Goal: Task Accomplishment & Management: Complete application form

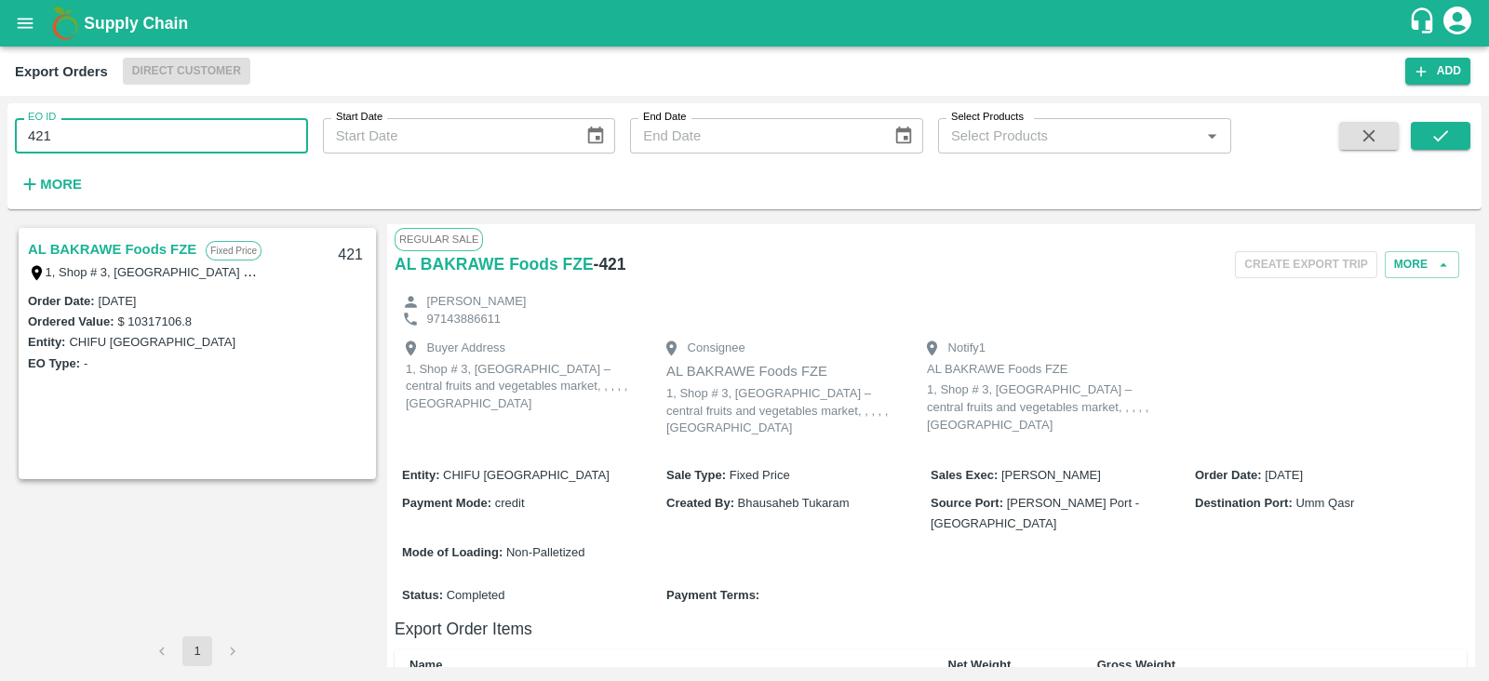
click at [127, 141] on input "421" at bounding box center [161, 135] width 293 height 35
type input "4"
type input "525"
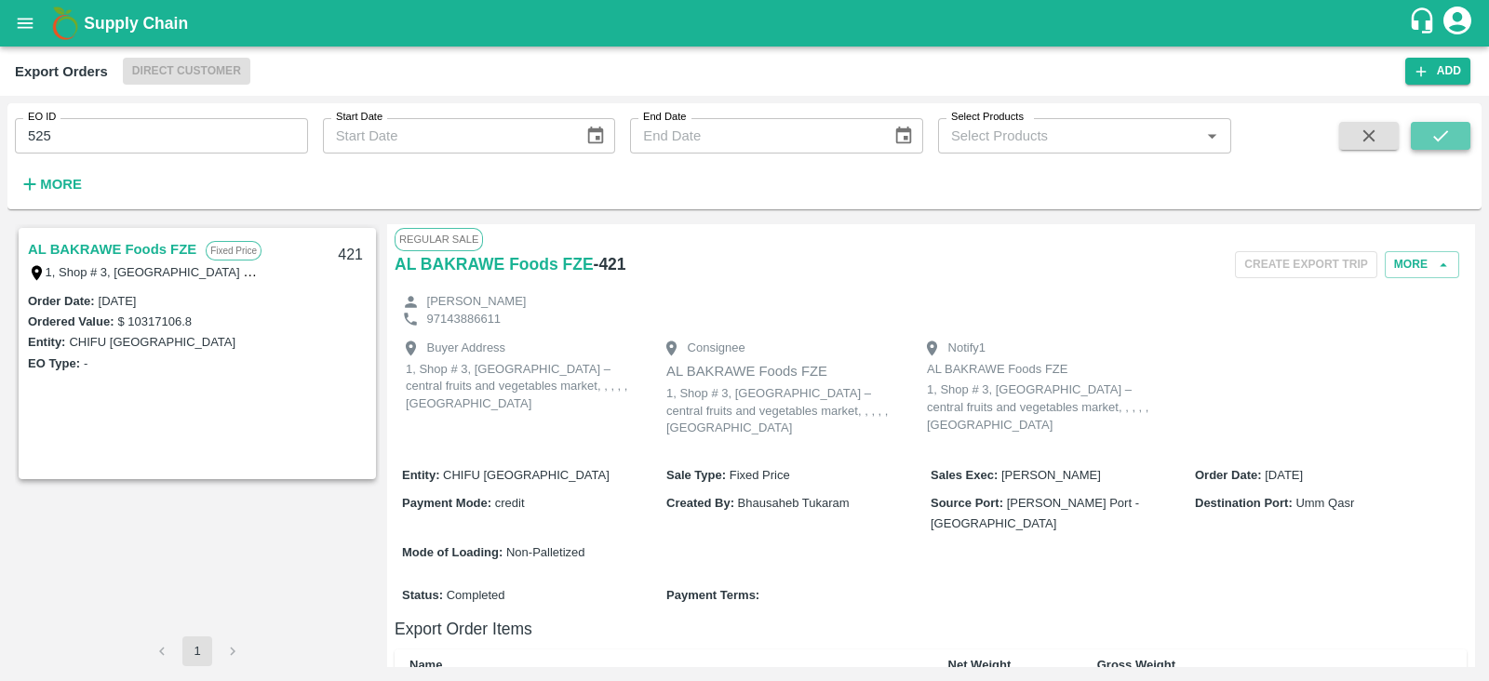
click at [1449, 136] on icon "submit" at bounding box center [1440, 136] width 20 height 20
click at [154, 253] on link "AL BAKRAWE Foods FZE" at bounding box center [112, 249] width 168 height 24
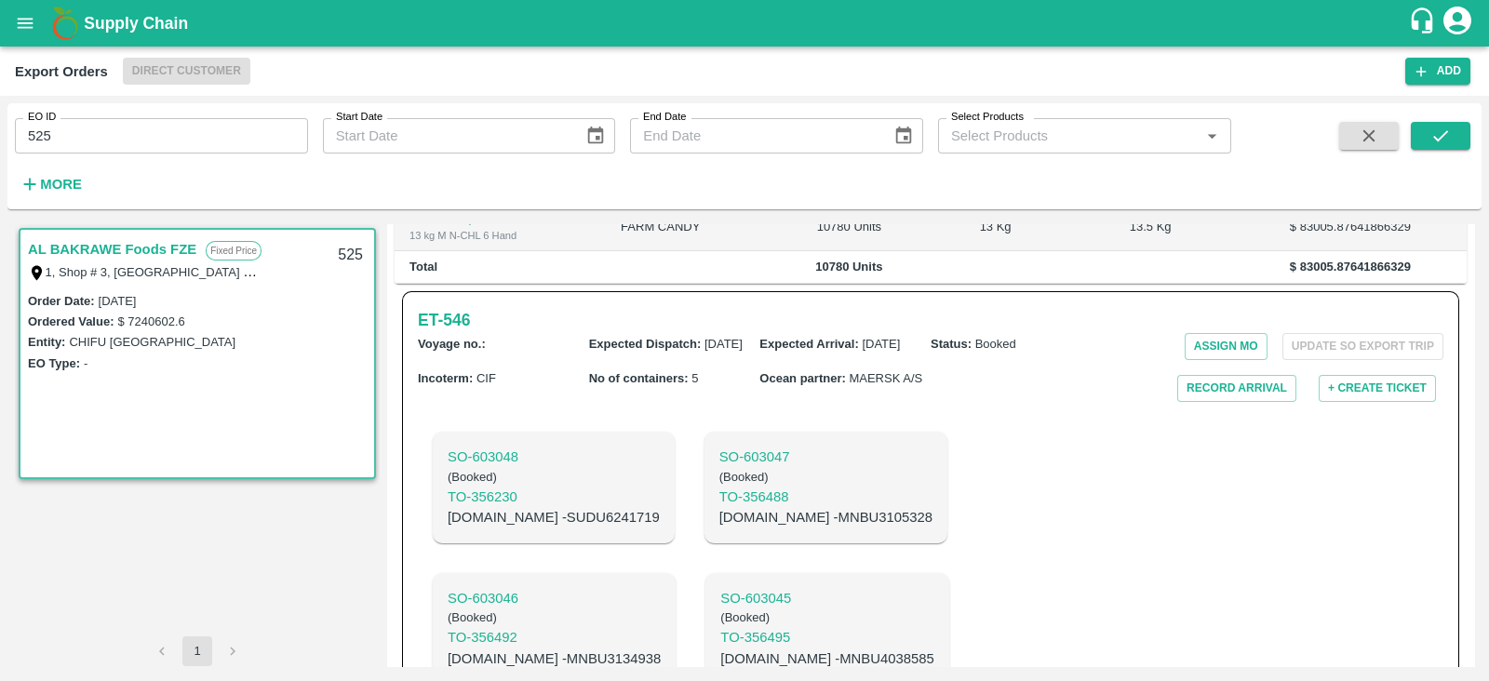
scroll to position [539, 0]
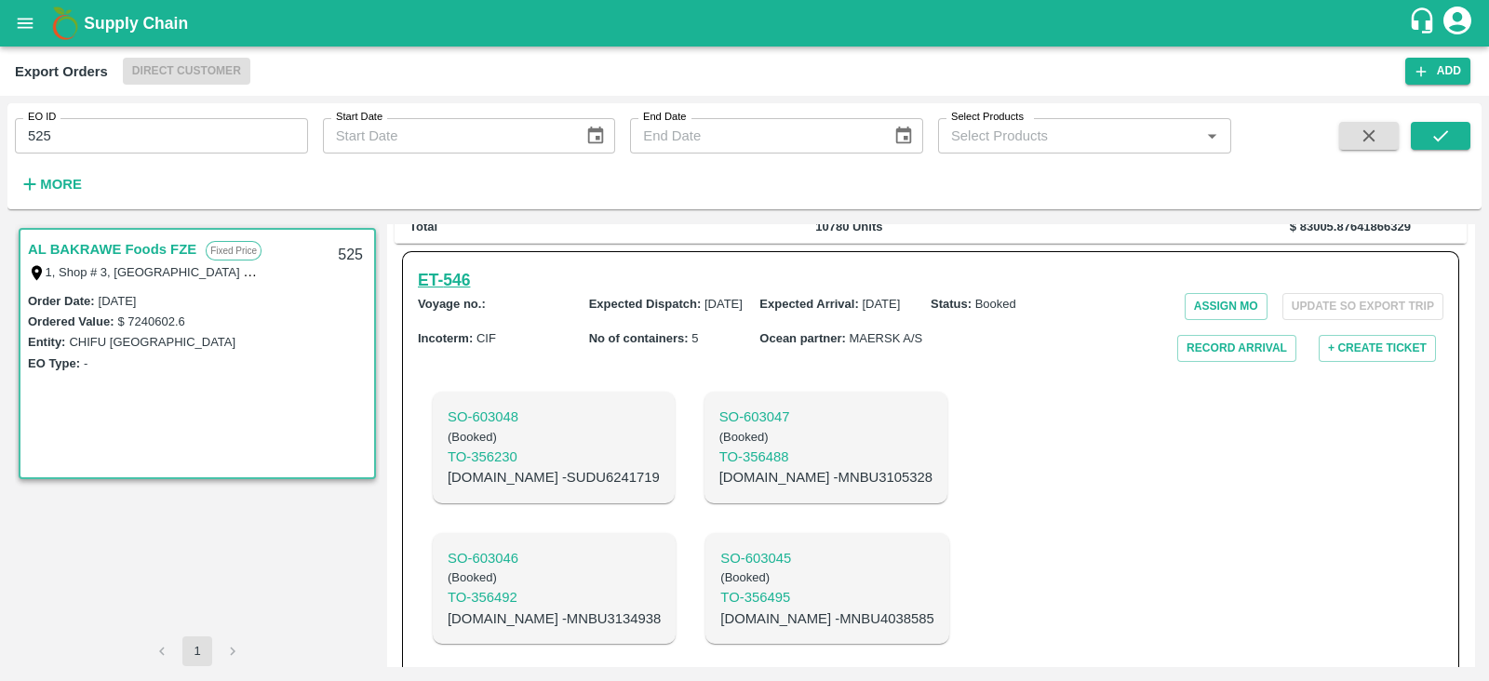
click at [451, 267] on h6 "ET- 546" at bounding box center [444, 280] width 52 height 26
click at [757, 467] on p "C.No - MNBU3105328" at bounding box center [825, 477] width 213 height 20
copy p "MNBU3105328"
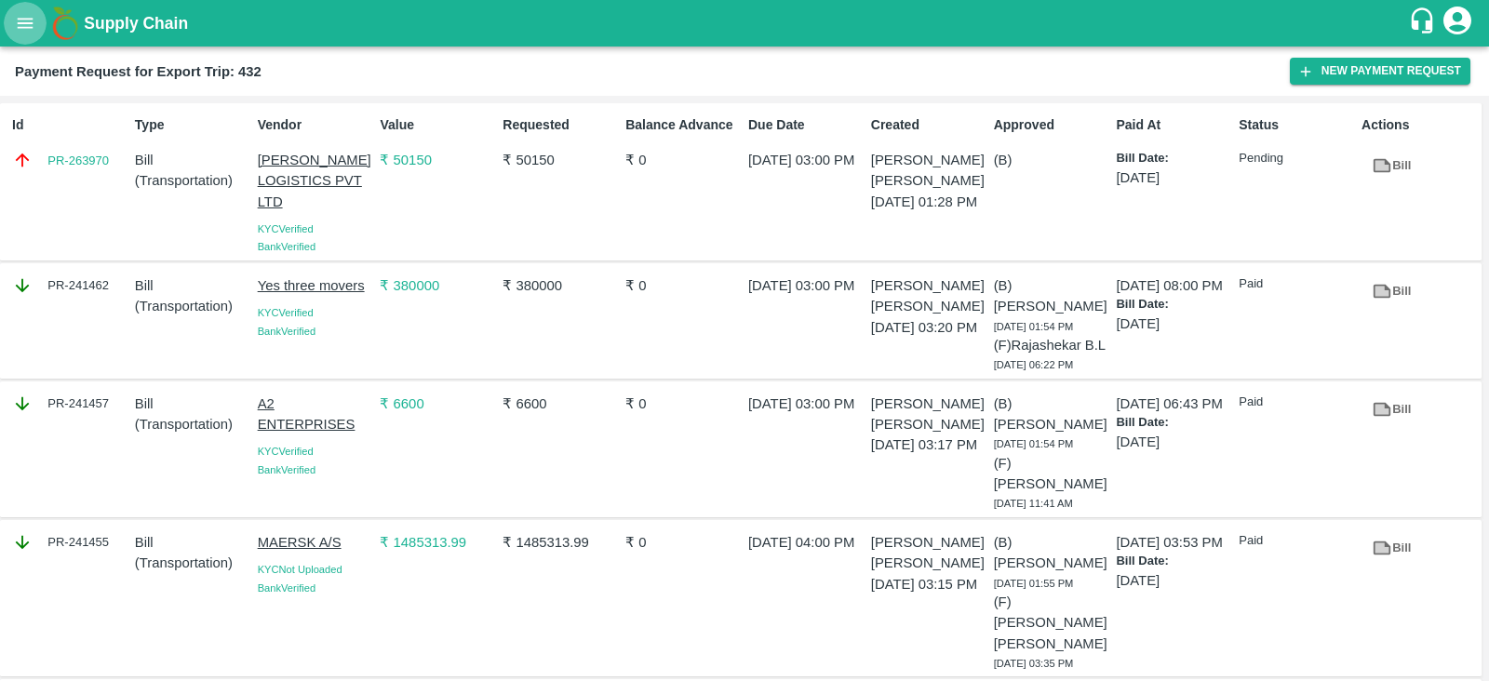
click at [23, 21] on icon "open drawer" at bounding box center [25, 23] width 20 height 20
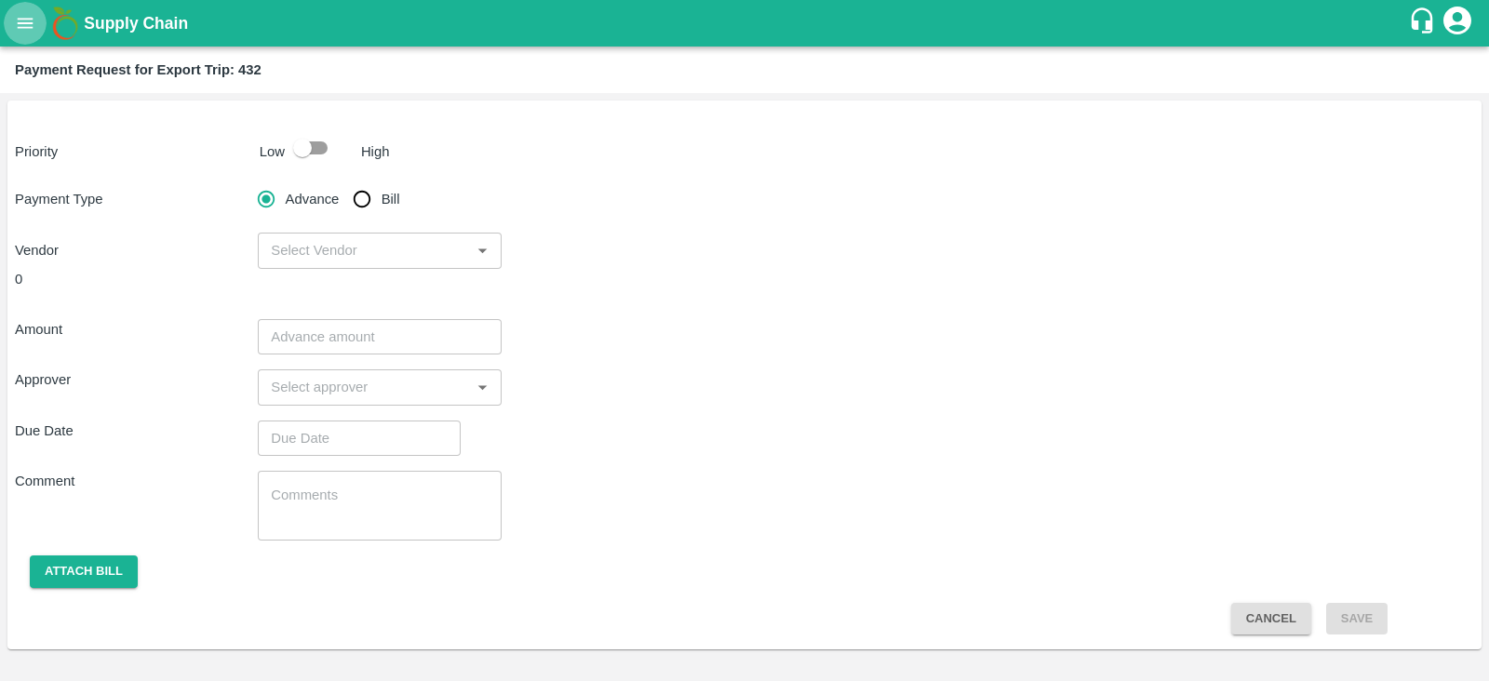
click at [17, 17] on icon "open drawer" at bounding box center [25, 23] width 20 height 20
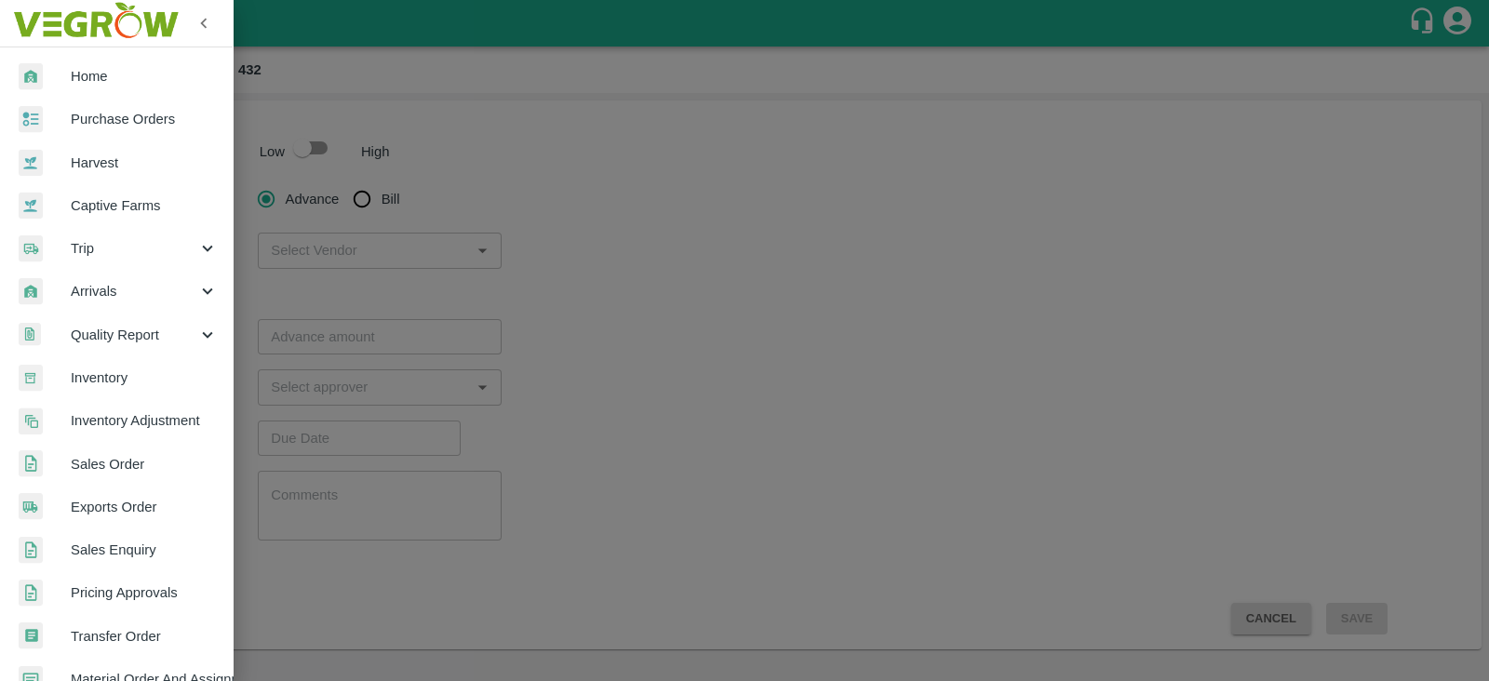
scroll to position [378, 0]
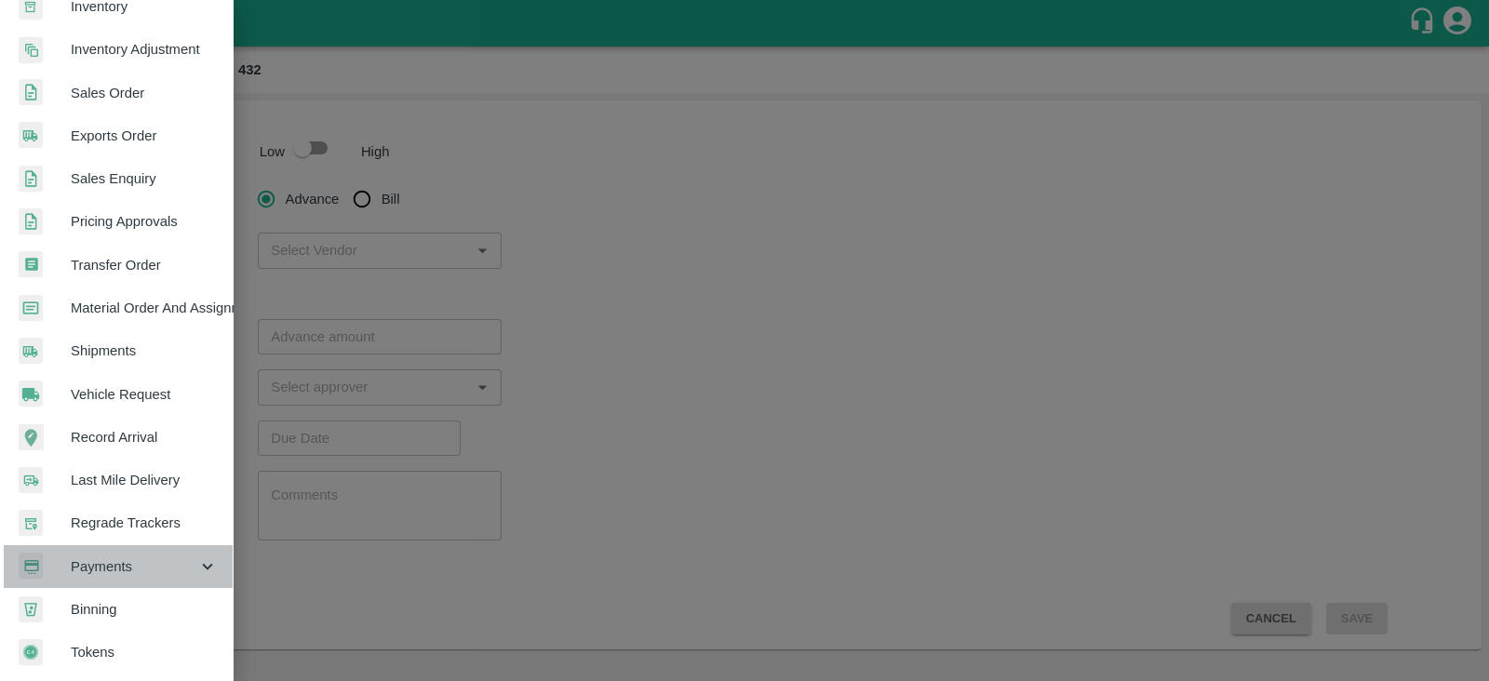
click at [150, 557] on span "Payments" at bounding box center [134, 567] width 127 height 20
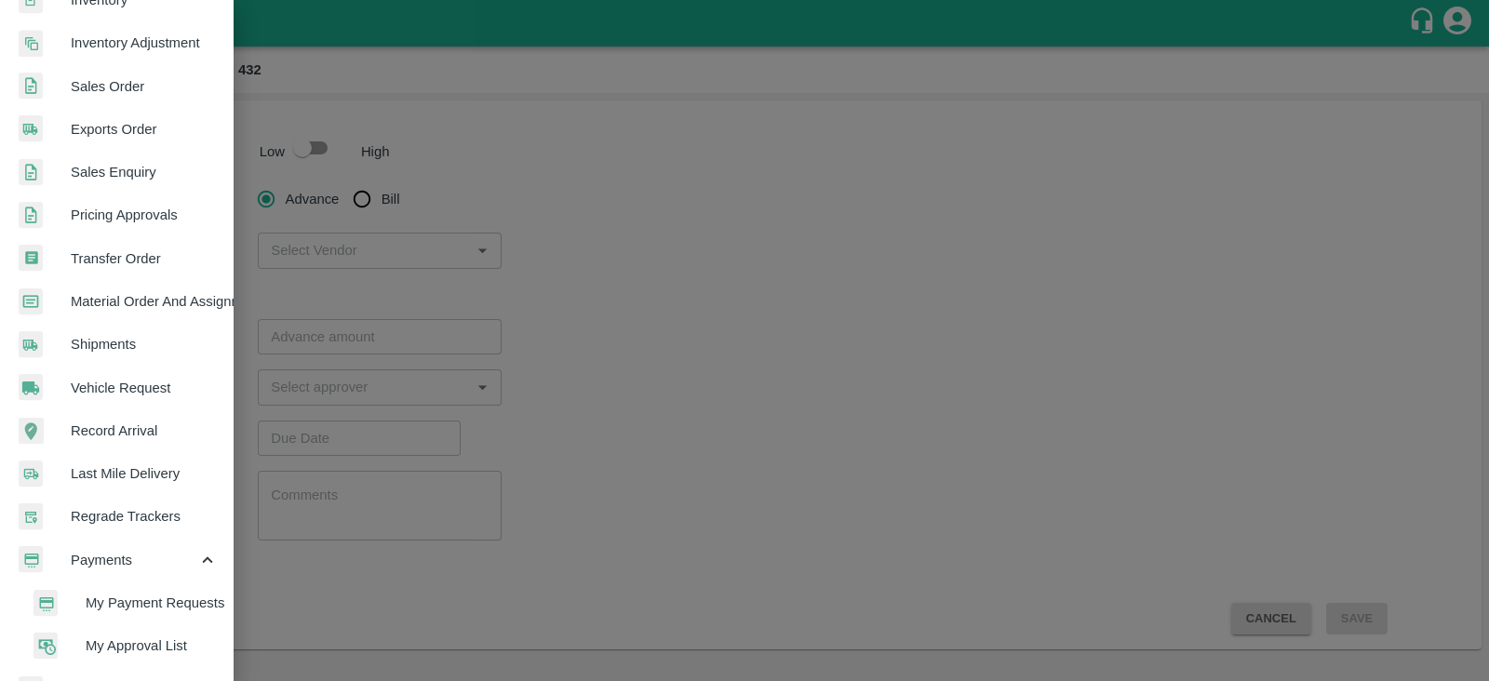
click at [164, 599] on span "My Payment Requests" at bounding box center [152, 603] width 132 height 20
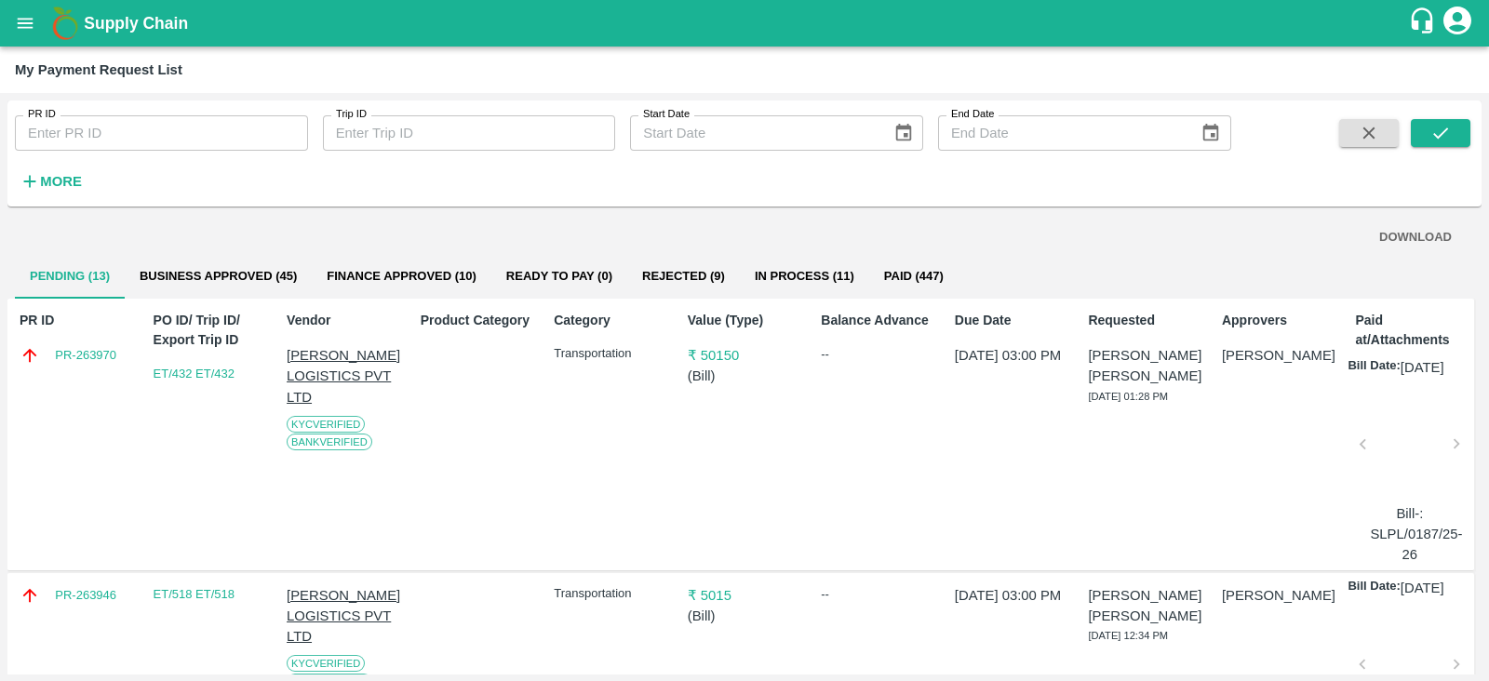
click at [80, 179] on strong "More" at bounding box center [61, 181] width 42 height 15
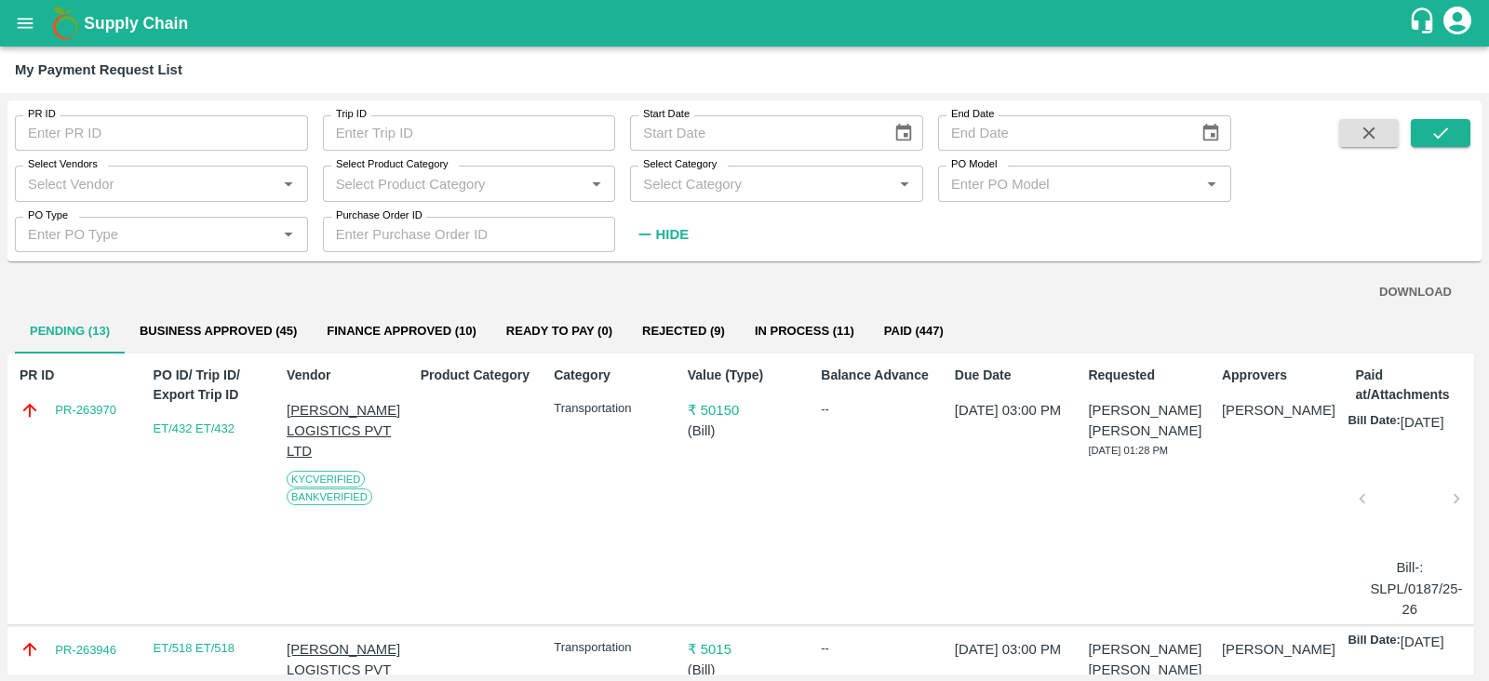
click at [707, 320] on button "Rejected (9)" at bounding box center [683, 331] width 113 height 45
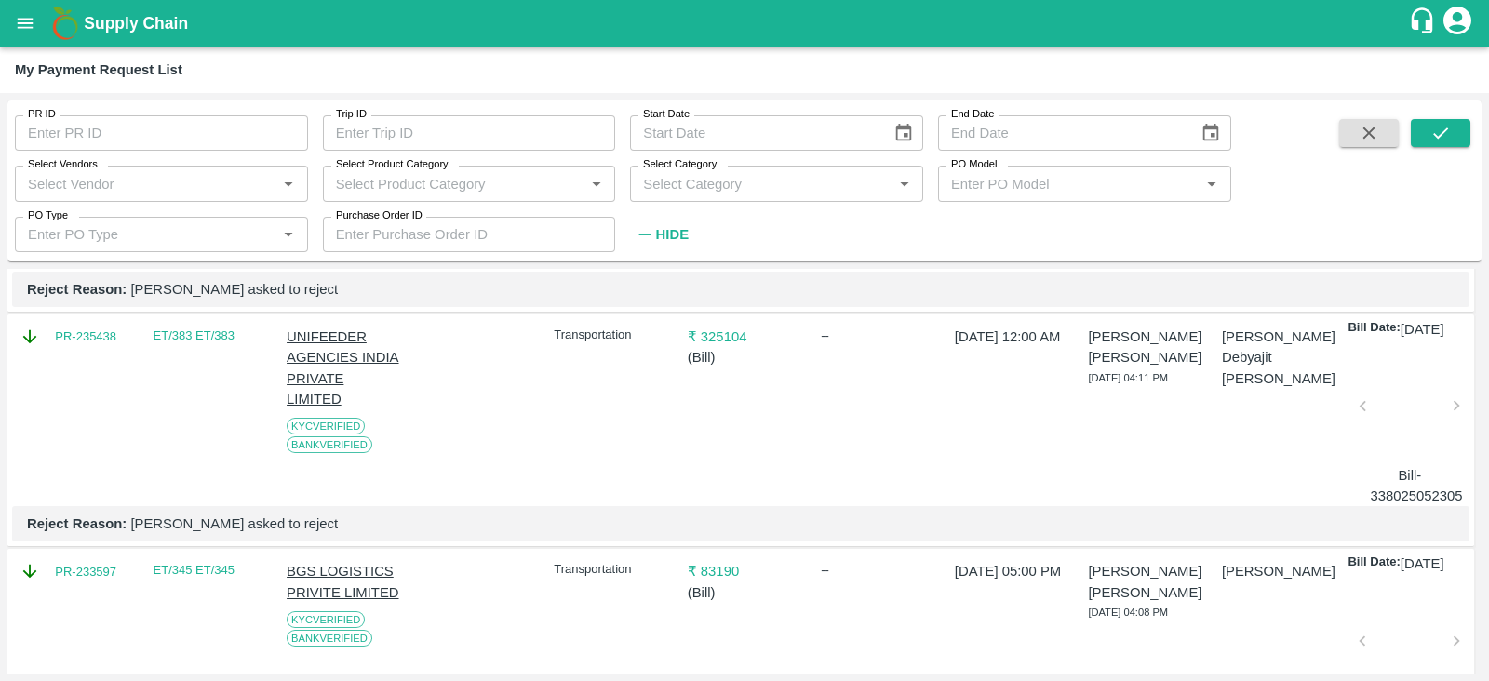
scroll to position [2062, 0]
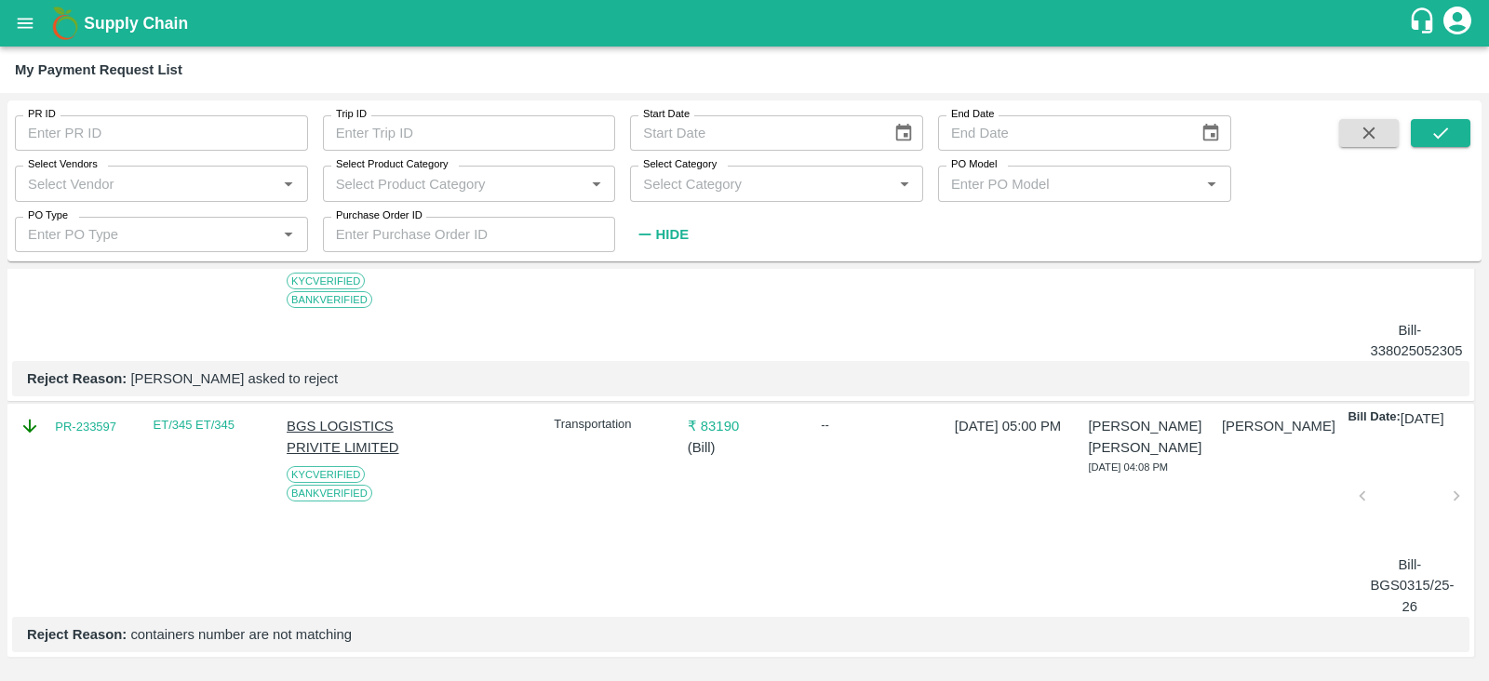
click at [1389, 490] on div at bounding box center [1409, 501] width 79 height 99
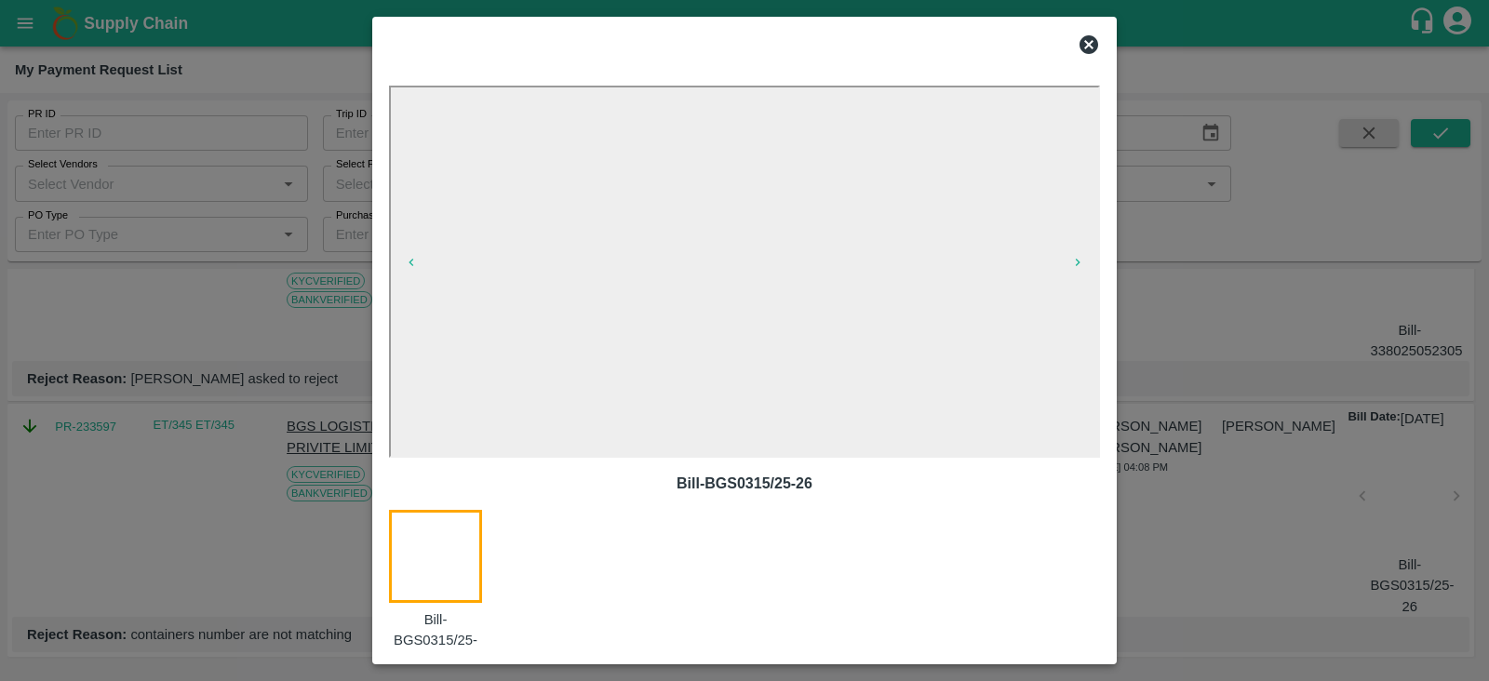
click at [1199, 549] on div at bounding box center [744, 340] width 1489 height 681
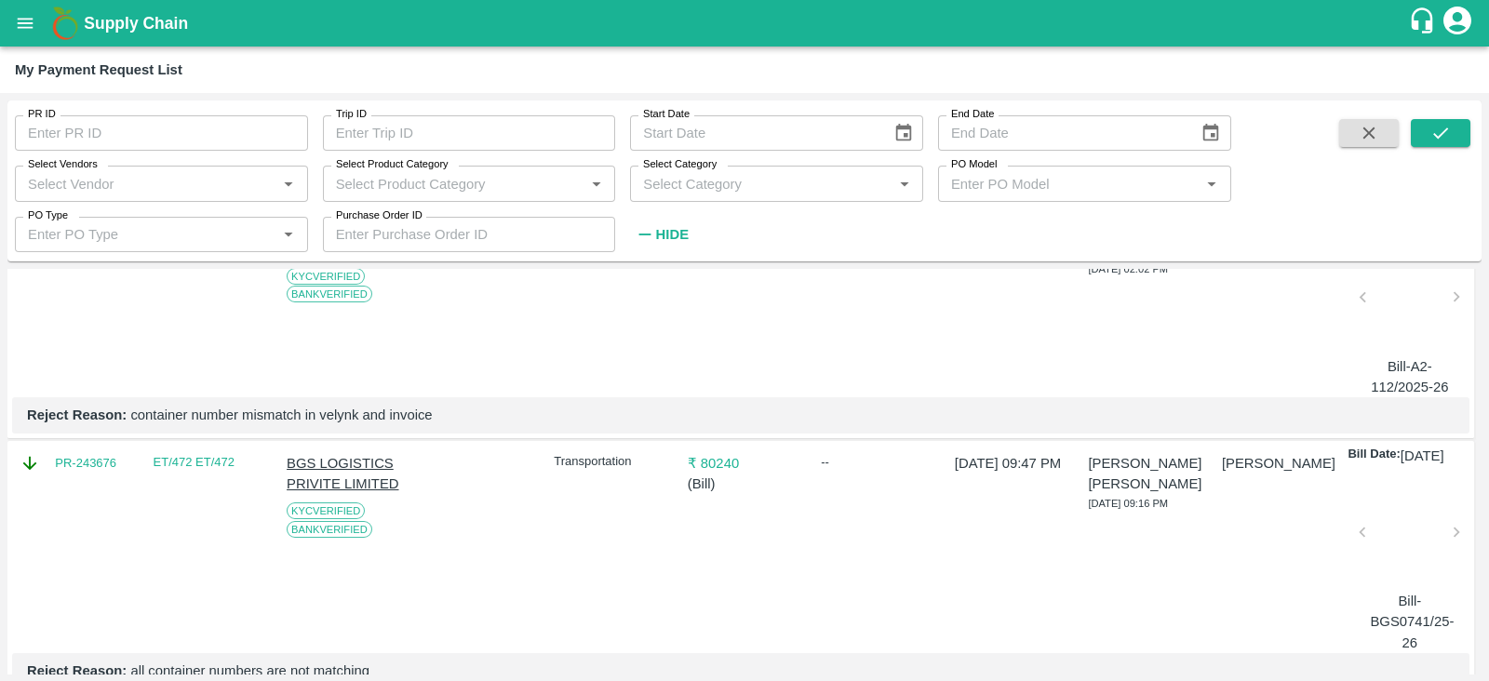
scroll to position [446, 0]
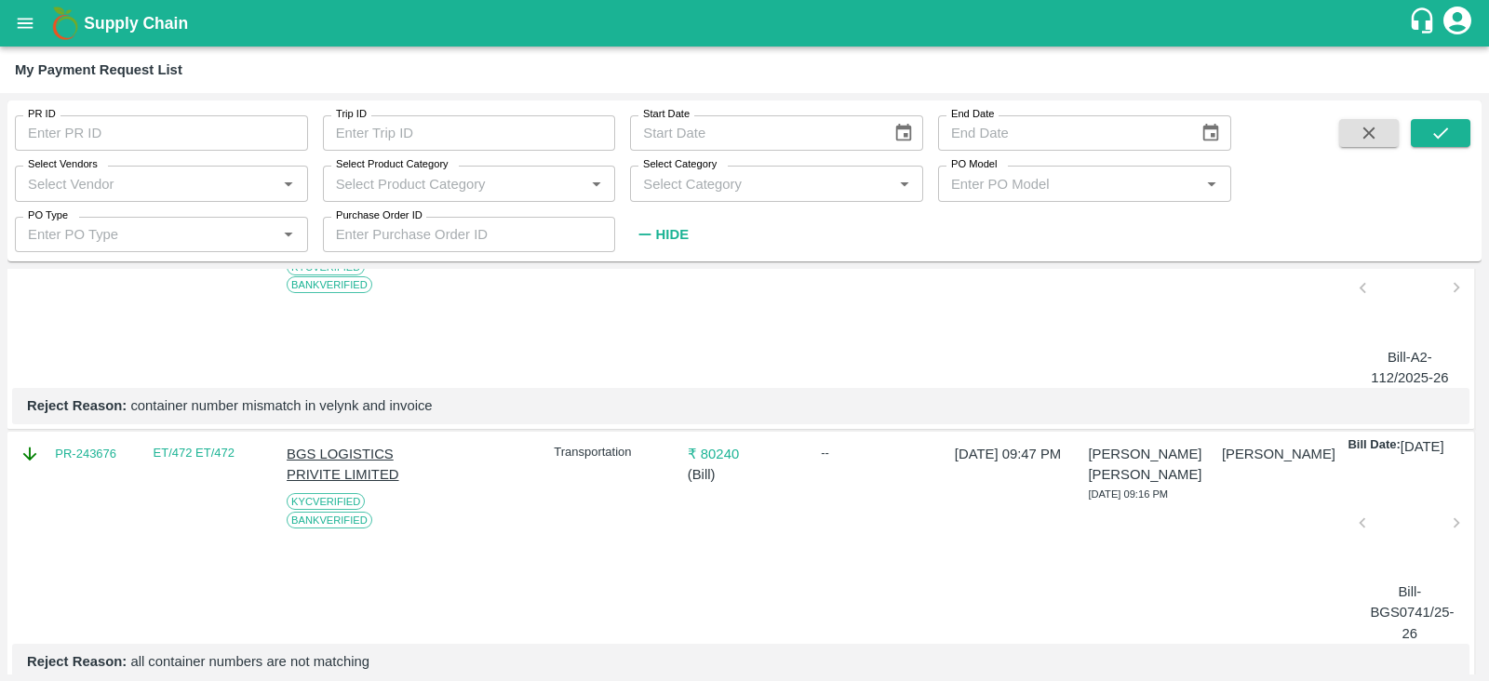
click at [1414, 567] on div at bounding box center [1409, 528] width 79 height 99
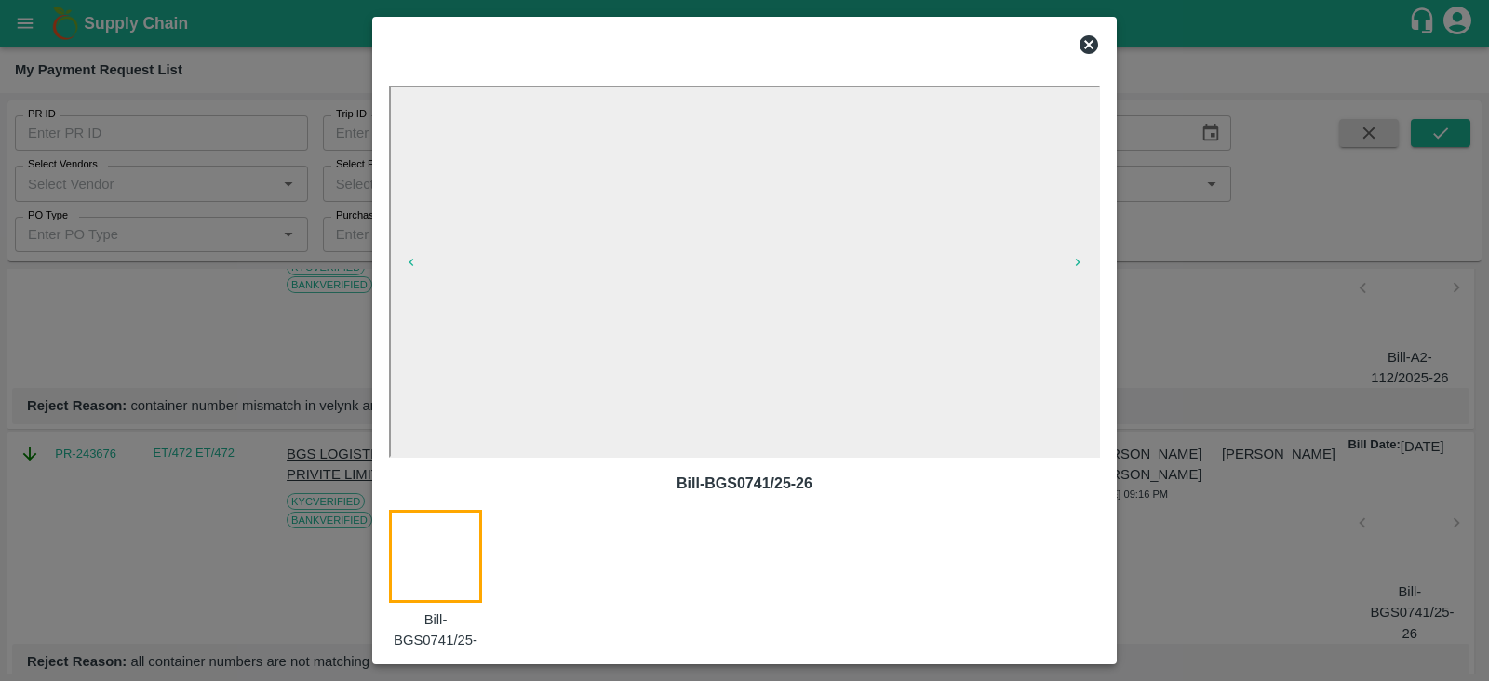
click at [1177, 574] on div at bounding box center [744, 340] width 1489 height 681
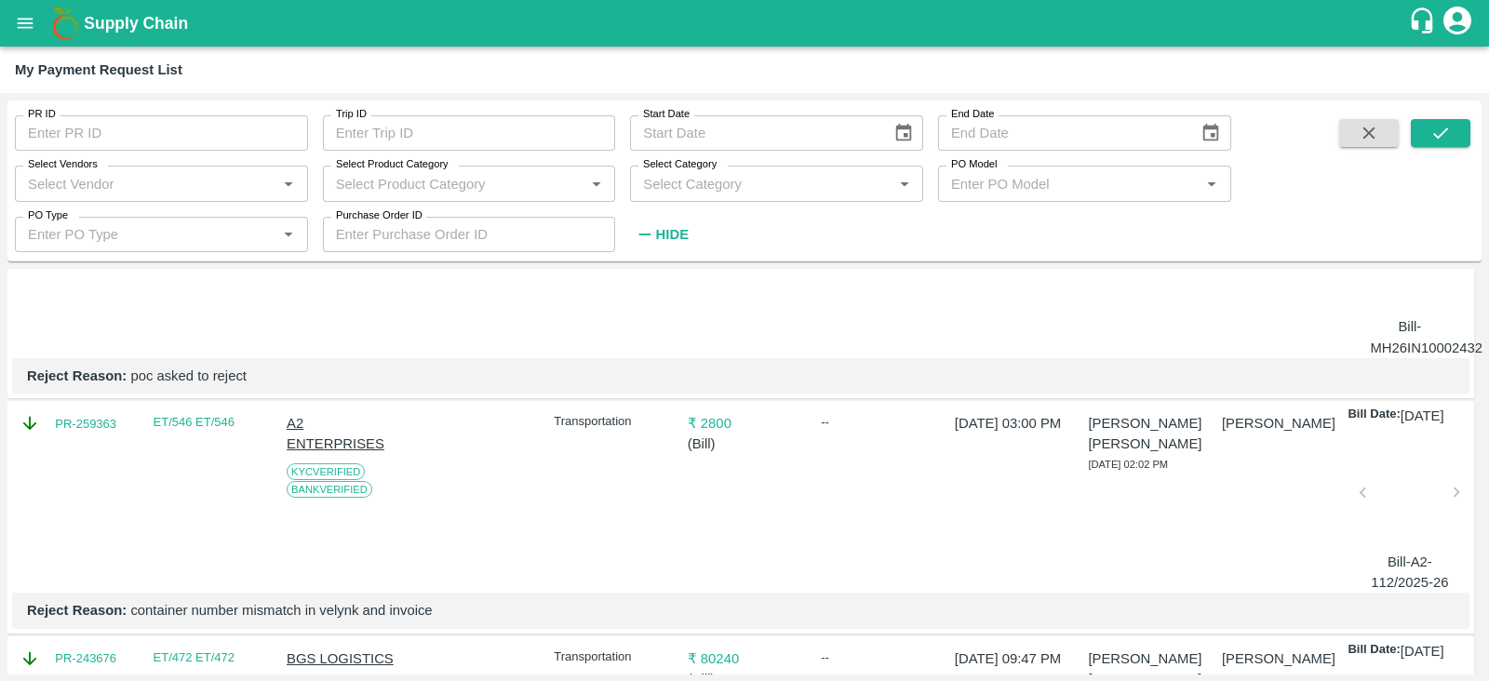
scroll to position [239, 0]
click at [1399, 529] on div at bounding box center [1409, 499] width 79 height 99
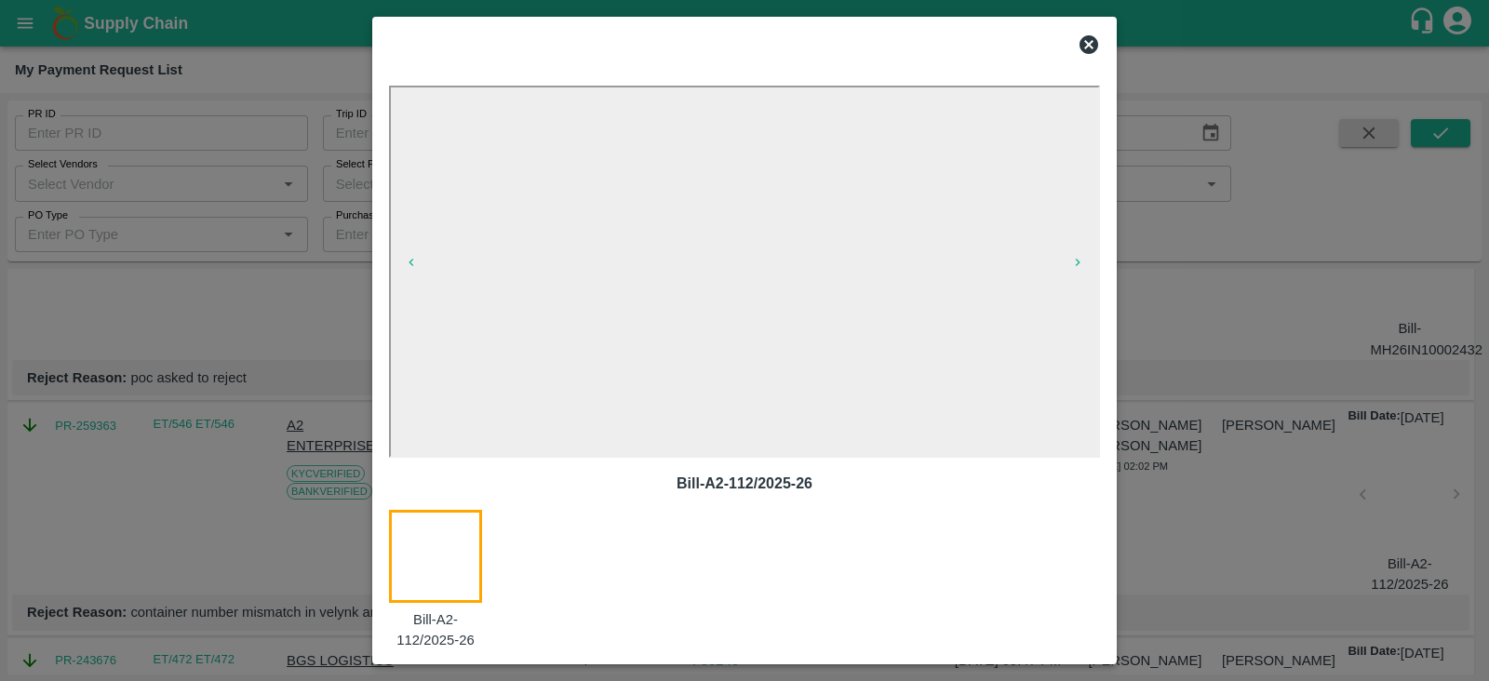
click at [1233, 527] on div at bounding box center [744, 340] width 1489 height 681
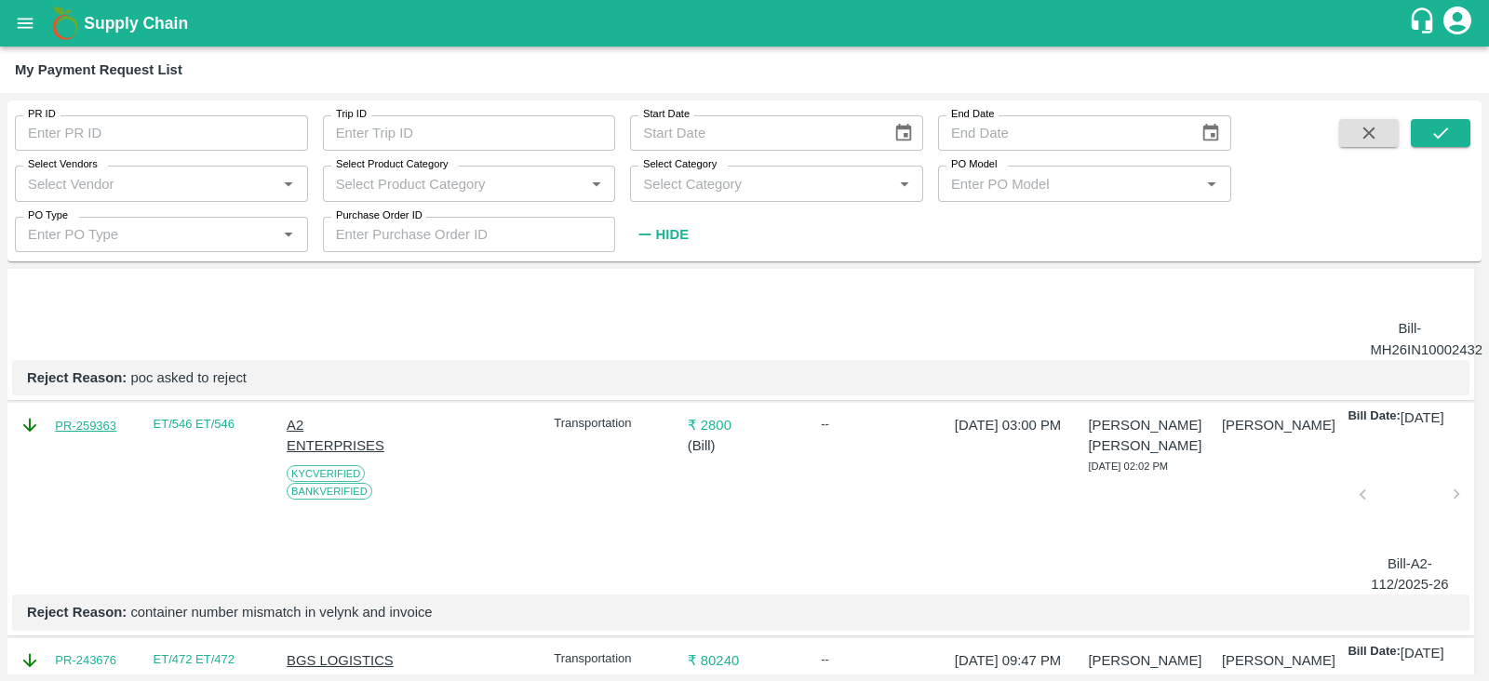
click at [92, 436] on link "PR-259363" at bounding box center [85, 426] width 61 height 19
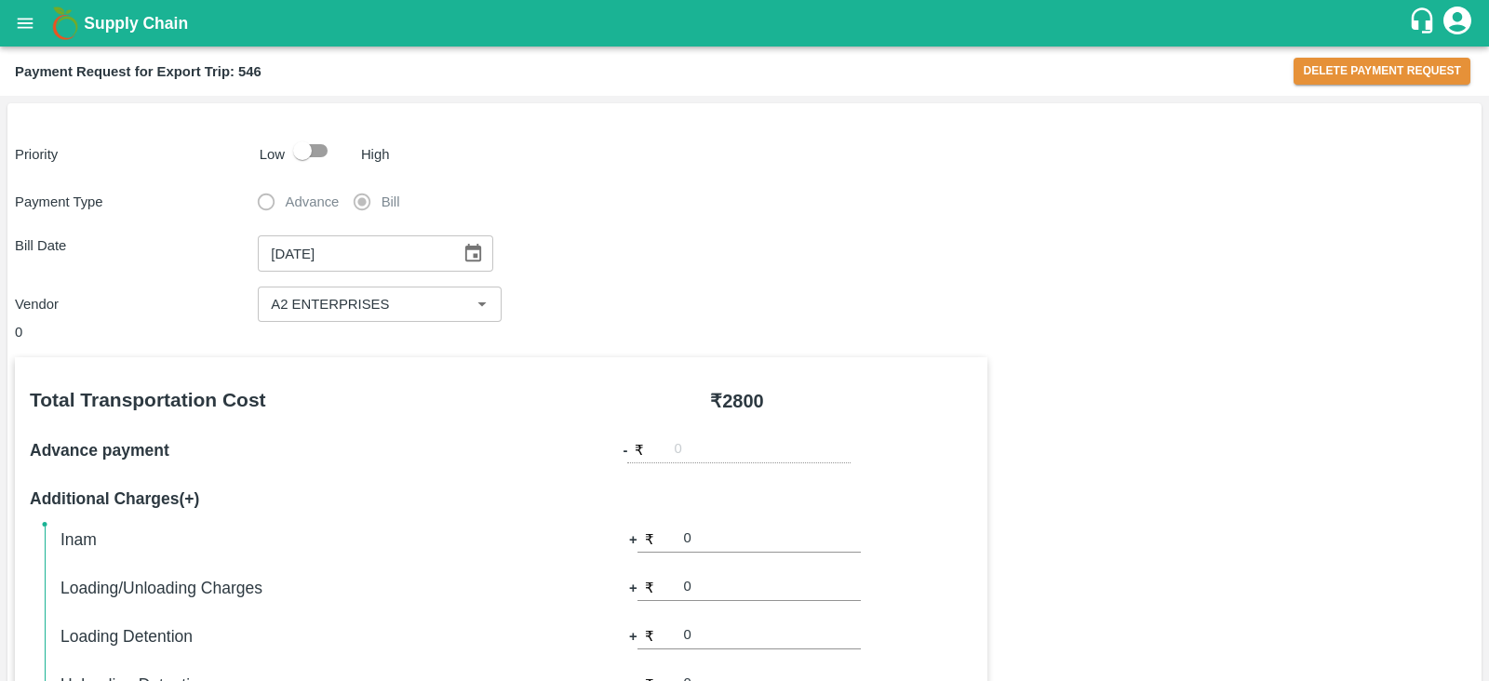
click at [261, 69] on b "Payment Request for Export Trip: 546" at bounding box center [138, 71] width 247 height 15
click at [268, 69] on div "Payment Request for Export Trip: 546" at bounding box center [654, 72] width 1279 height 24
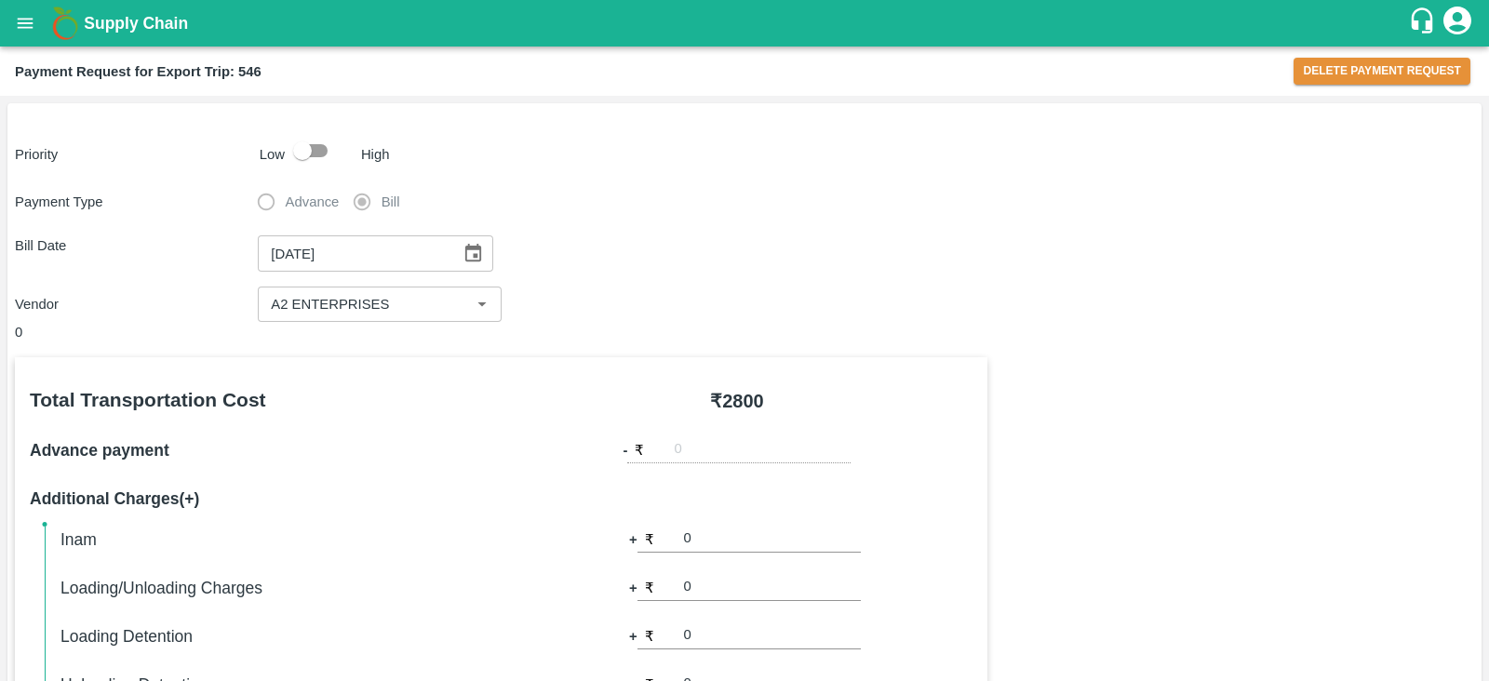
click at [247, 65] on b "Payment Request for Export Trip: 546" at bounding box center [138, 71] width 247 height 15
copy b "546"
click at [1368, 67] on button "Delete Payment Request" at bounding box center [1382, 71] width 177 height 27
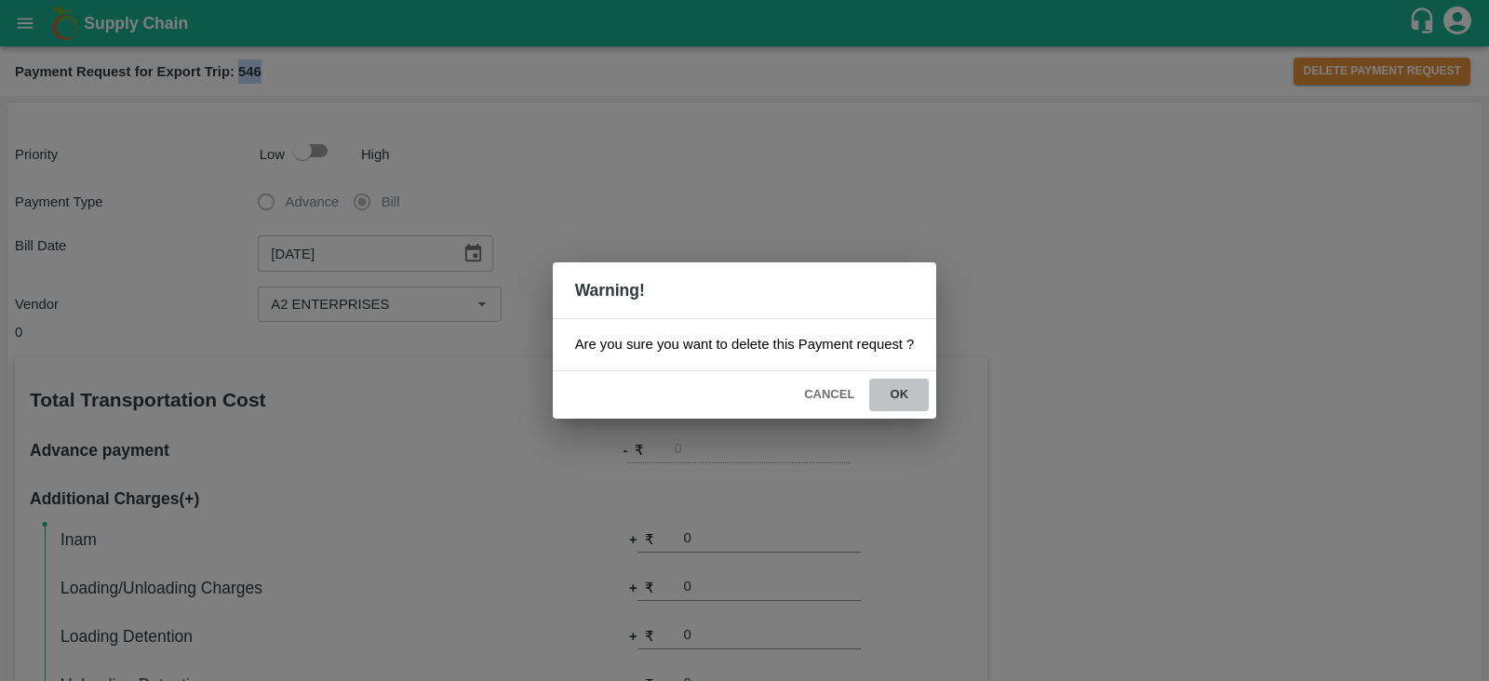
click at [901, 391] on button "ok" at bounding box center [899, 395] width 60 height 33
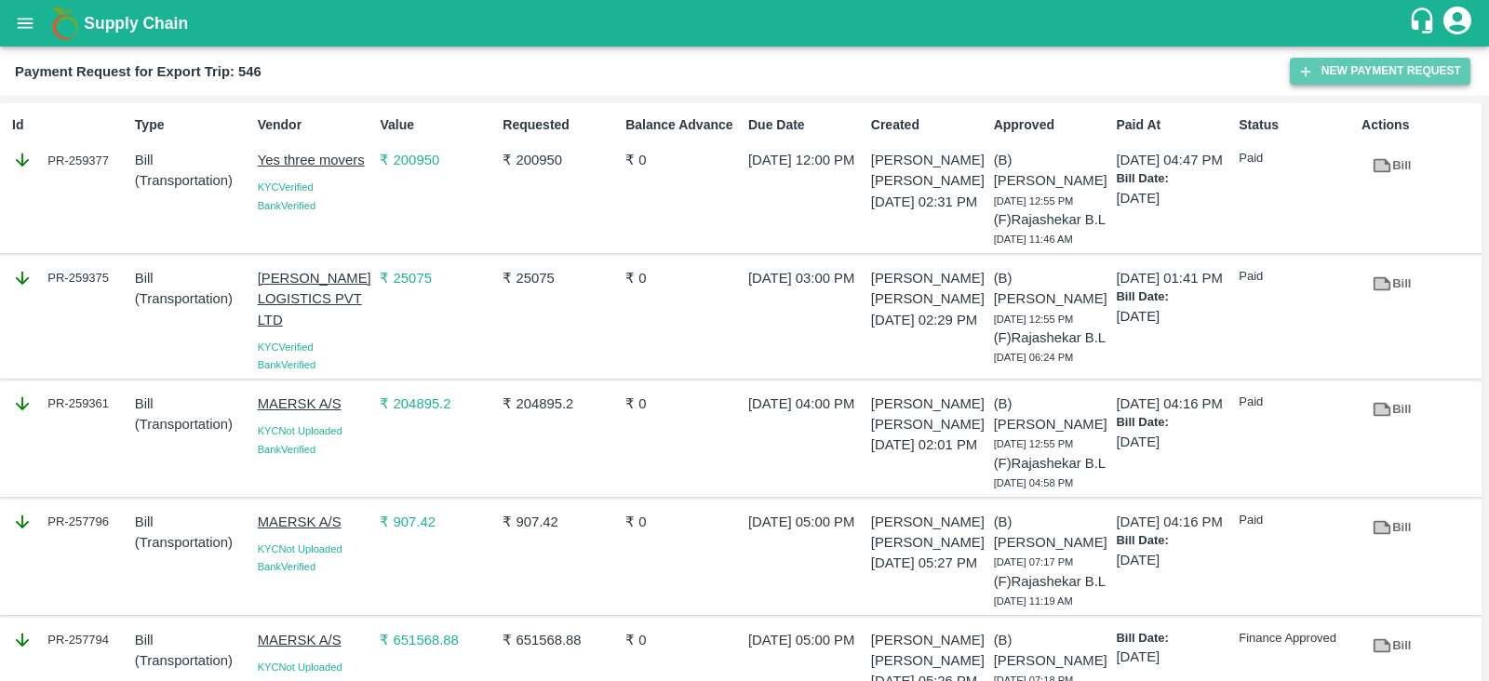
click at [1331, 80] on button "New Payment Request" at bounding box center [1380, 71] width 181 height 27
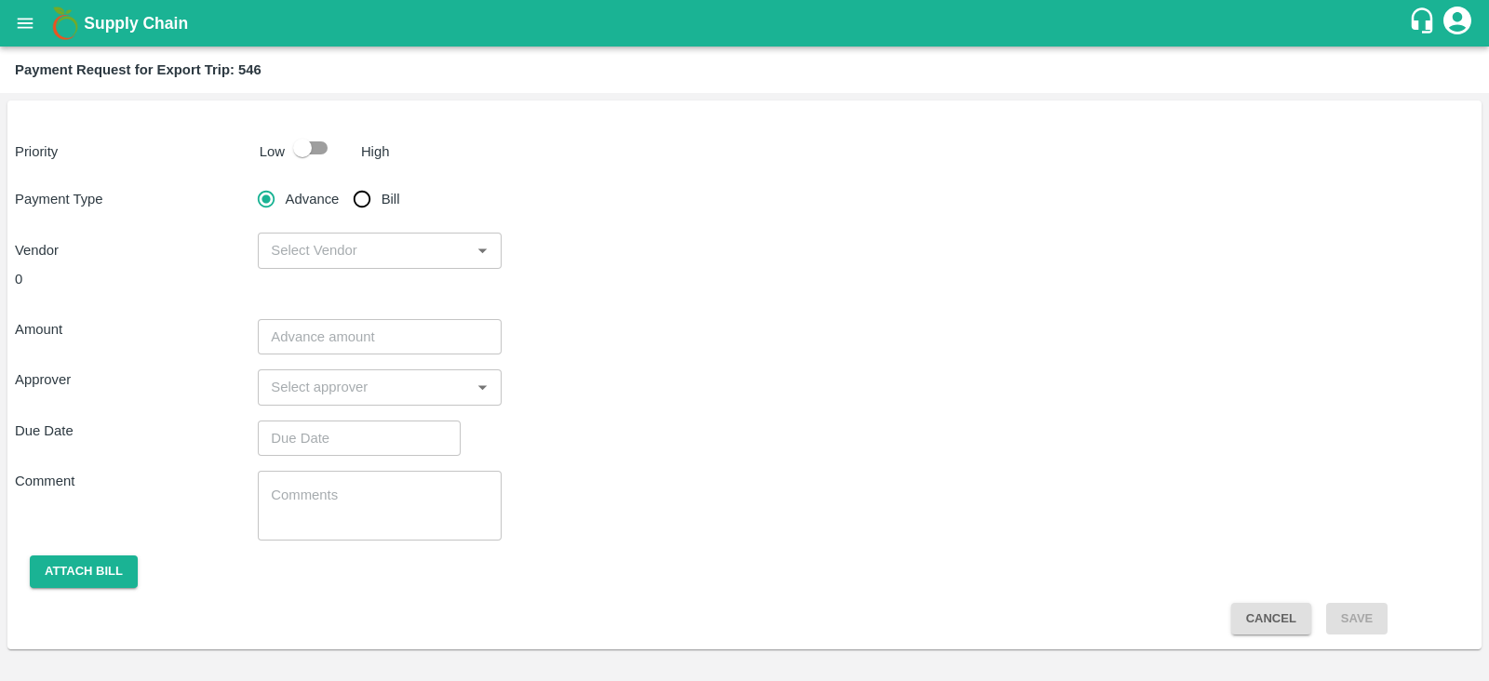
click at [316, 142] on input "checkbox" at bounding box center [302, 147] width 106 height 35
checkbox input "true"
click at [368, 197] on input "Bill" at bounding box center [361, 199] width 37 height 37
radio input "true"
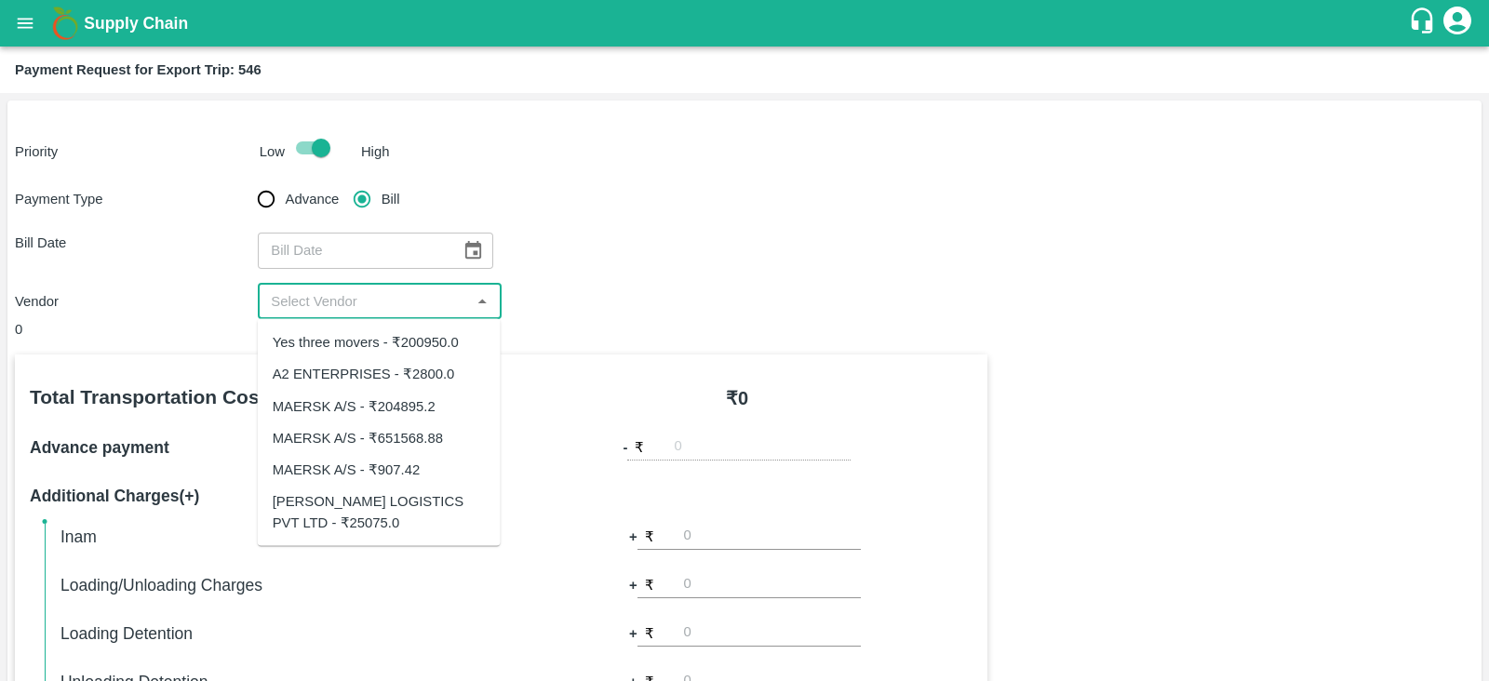
click at [440, 295] on input "input" at bounding box center [363, 301] width 201 height 24
click at [405, 375] on div "A2 ENTERPRISES - ₹2800.0" at bounding box center [364, 374] width 182 height 20
type input "A2 ENTERPRISES - ₹2800.0"
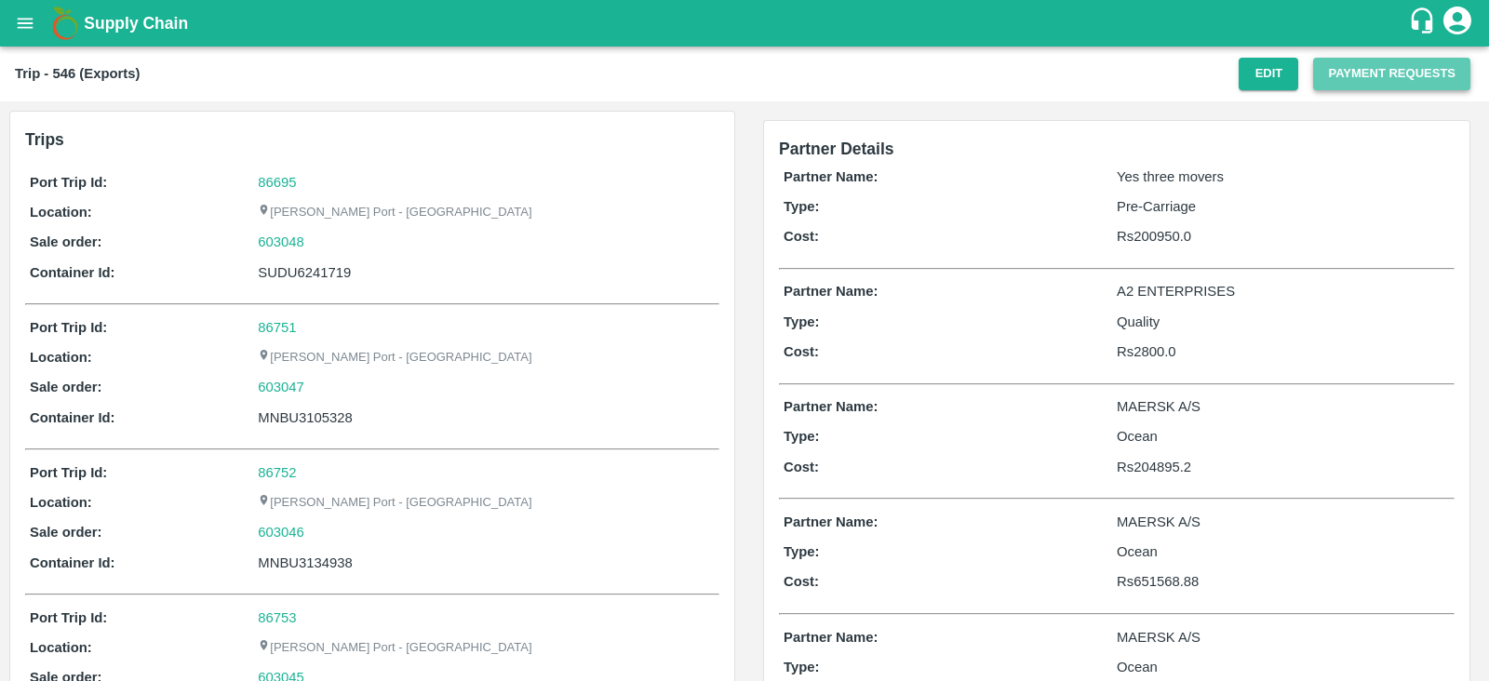
click at [1344, 84] on button "Payment Requests" at bounding box center [1391, 74] width 157 height 33
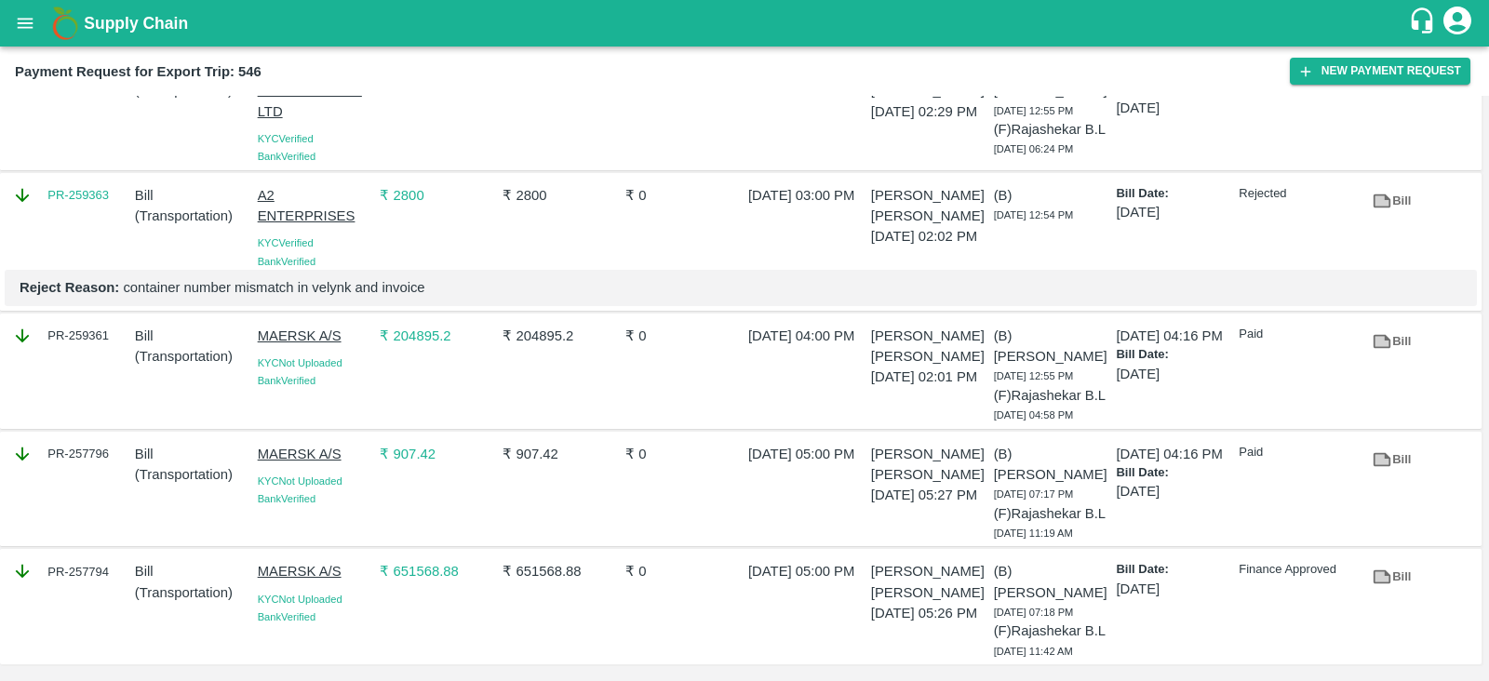
scroll to position [232, 0]
click at [1375, 206] on icon at bounding box center [1382, 200] width 14 height 10
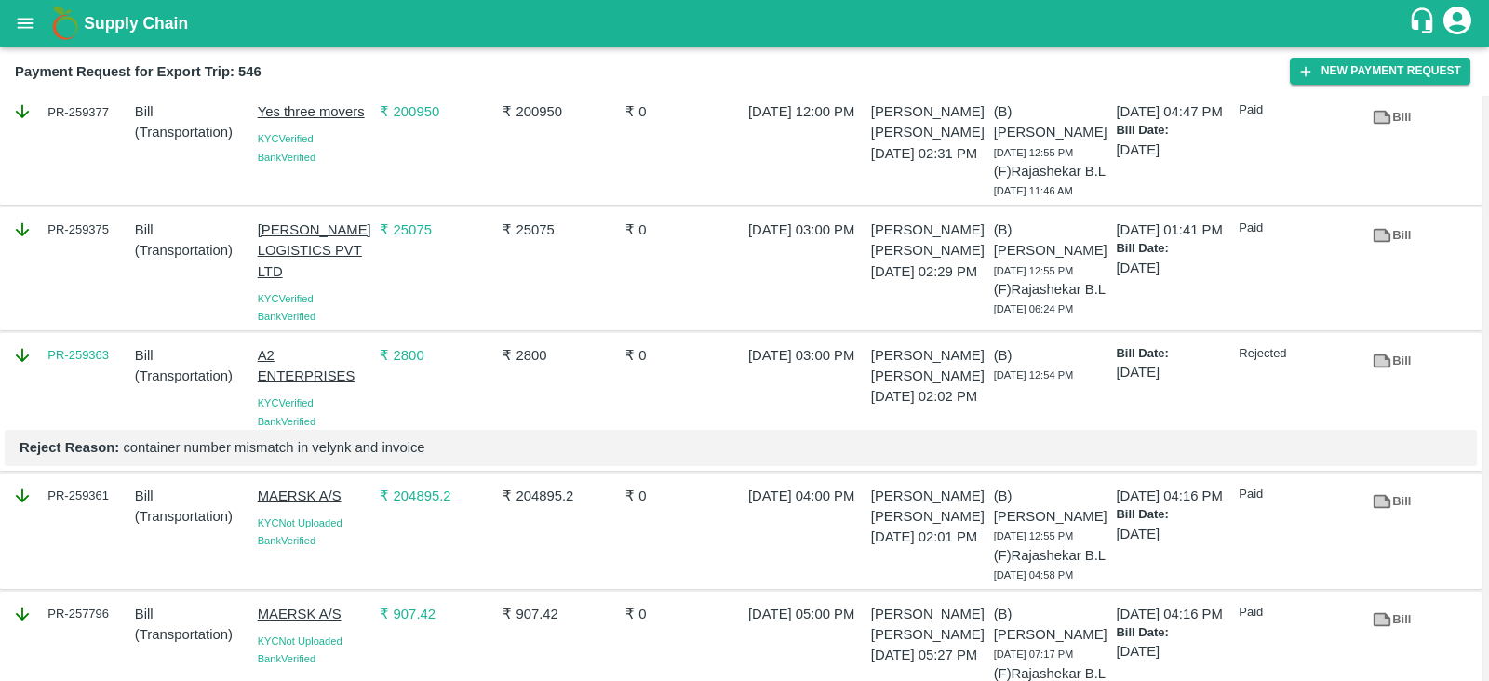
scroll to position [0, 0]
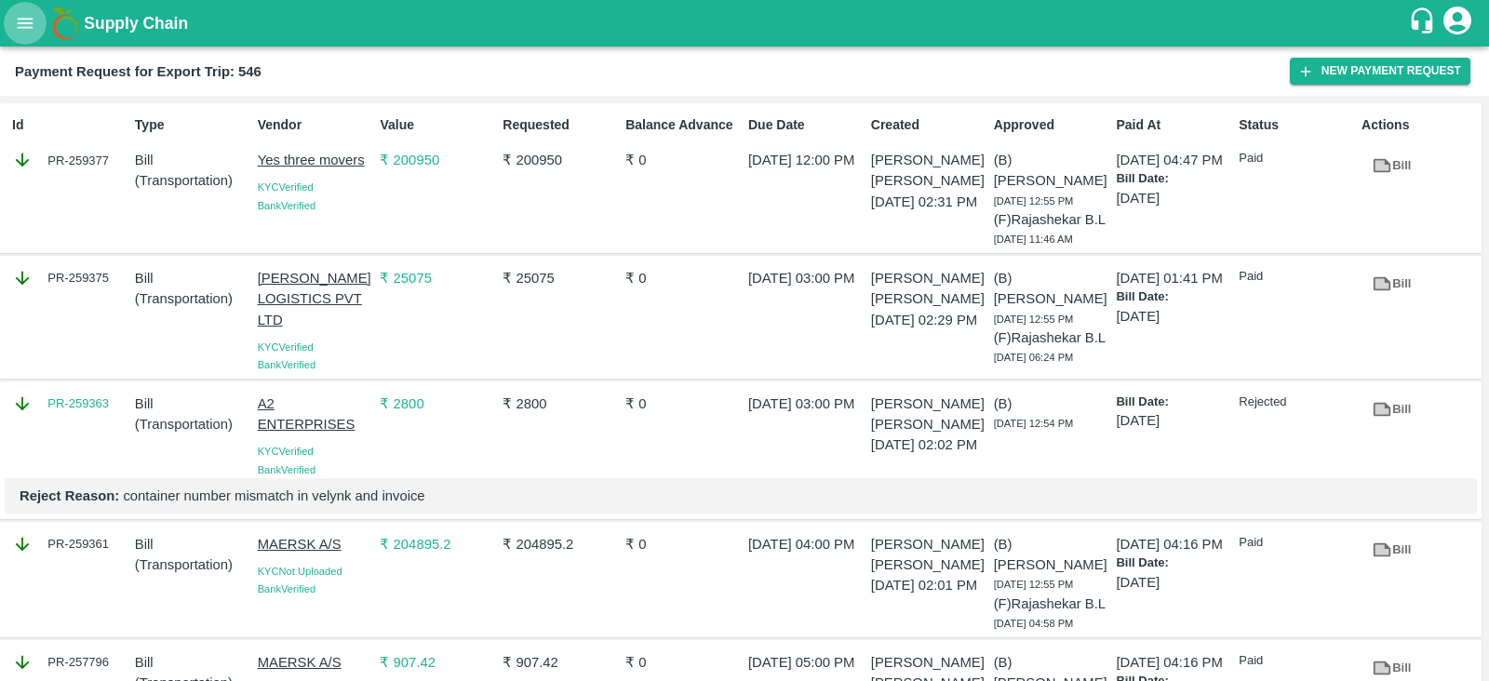
click at [38, 20] on button "open drawer" at bounding box center [25, 23] width 43 height 43
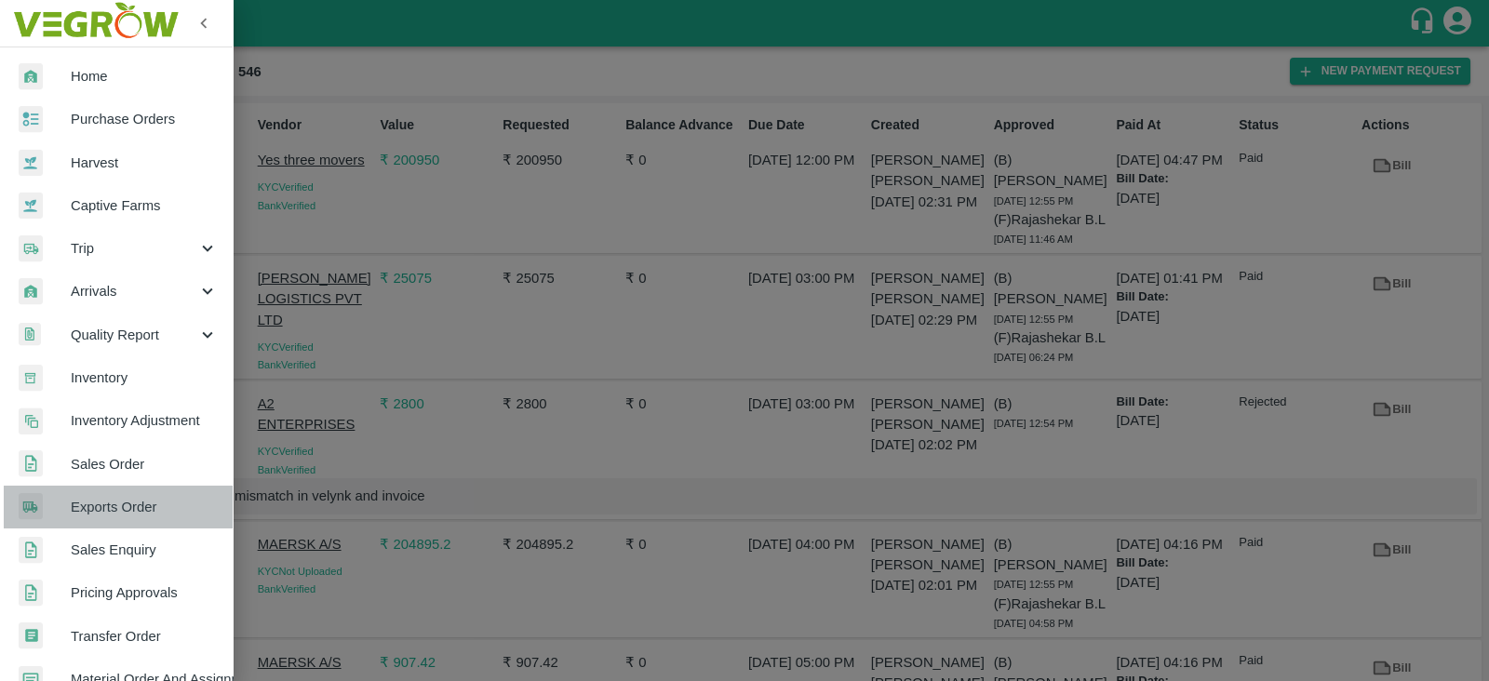
click at [127, 500] on span "Exports Order" at bounding box center [144, 507] width 147 height 20
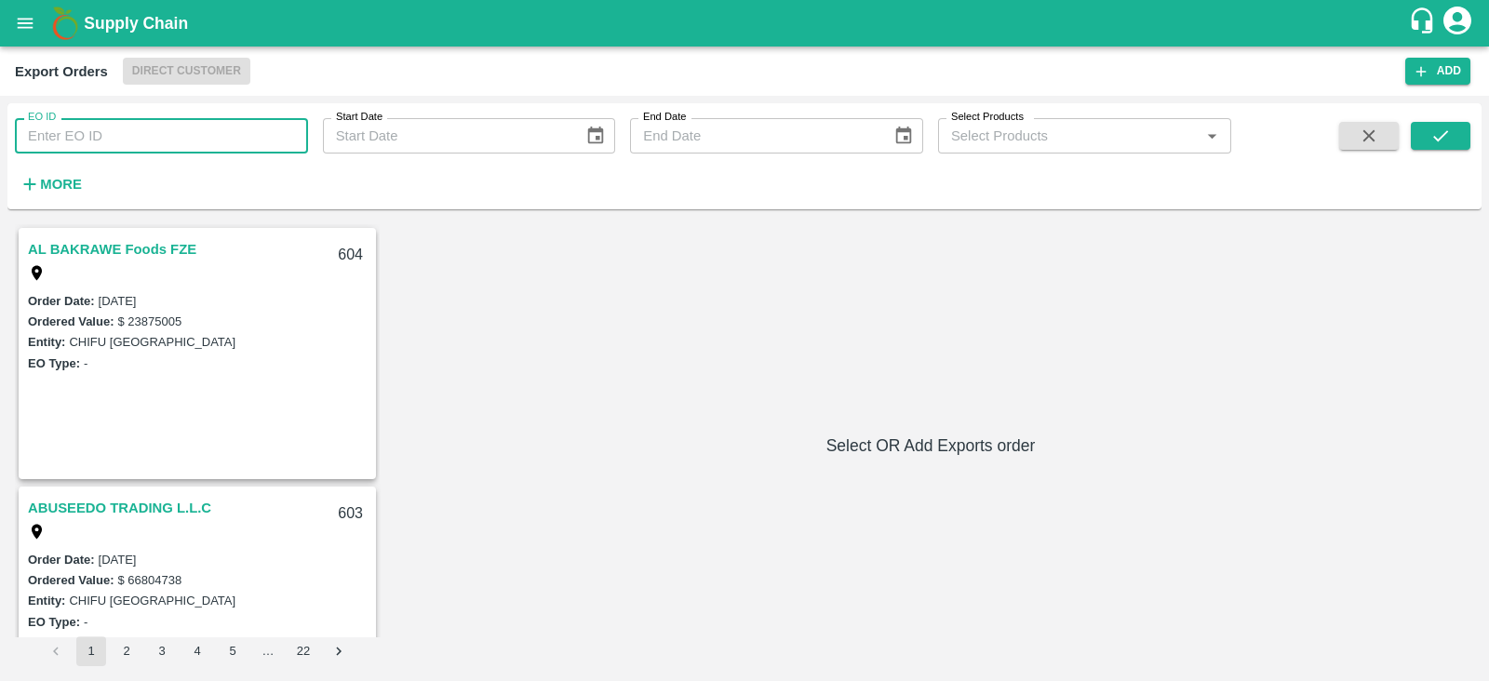
click at [236, 137] on input "EO ID" at bounding box center [161, 135] width 293 height 35
type input "563"
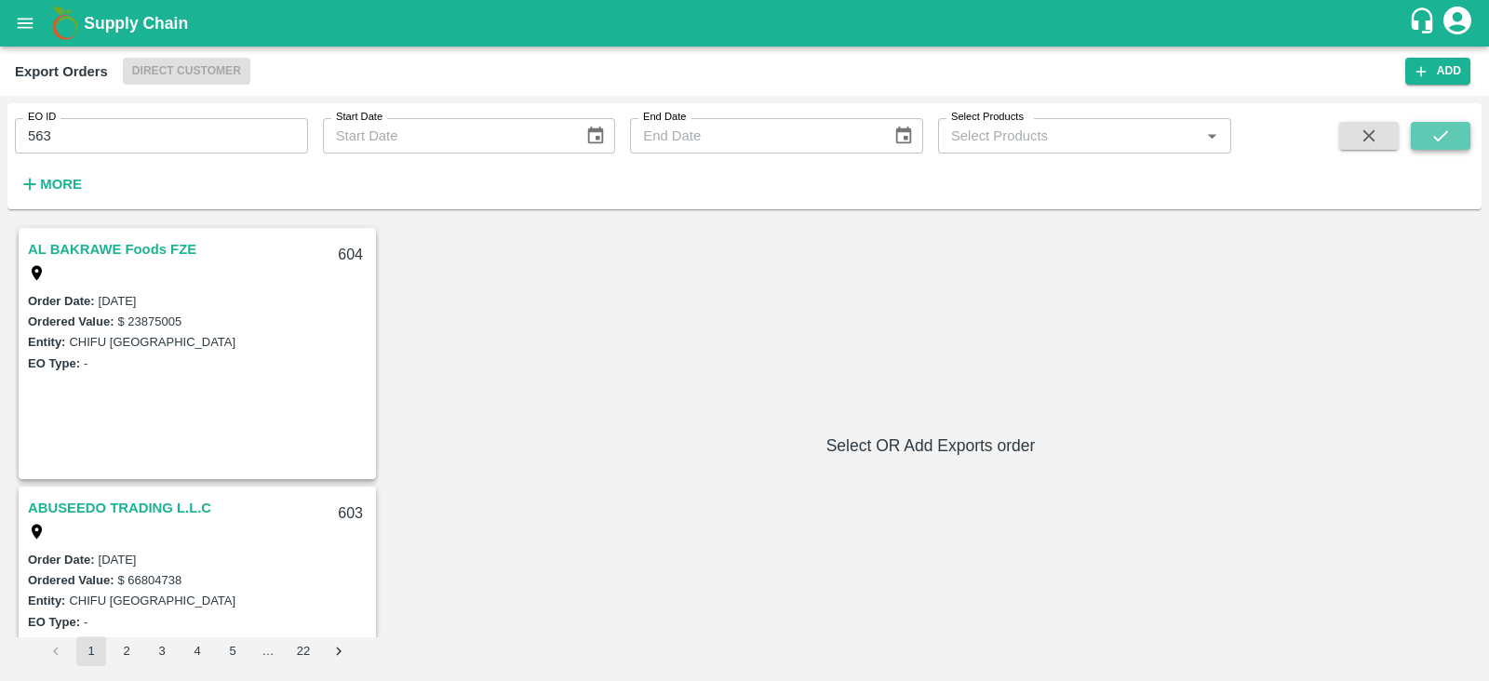
click at [1432, 141] on icon "submit" at bounding box center [1440, 136] width 20 height 20
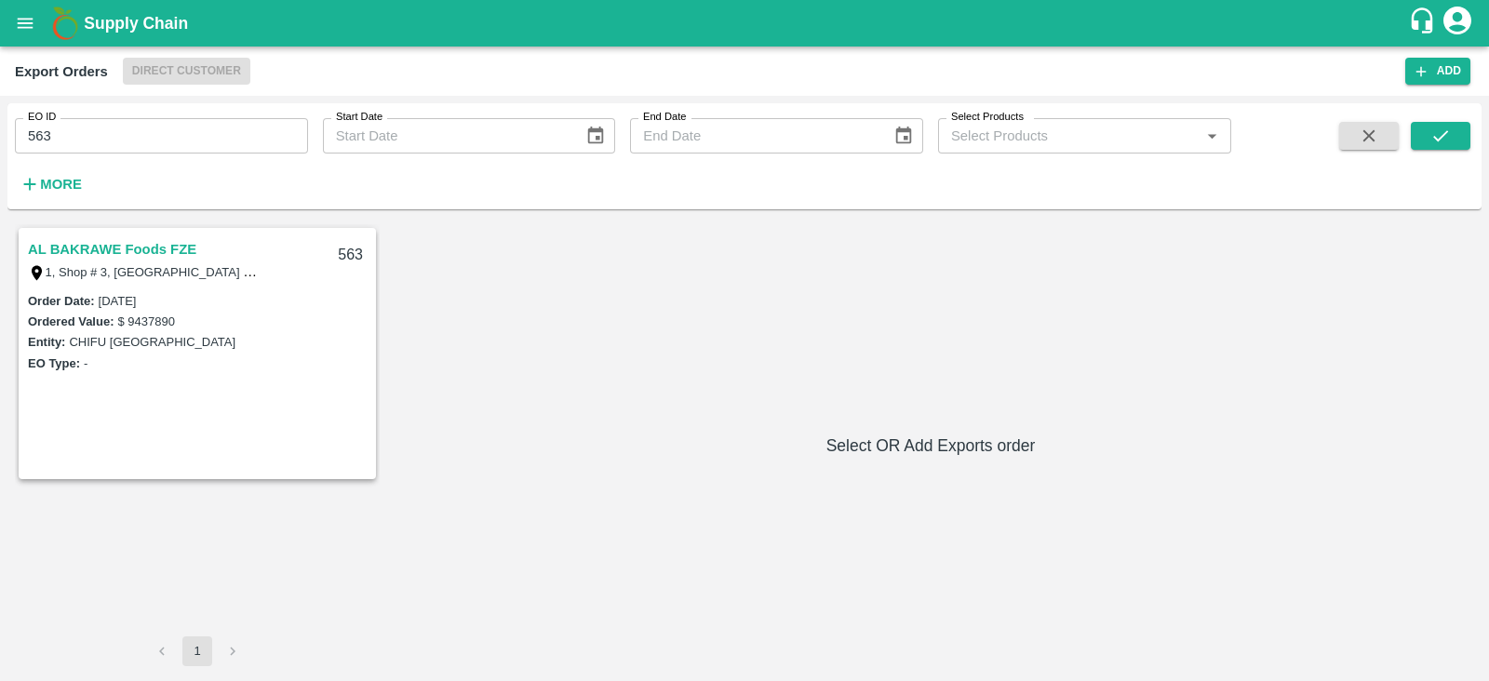
click at [179, 250] on link "AL BAKRAWE Foods FZE" at bounding box center [112, 249] width 168 height 24
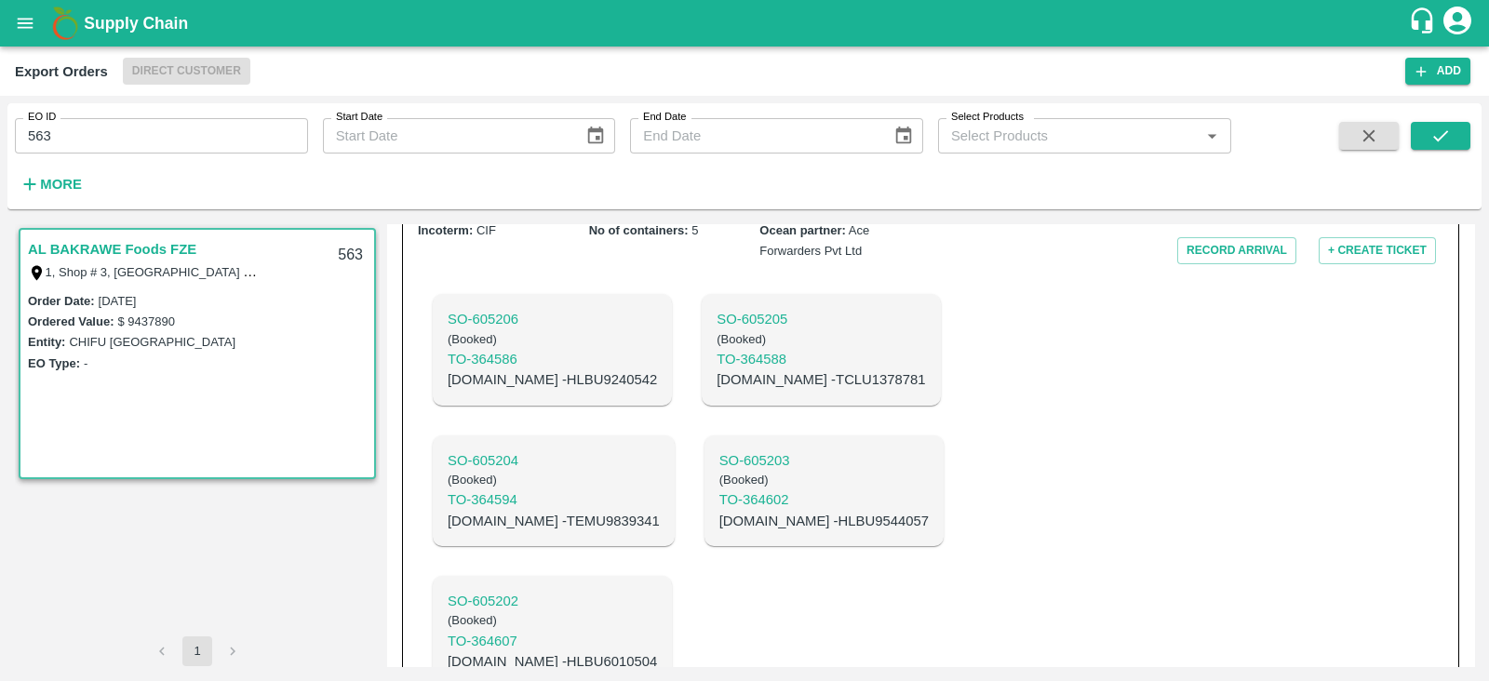
scroll to position [492, 0]
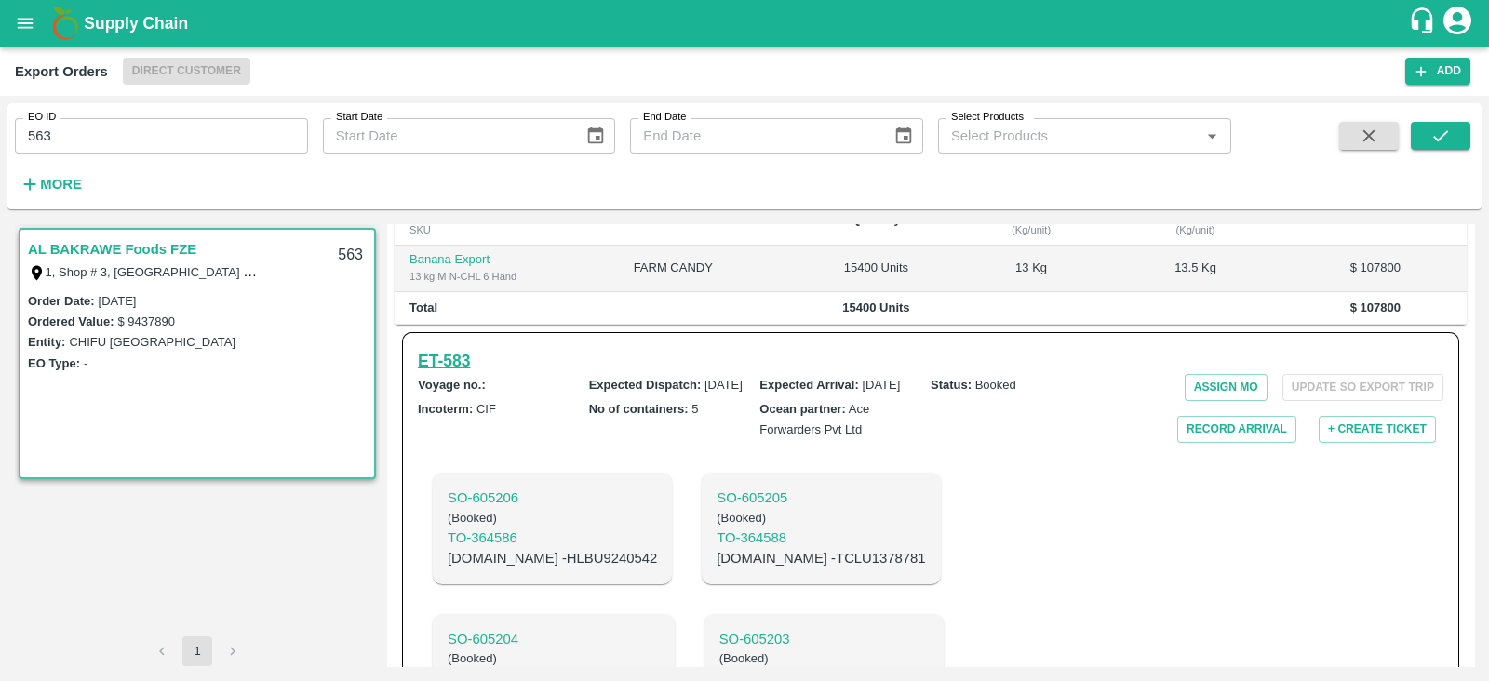
click at [453, 348] on h6 "ET- 583" at bounding box center [444, 361] width 52 height 26
click at [544, 548] on p "C.No - HLBU9240542" at bounding box center [552, 558] width 209 height 20
copy p "HLBU9240542"
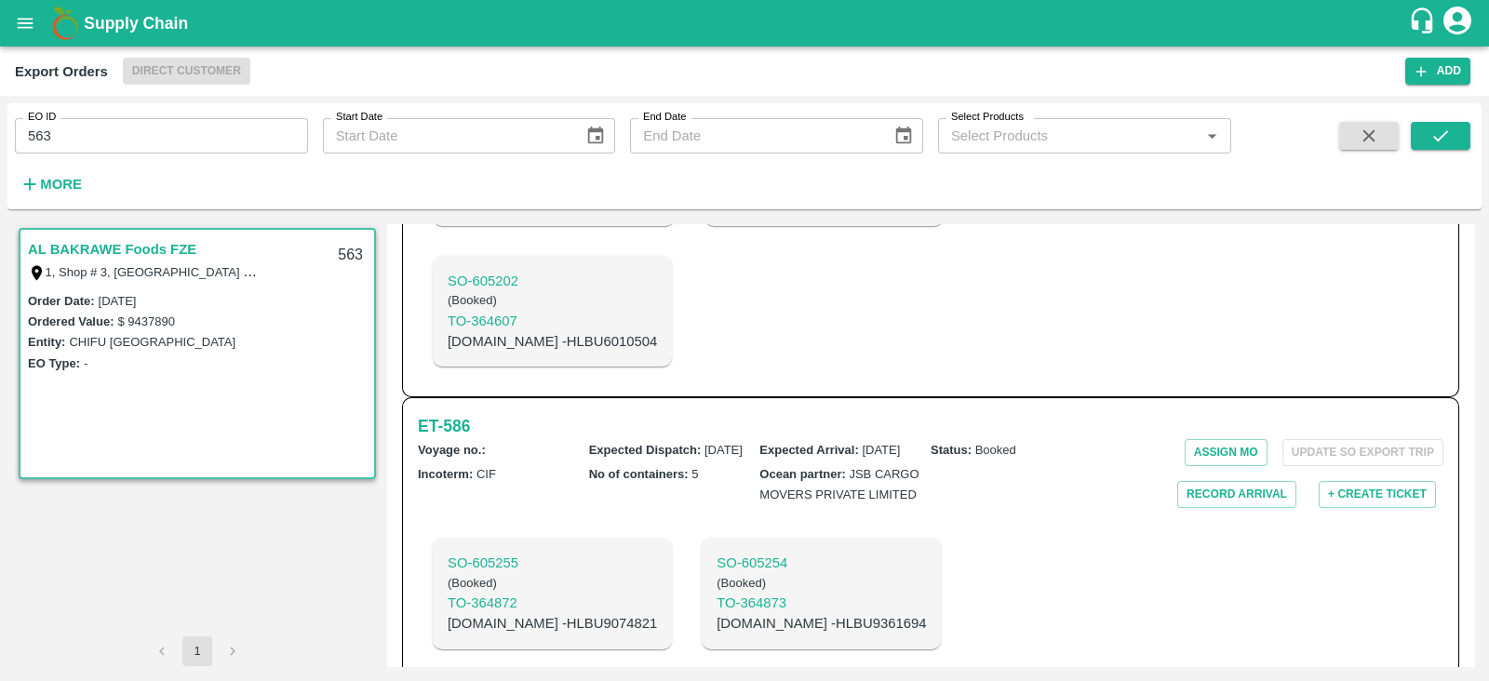
scroll to position [1006, 0]
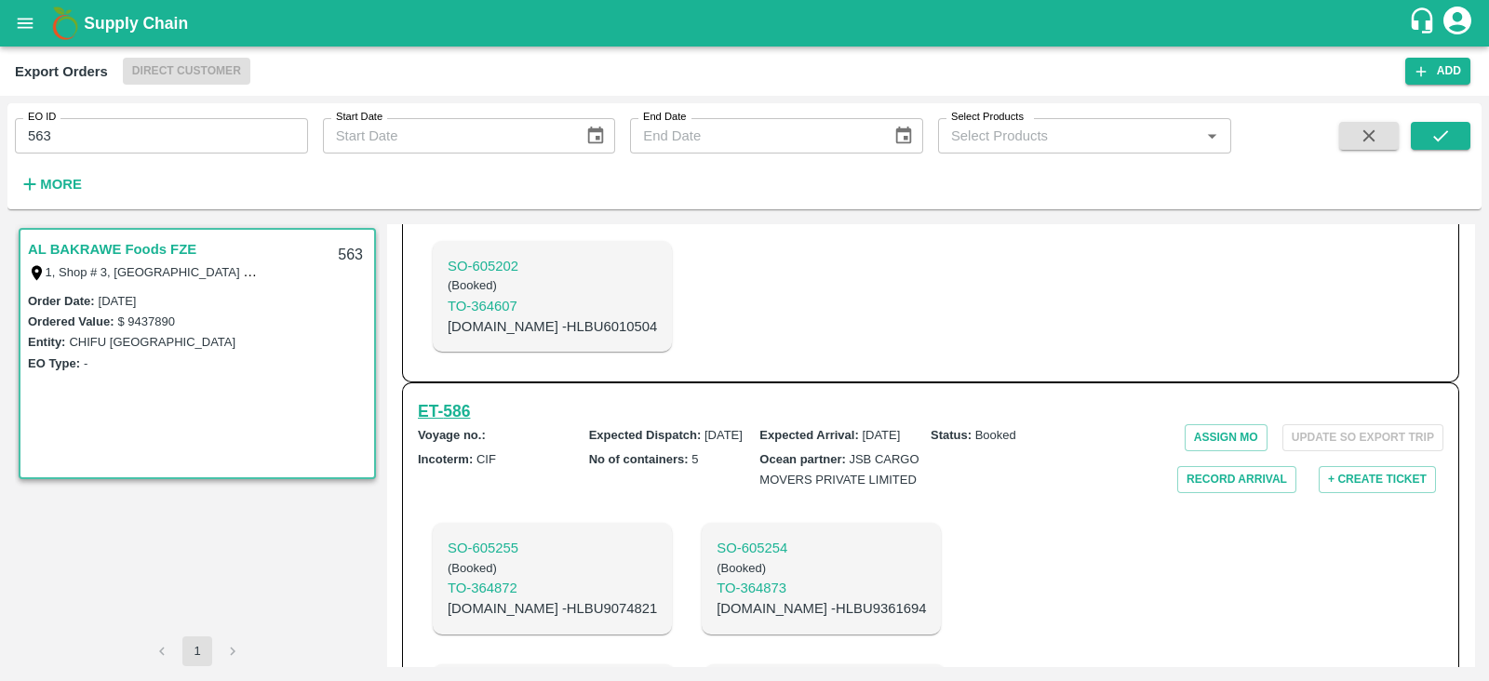
click at [463, 398] on h6 "ET- 586" at bounding box center [444, 411] width 52 height 26
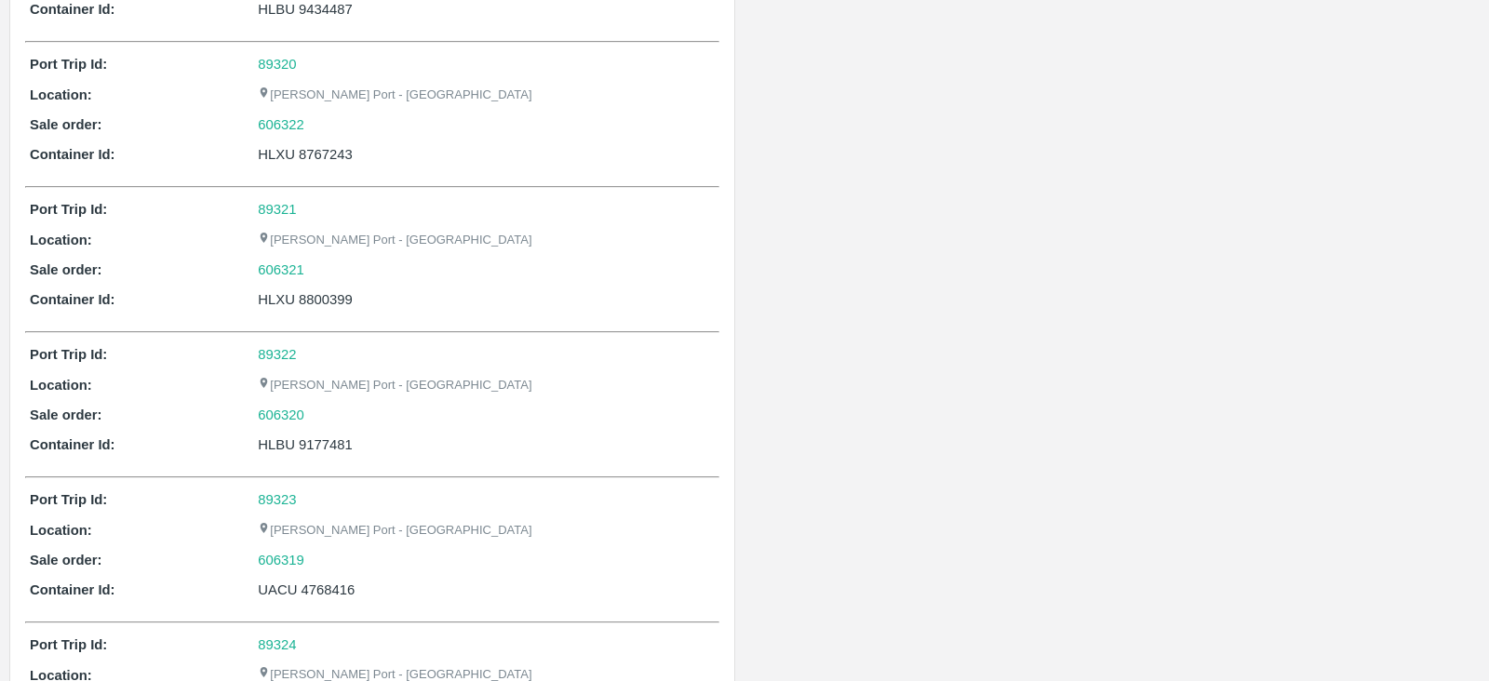
scroll to position [1403, 0]
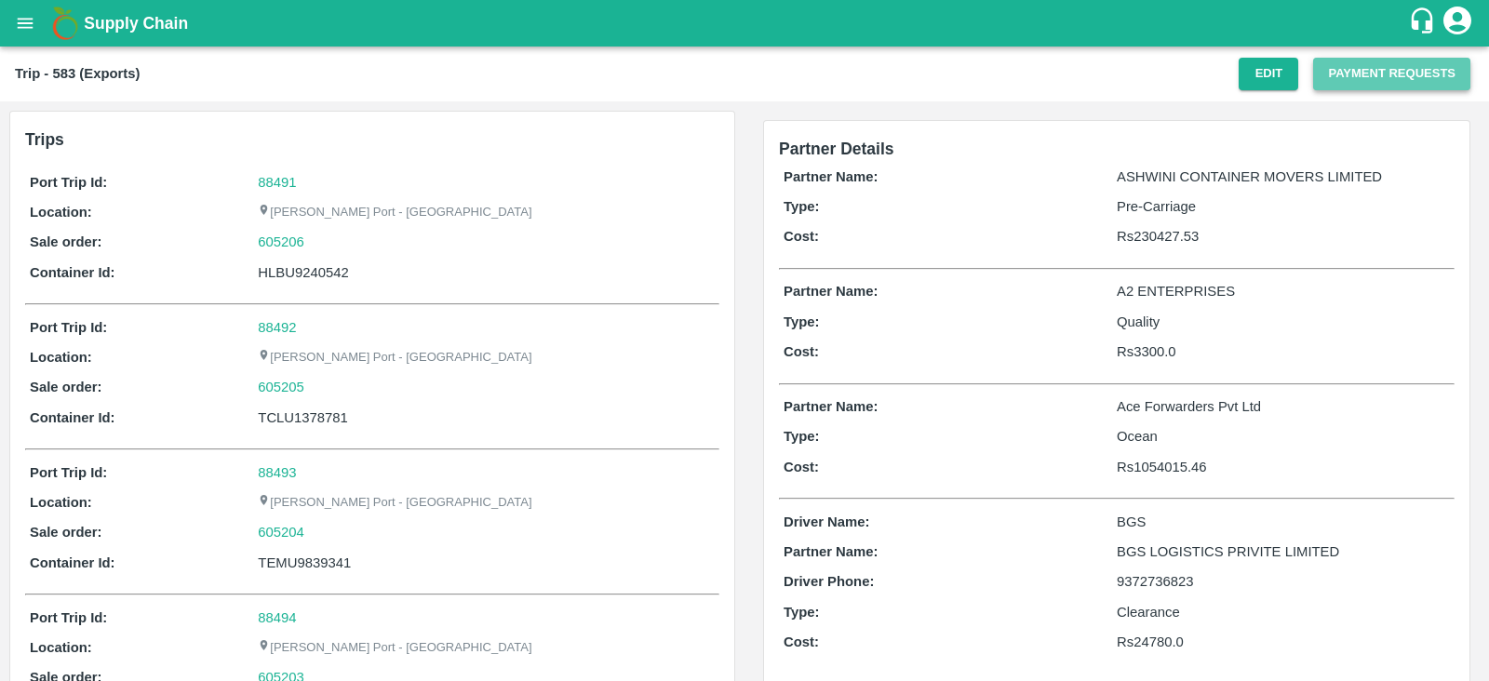
click at [1355, 72] on button "Payment Requests" at bounding box center [1391, 74] width 157 height 33
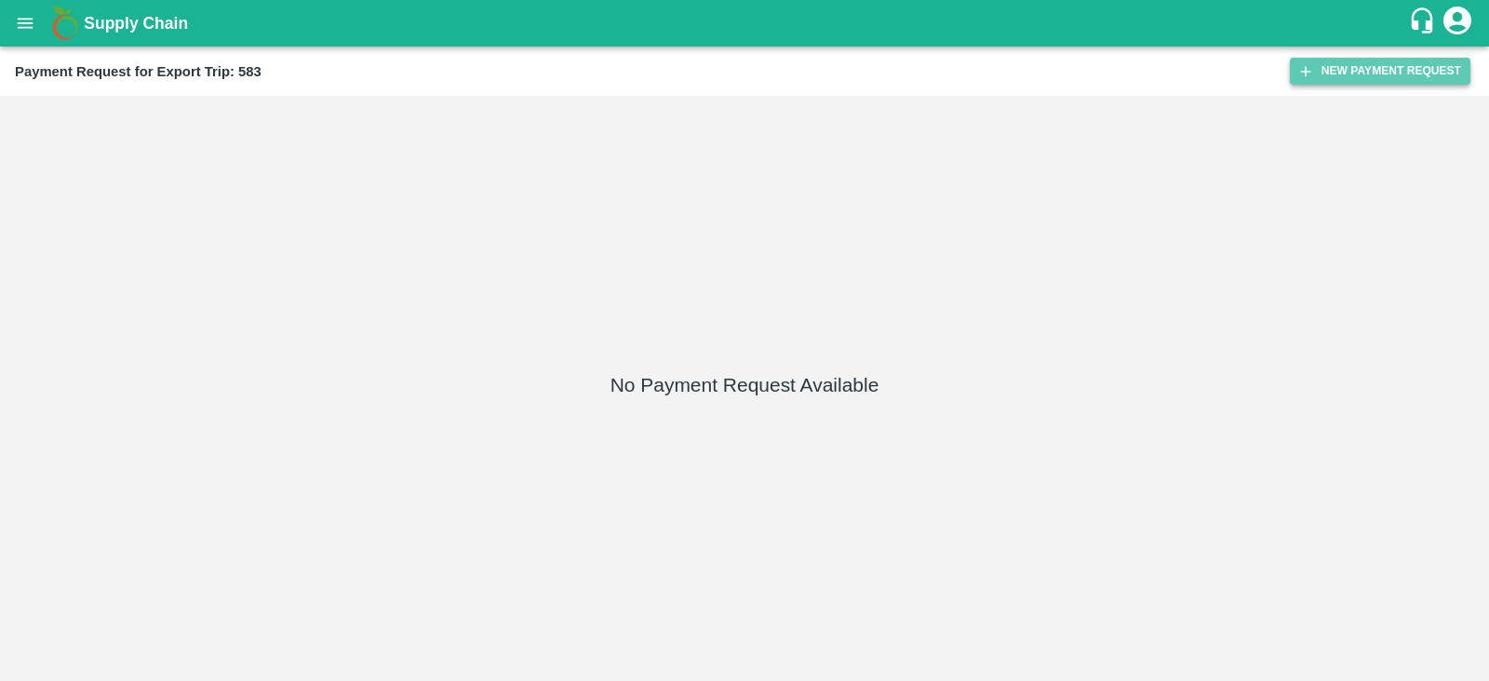
click at [1312, 75] on icon "button" at bounding box center [1305, 71] width 17 height 17
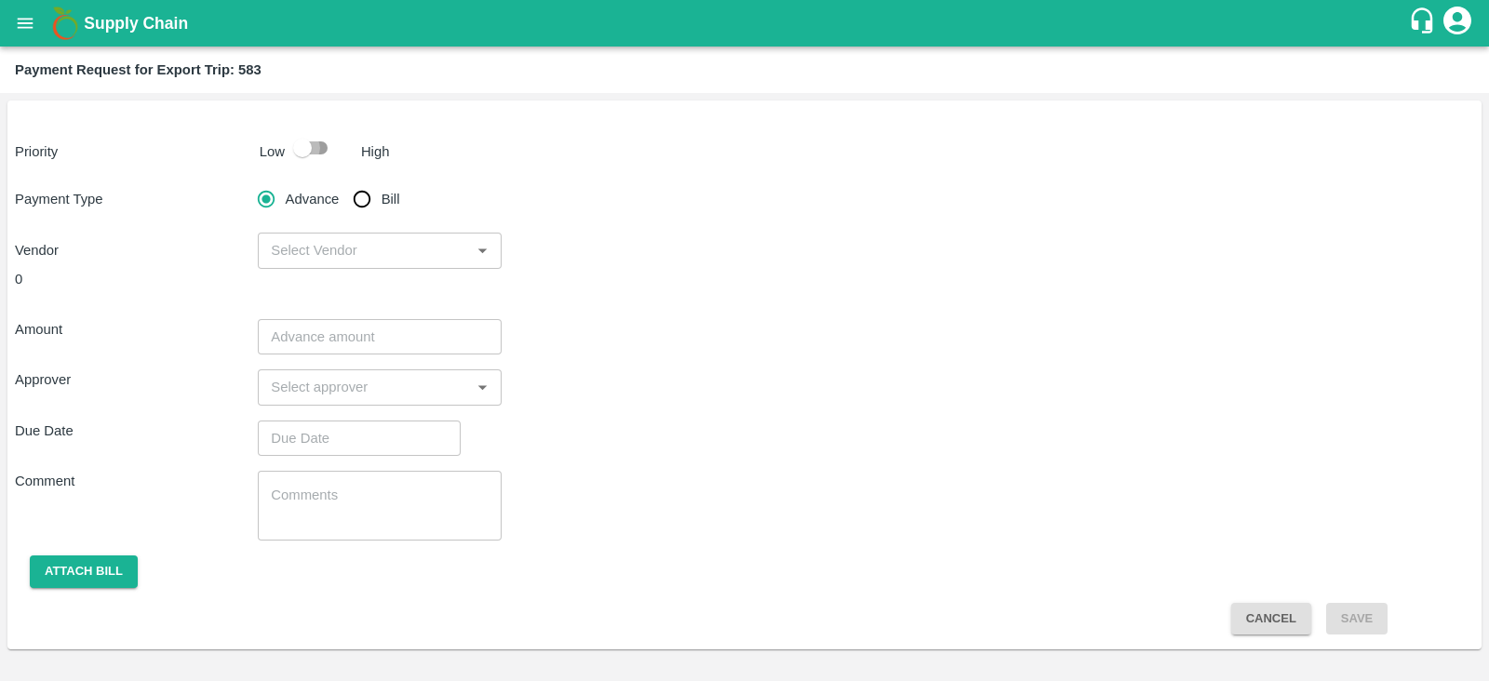
click at [313, 146] on input "checkbox" at bounding box center [302, 147] width 106 height 35
checkbox input "true"
click at [356, 202] on input "Bill" at bounding box center [361, 199] width 37 height 37
radio input "true"
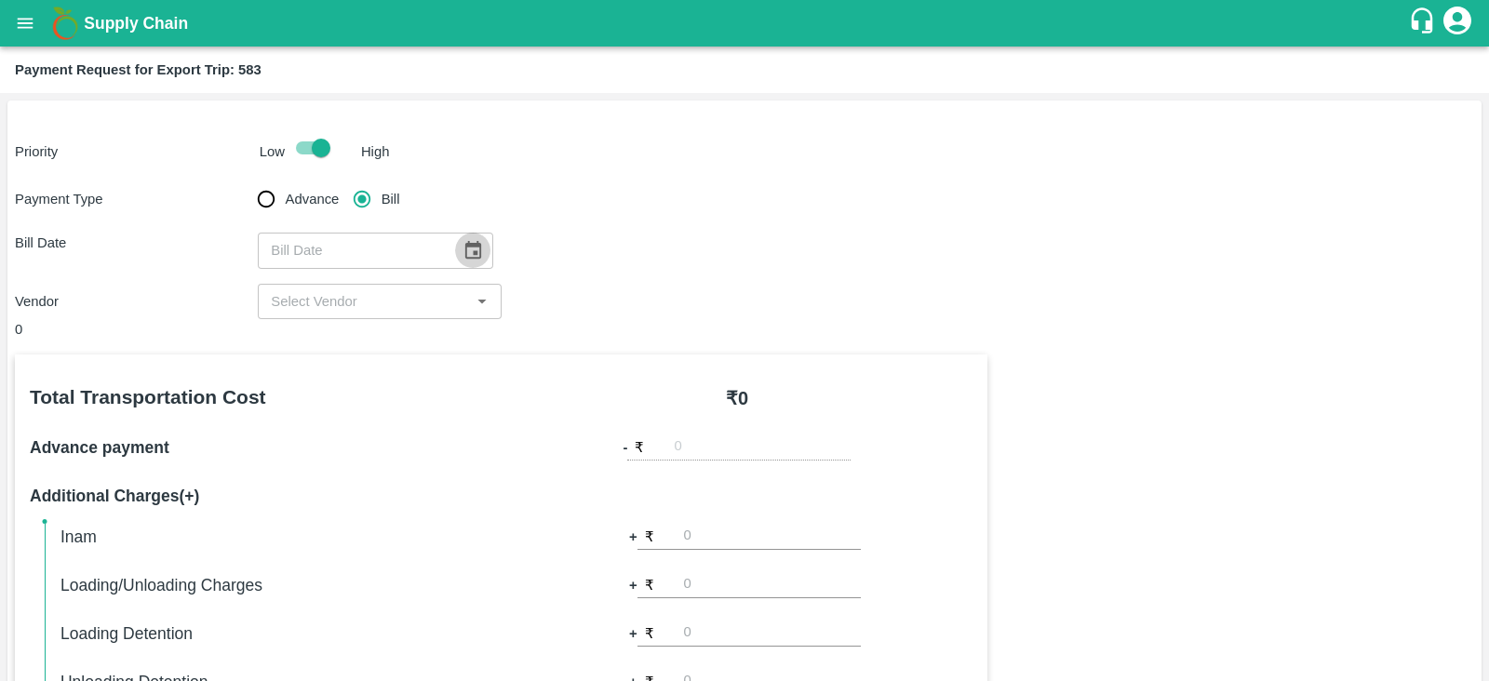
click at [465, 252] on icon "Choose date" at bounding box center [473, 250] width 16 height 18
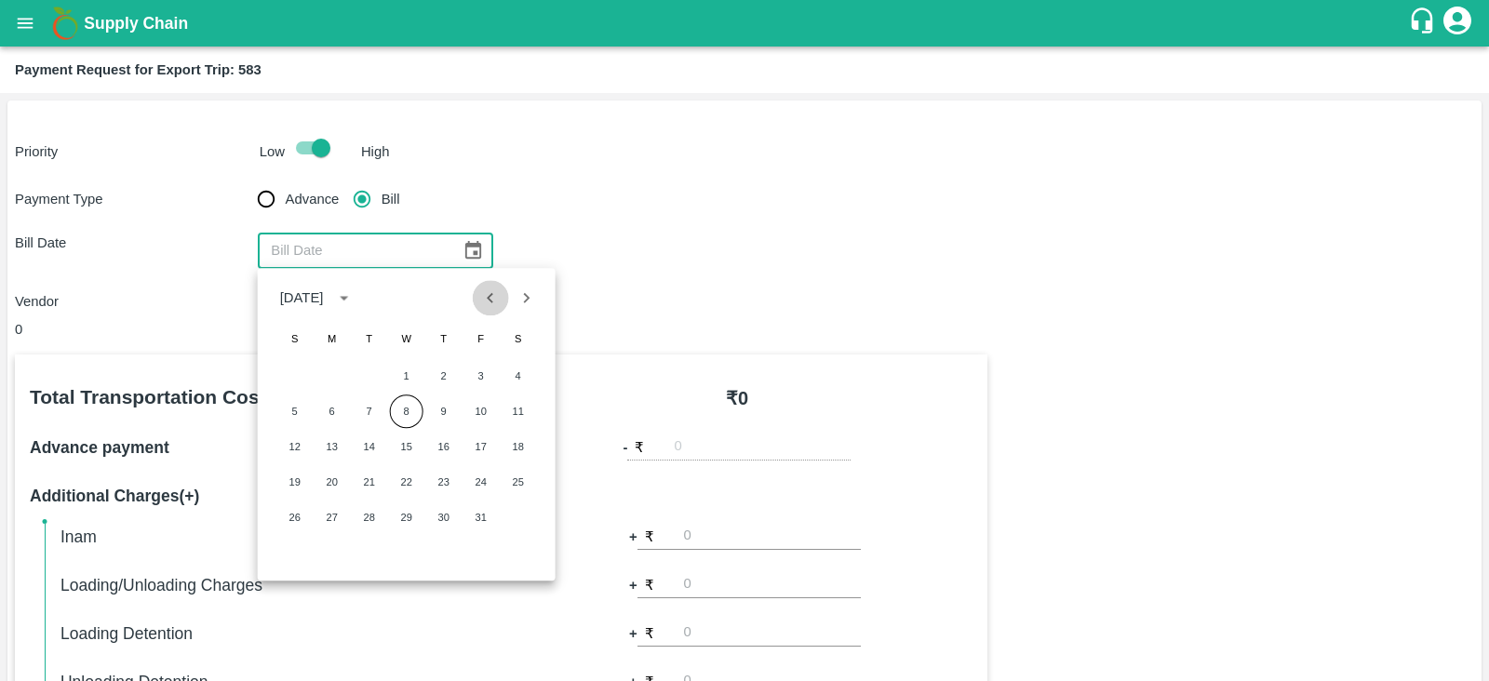
click at [494, 295] on icon "Previous month" at bounding box center [490, 298] width 20 height 20
click at [408, 481] on button "24" at bounding box center [407, 482] width 34 height 34
type input "24/09/2025"
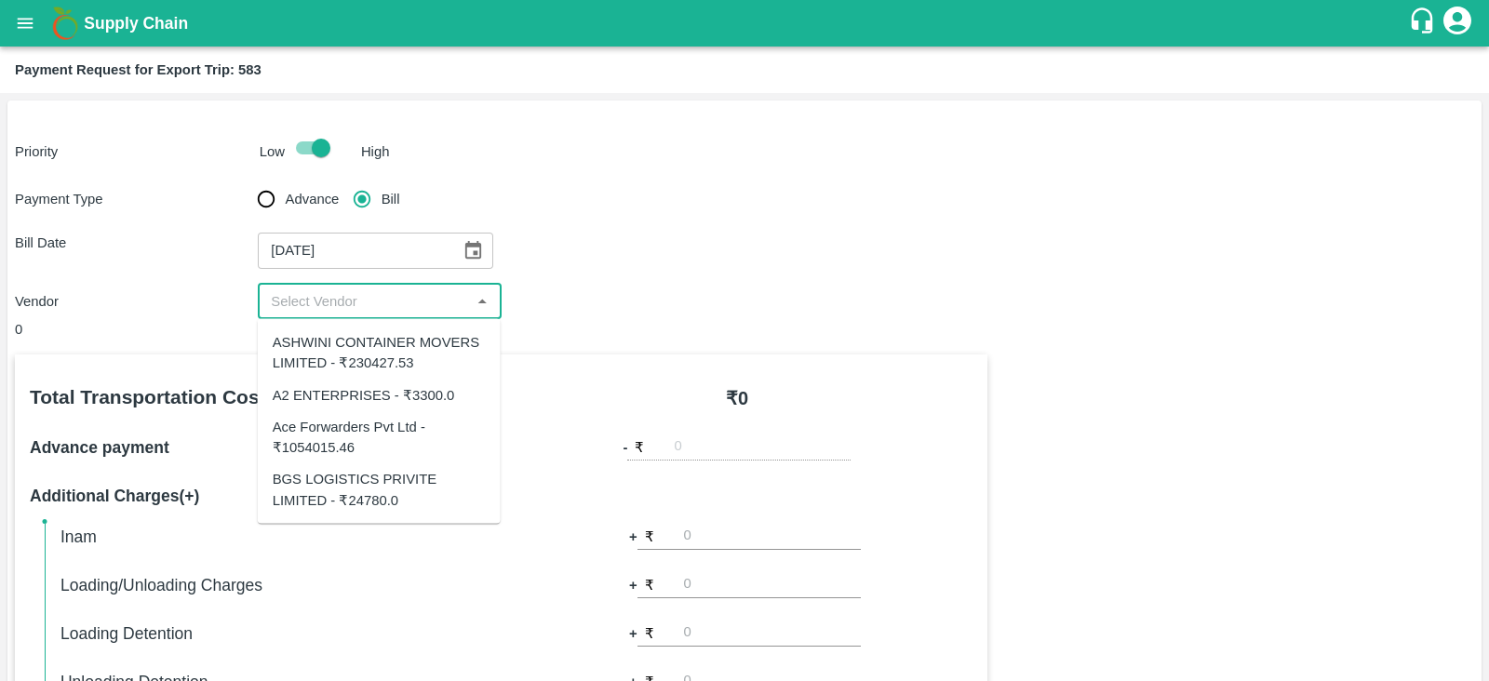
click at [398, 301] on input "input" at bounding box center [363, 301] width 201 height 24
click at [429, 436] on div "Ace Forwarders Pvt Ltd - ₹1054015.46" at bounding box center [379, 437] width 213 height 42
type input "Ace Forwarders Pvt Ltd - ₹1054015.46"
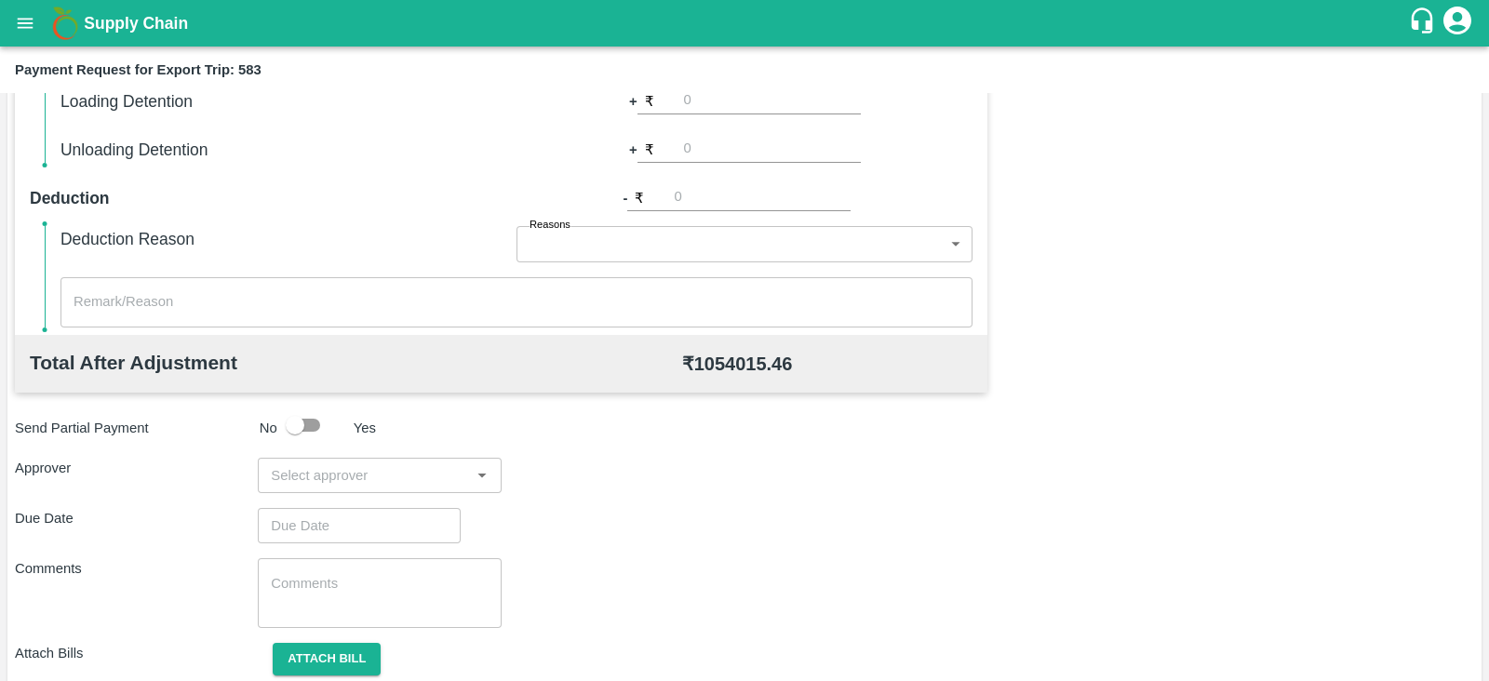
scroll to position [596, 0]
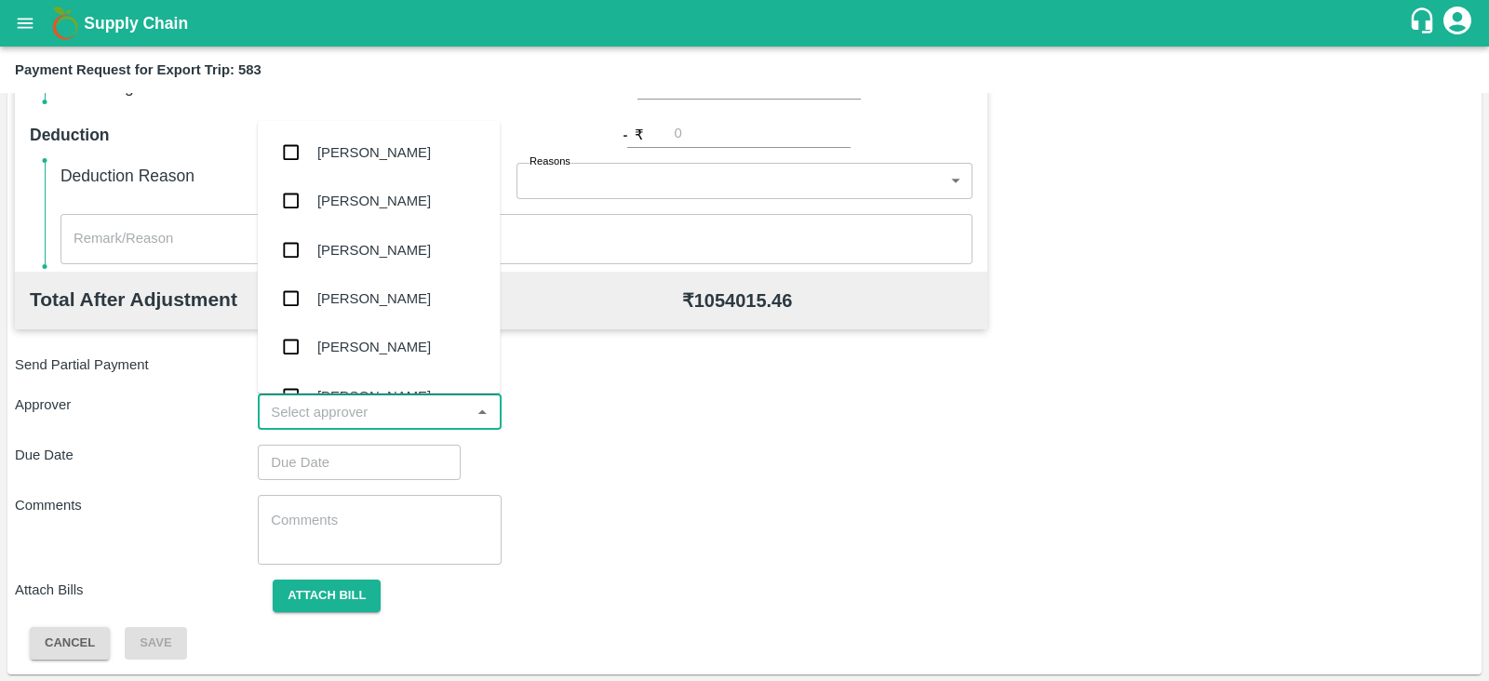
click at [377, 408] on input "input" at bounding box center [363, 412] width 201 height 24
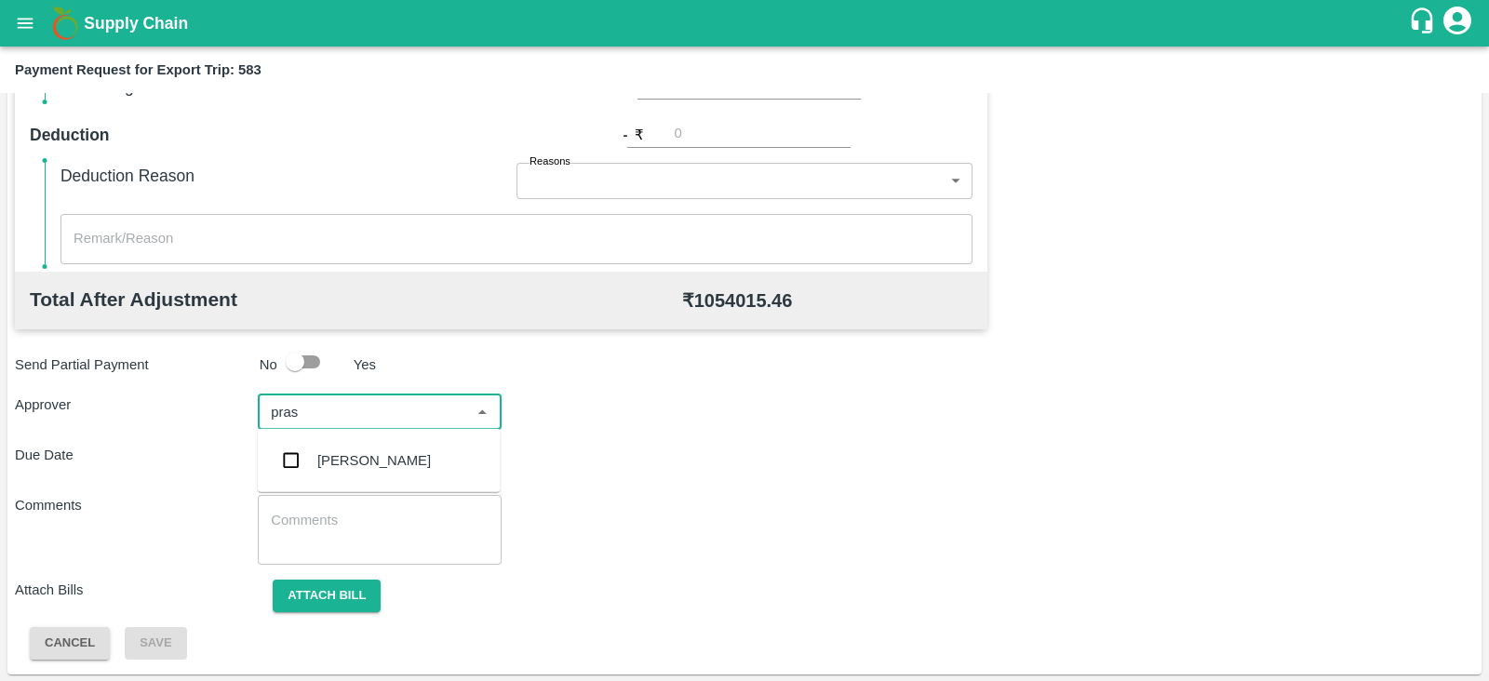
type input "prasa"
click at [363, 453] on div "Prasad Waghade" at bounding box center [374, 460] width 114 height 20
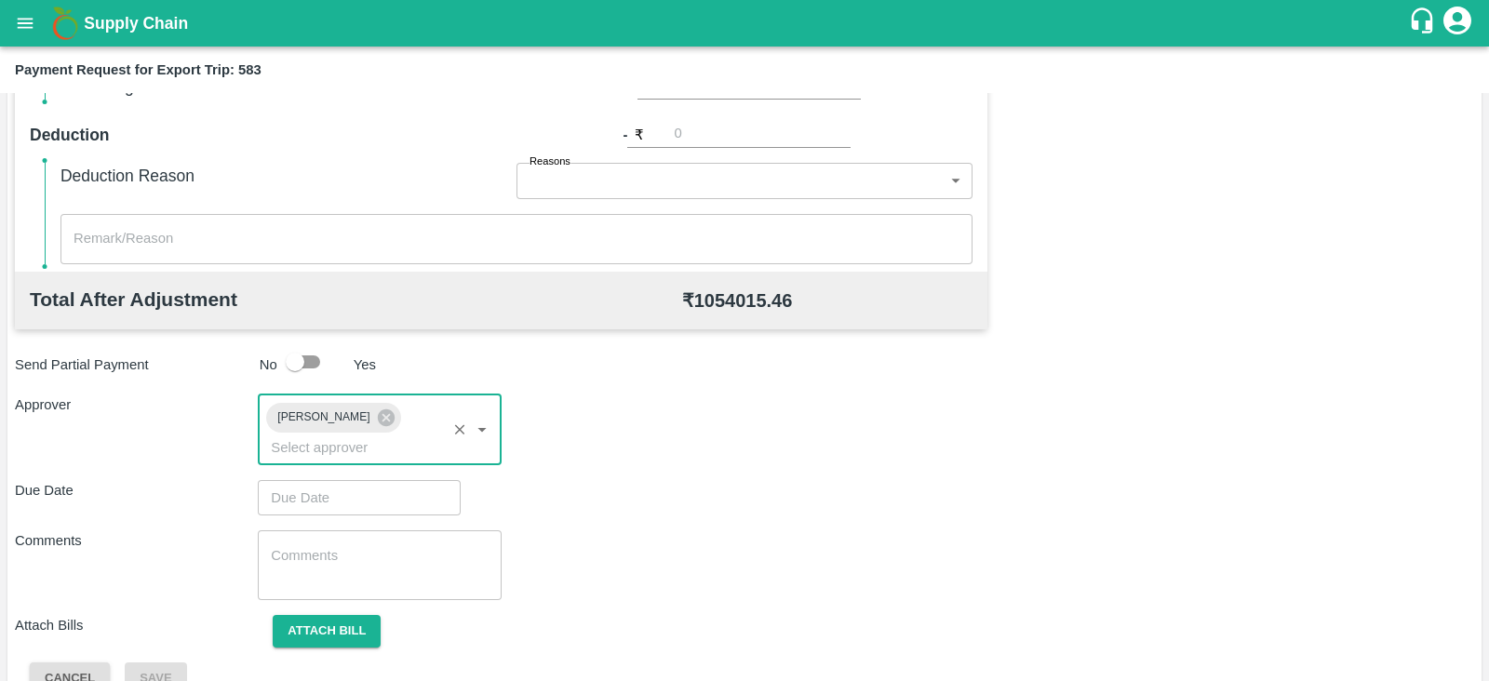
type input "DD/MM/YYYY hh:mm aa"
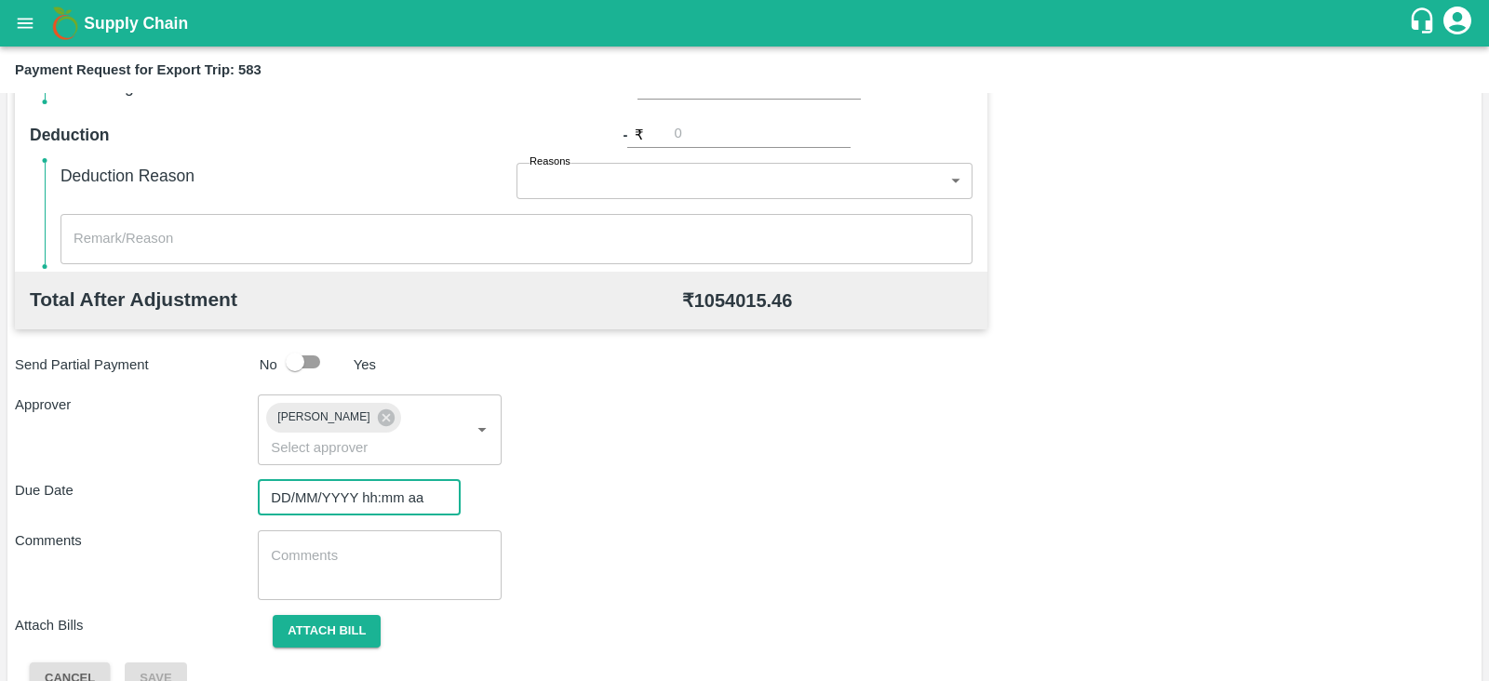
click at [363, 480] on input "DD/MM/YYYY hh:mm aa" at bounding box center [353, 497] width 190 height 35
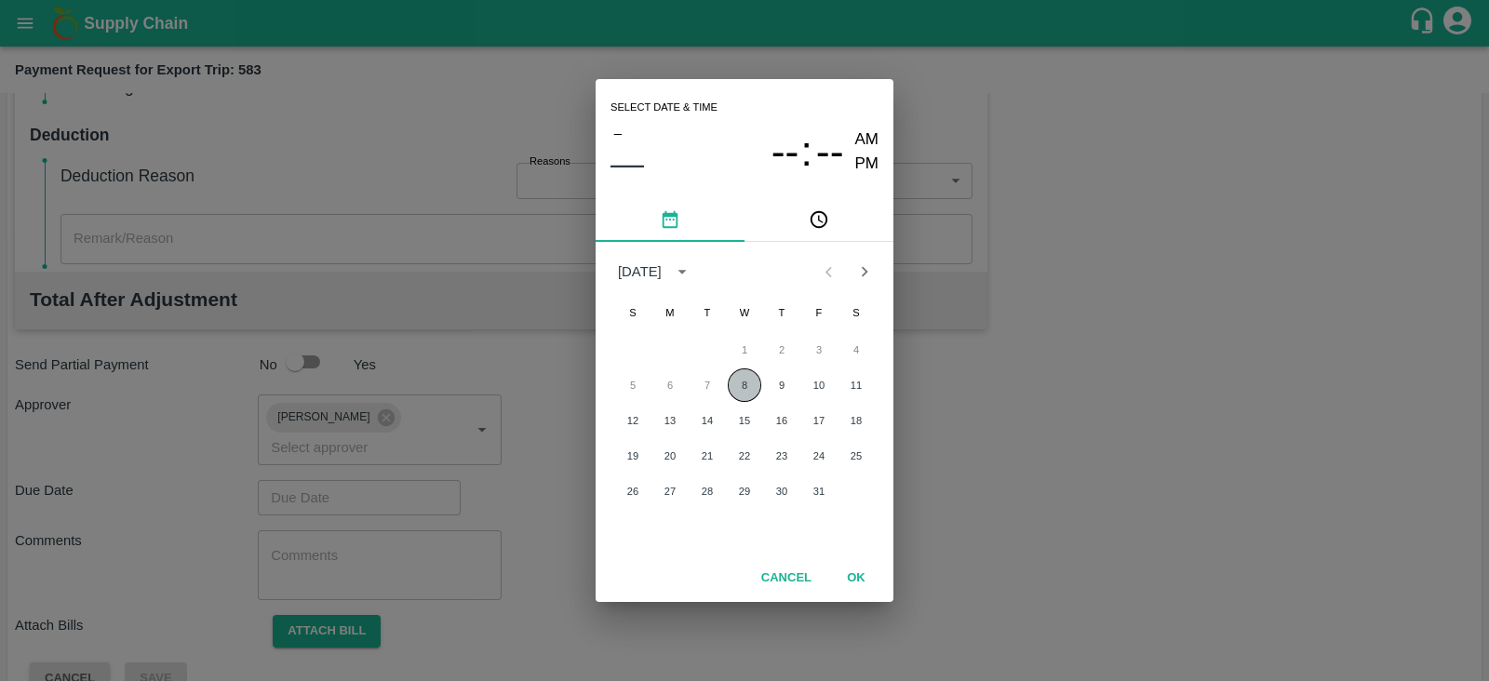
click at [751, 388] on button "8" at bounding box center [745, 386] width 34 height 34
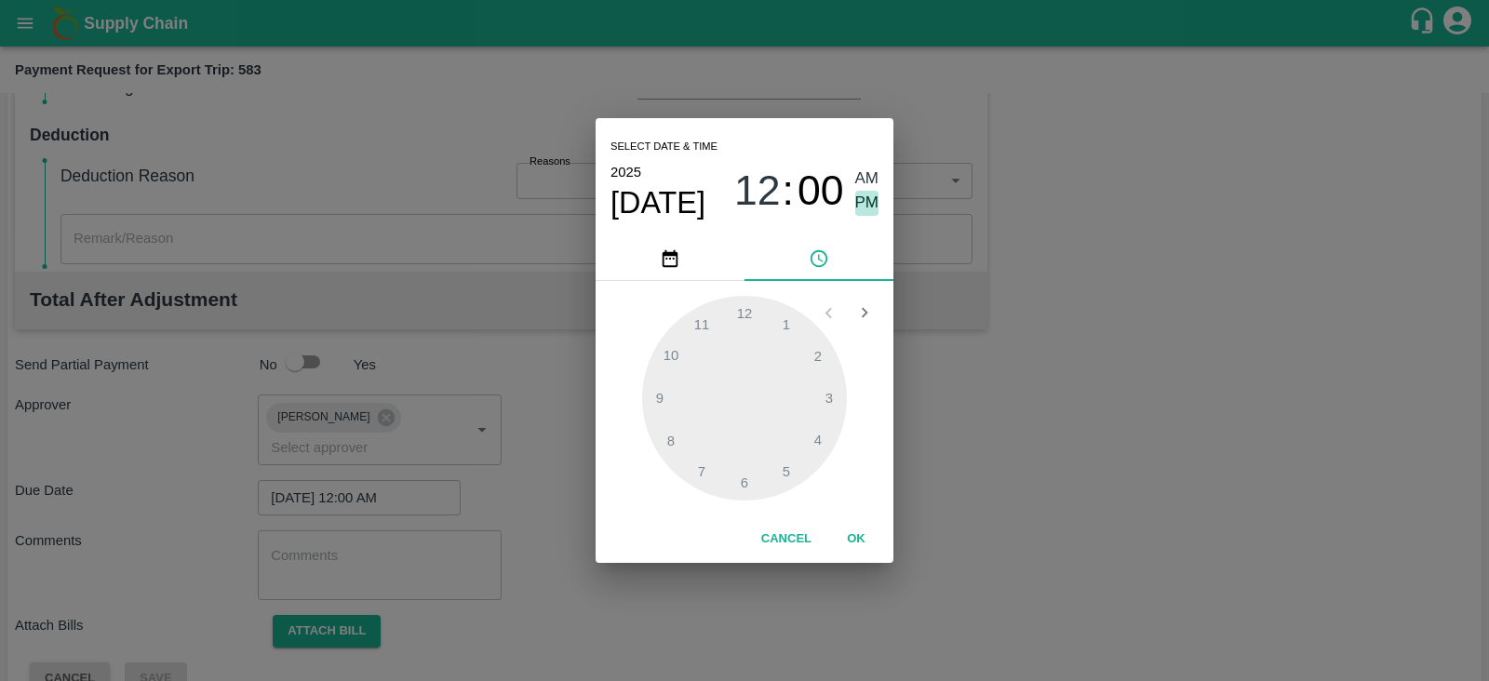
click at [866, 201] on span "PM" at bounding box center [867, 203] width 24 height 25
click at [829, 394] on div at bounding box center [744, 398] width 205 height 205
type input "08/10/2025 03:00 PM"
click at [850, 521] on div "Cancel OK" at bounding box center [745, 539] width 298 height 47
click at [850, 538] on button "OK" at bounding box center [856, 539] width 60 height 33
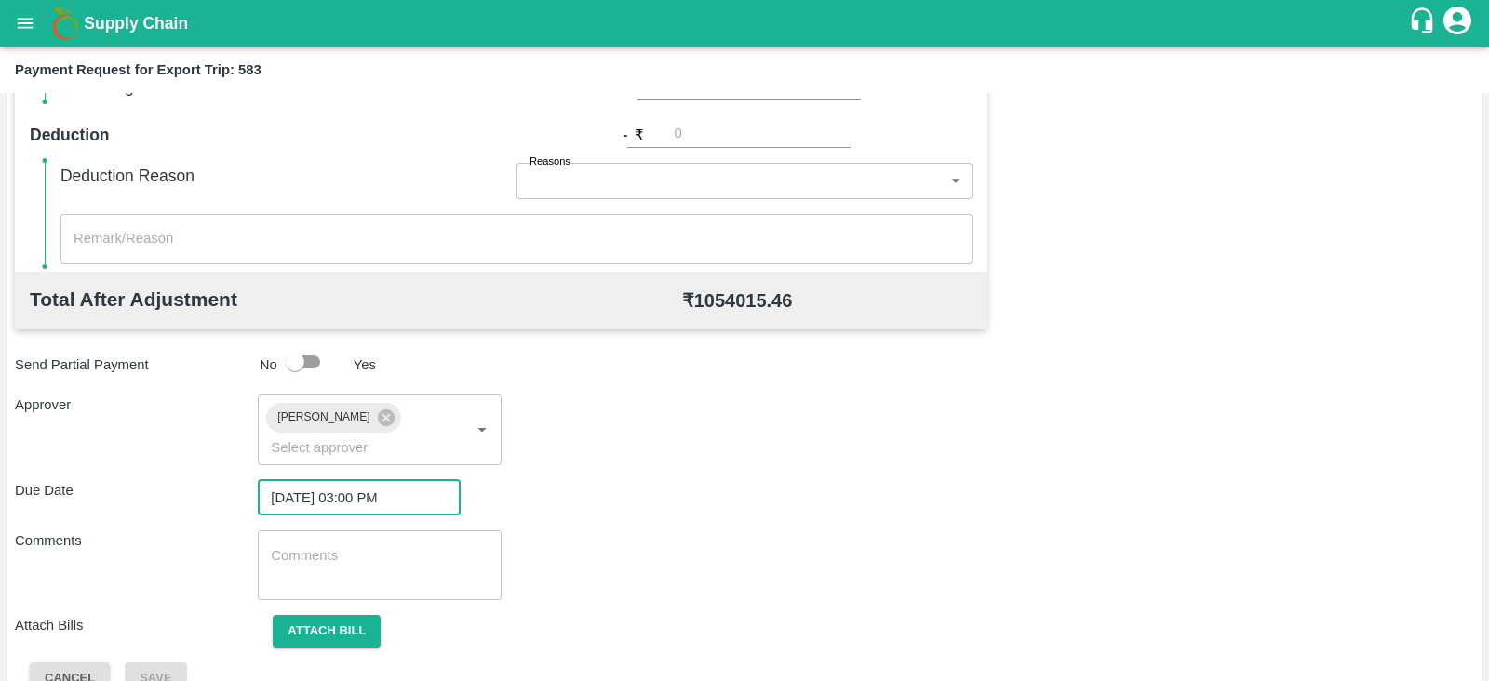
scroll to position [607, 0]
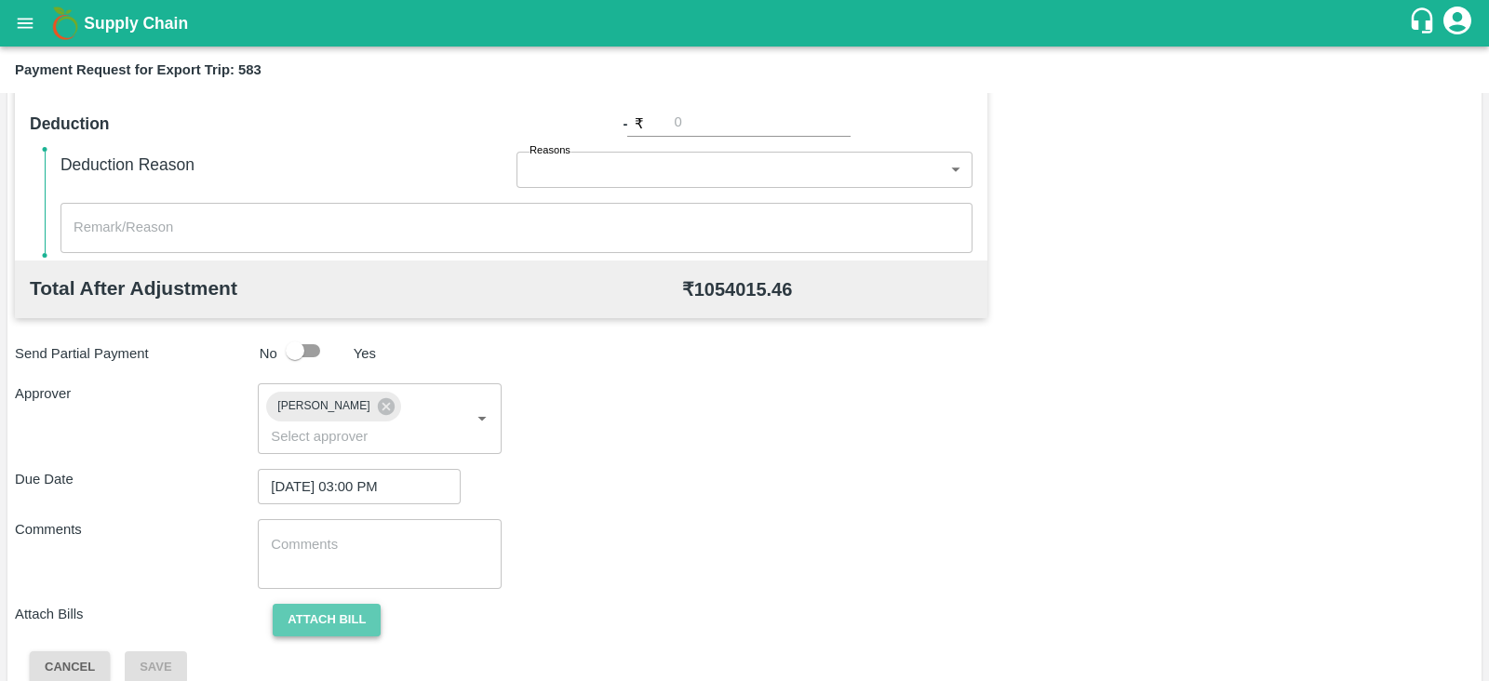
click at [358, 604] on button "Attach bill" at bounding box center [327, 620] width 108 height 33
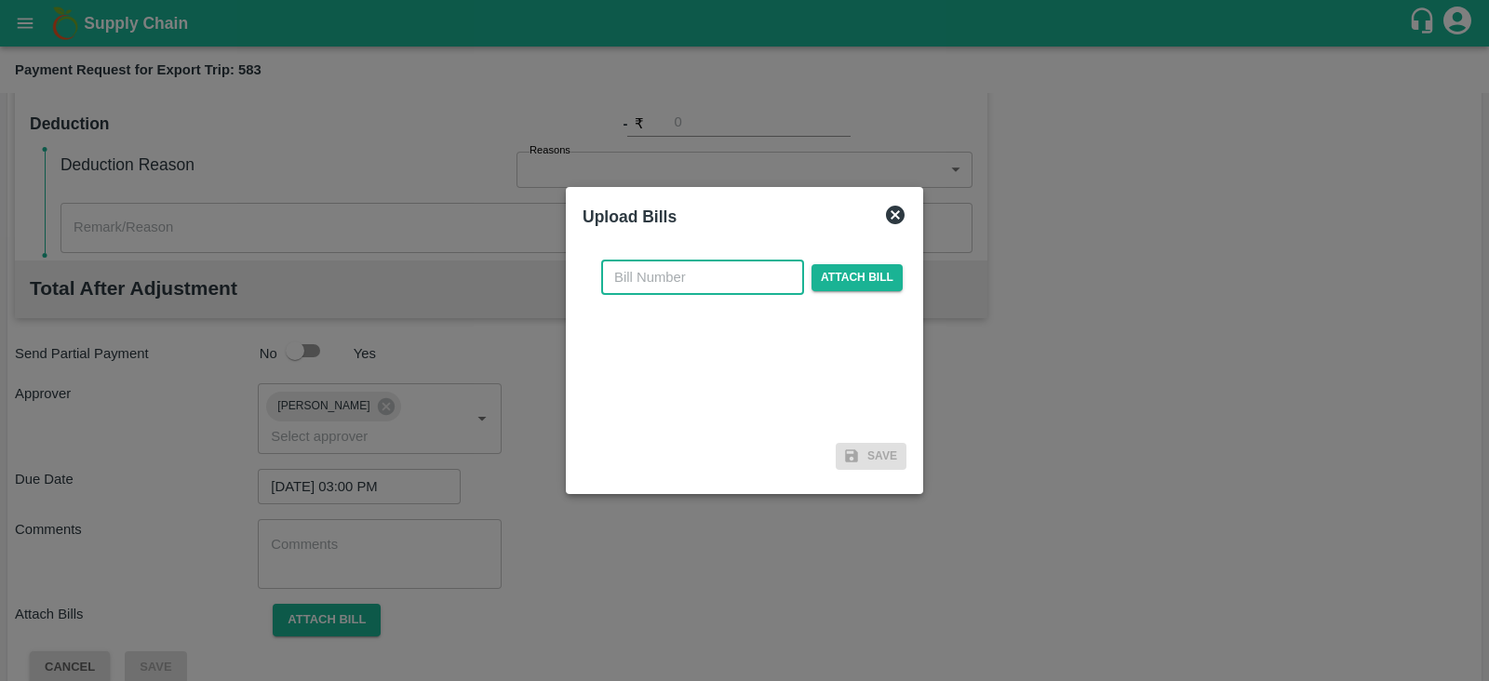
click at [641, 262] on input "text" at bounding box center [702, 277] width 203 height 35
paste input ": 4073/25-26"
click at [862, 273] on span "Attach bill" at bounding box center [857, 277] width 91 height 27
click at [0, 0] on input "Attach bill" at bounding box center [0, 0] width 0 height 0
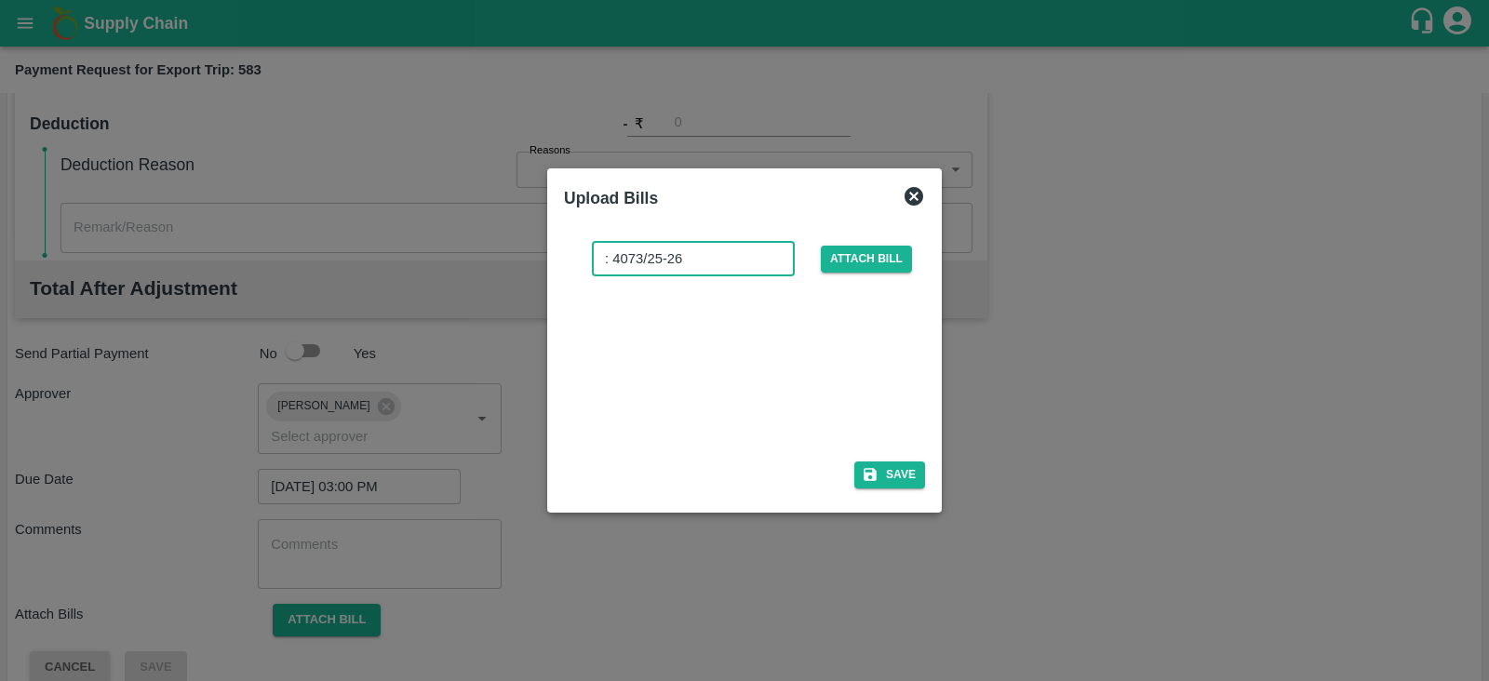
click at [620, 265] on input ": 4073/25-26" at bounding box center [693, 258] width 203 height 35
type input "4073/25-26"
click at [889, 472] on button "Save" at bounding box center [889, 475] width 71 height 27
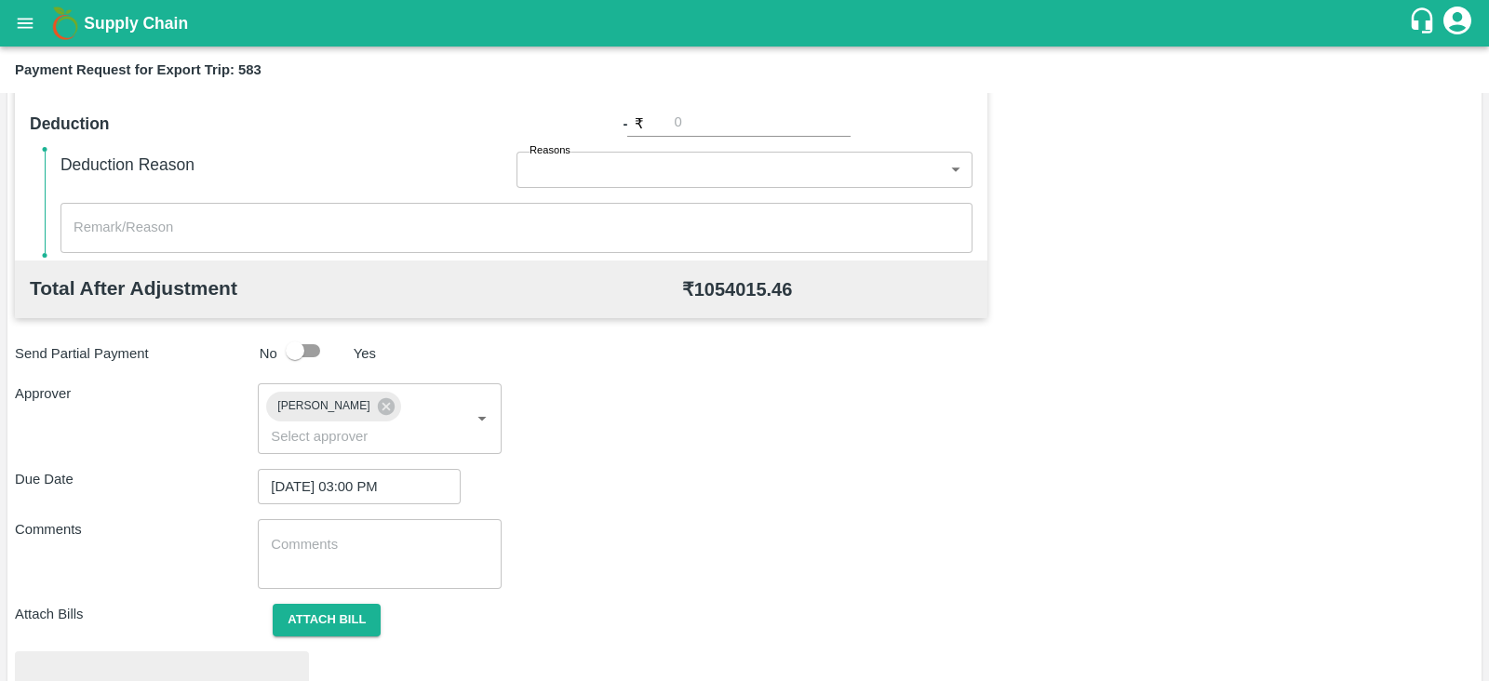
scroll to position [705, 0]
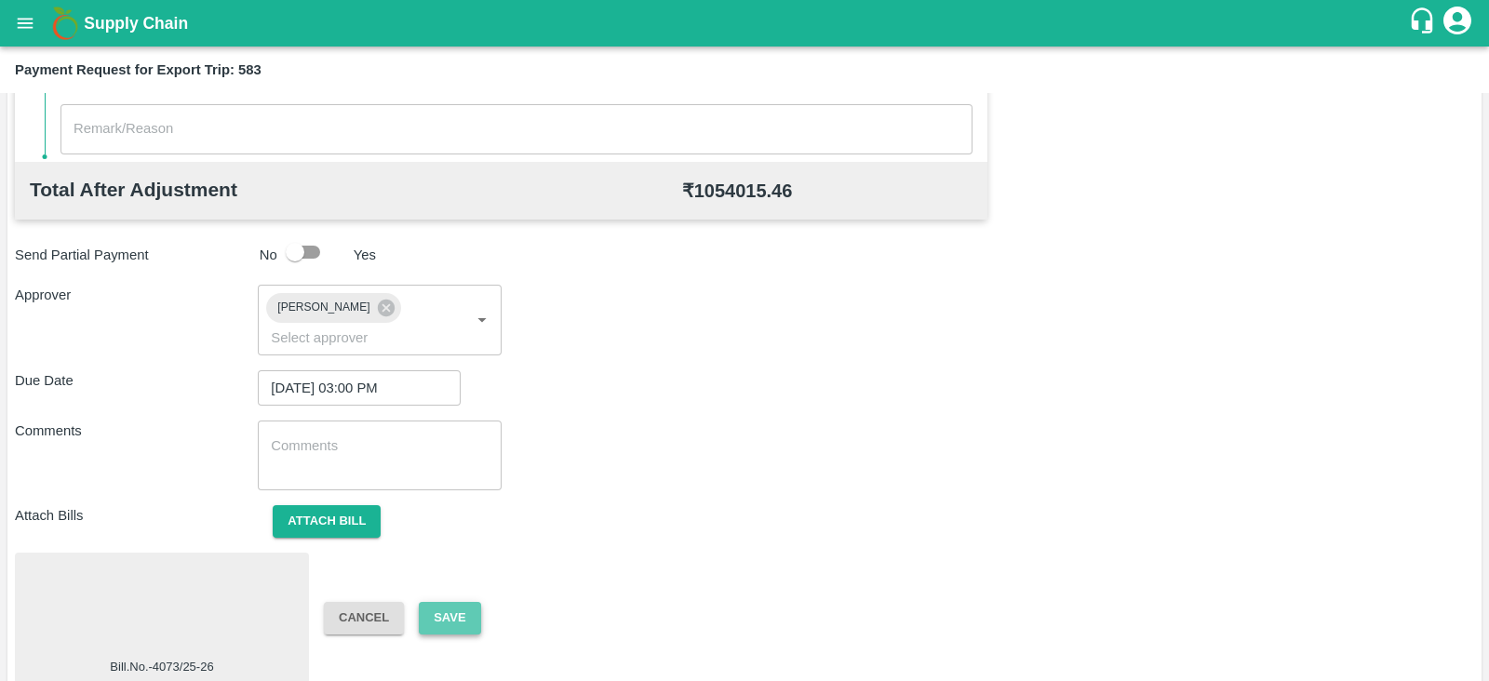
click at [455, 602] on button "Save" at bounding box center [449, 618] width 61 height 33
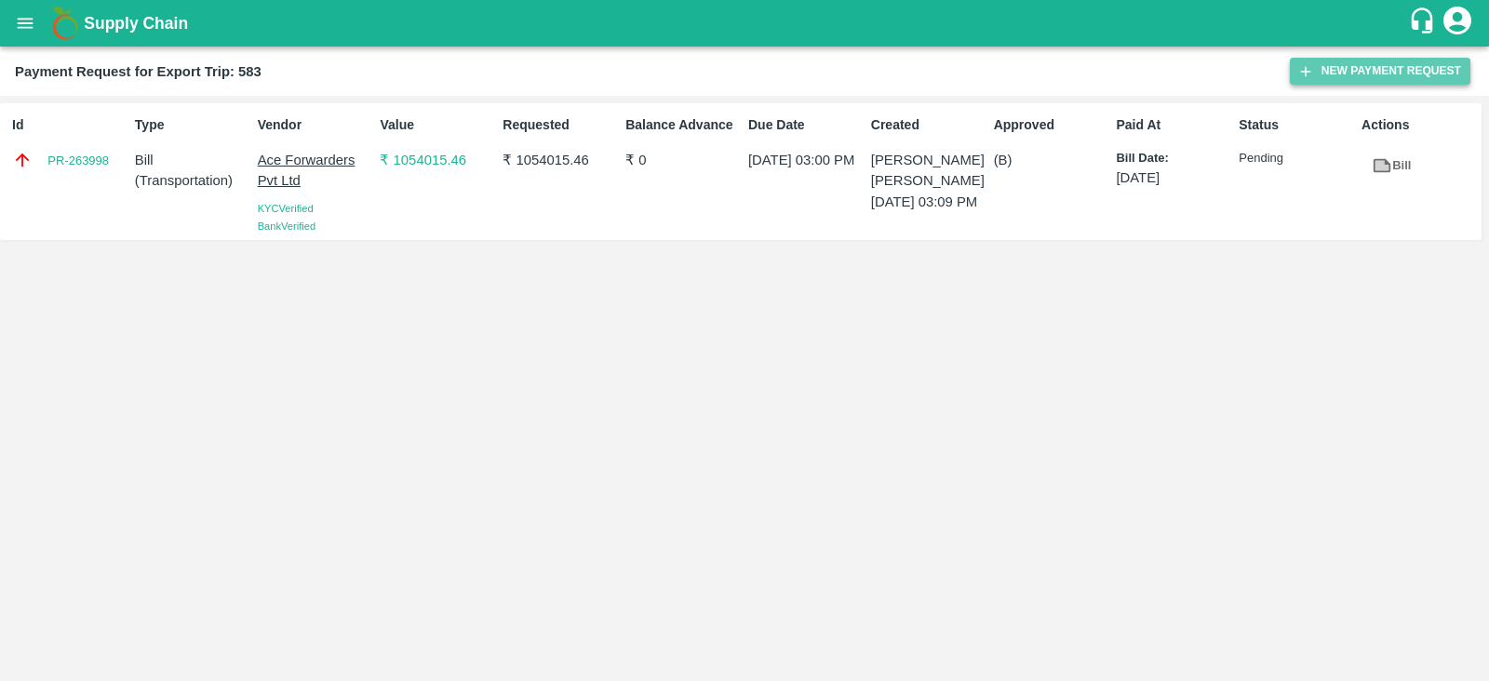
click at [1377, 61] on button "New Payment Request" at bounding box center [1380, 71] width 181 height 27
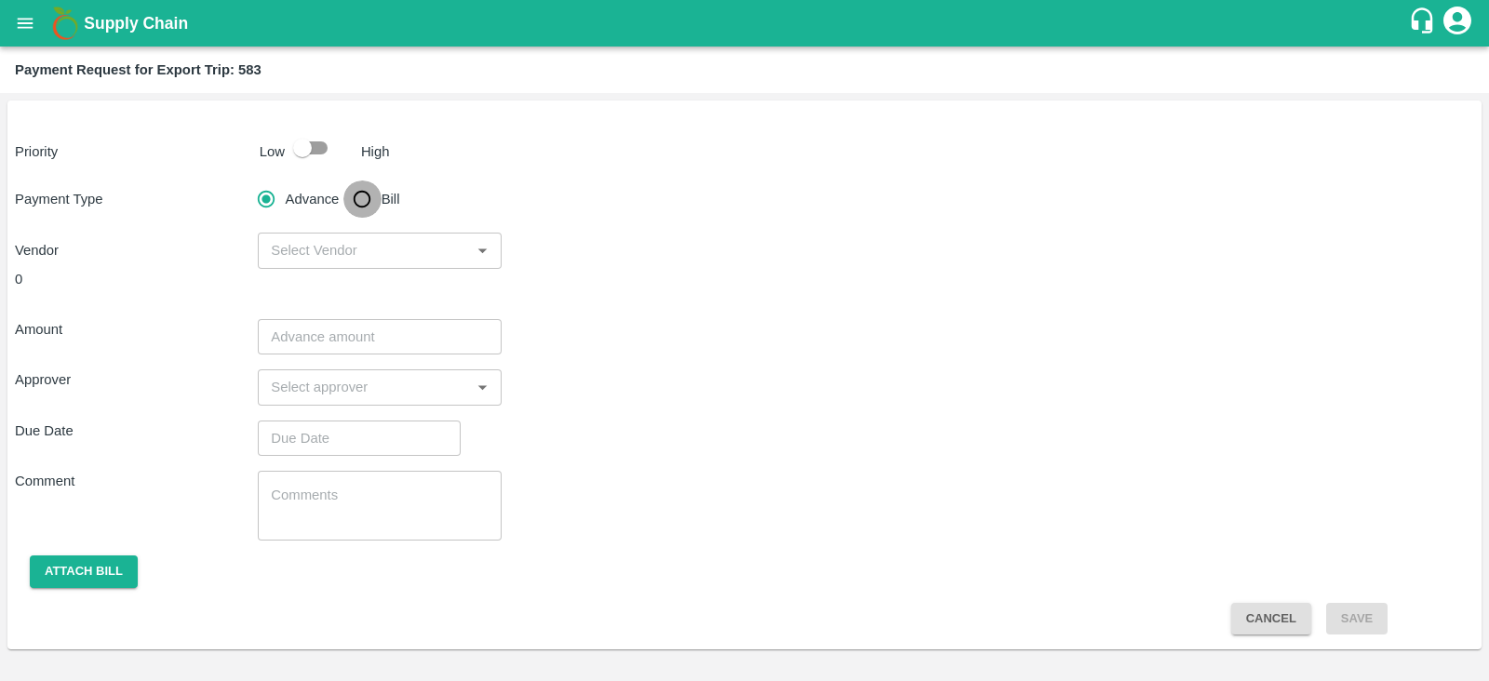
click at [355, 193] on input "Bill" at bounding box center [361, 199] width 37 height 37
radio input "true"
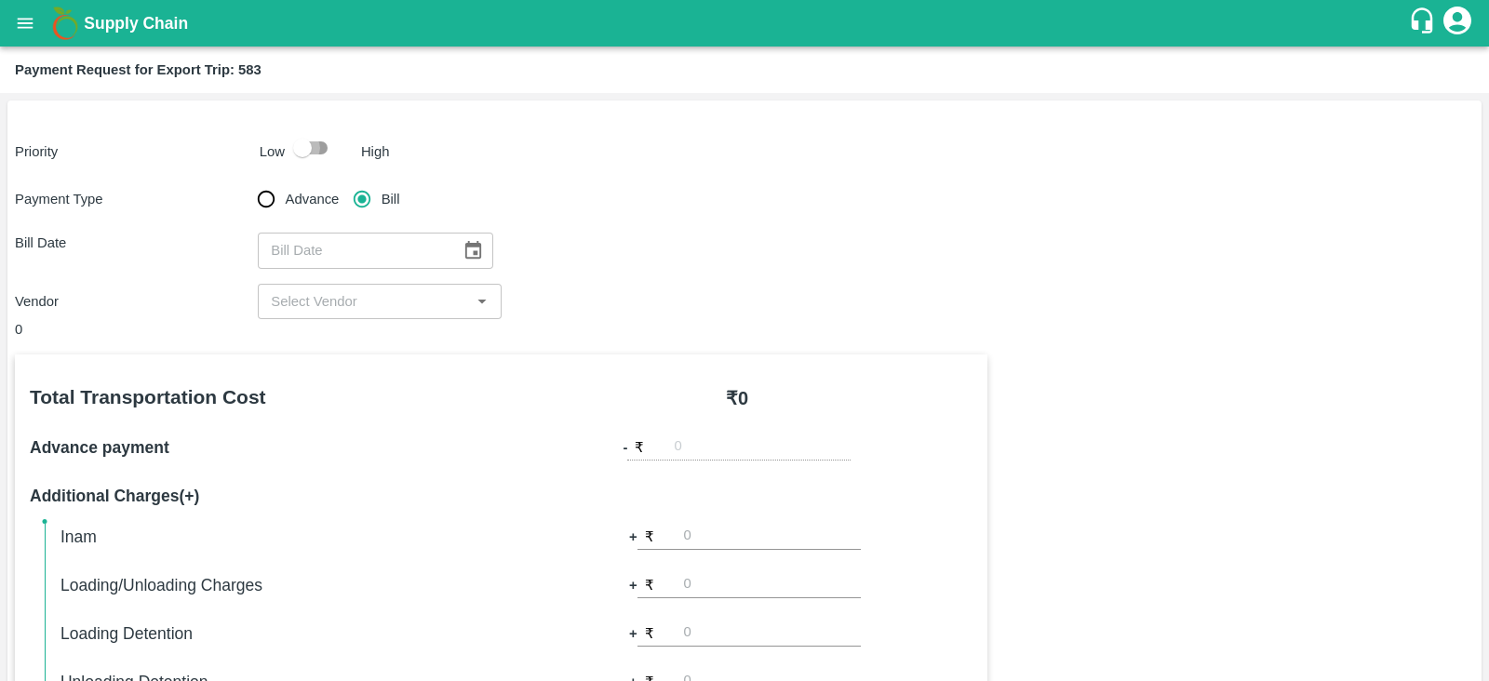
click at [304, 152] on input "checkbox" at bounding box center [302, 147] width 106 height 35
checkbox input "true"
click at [466, 246] on icon "Choose date" at bounding box center [473, 250] width 16 height 18
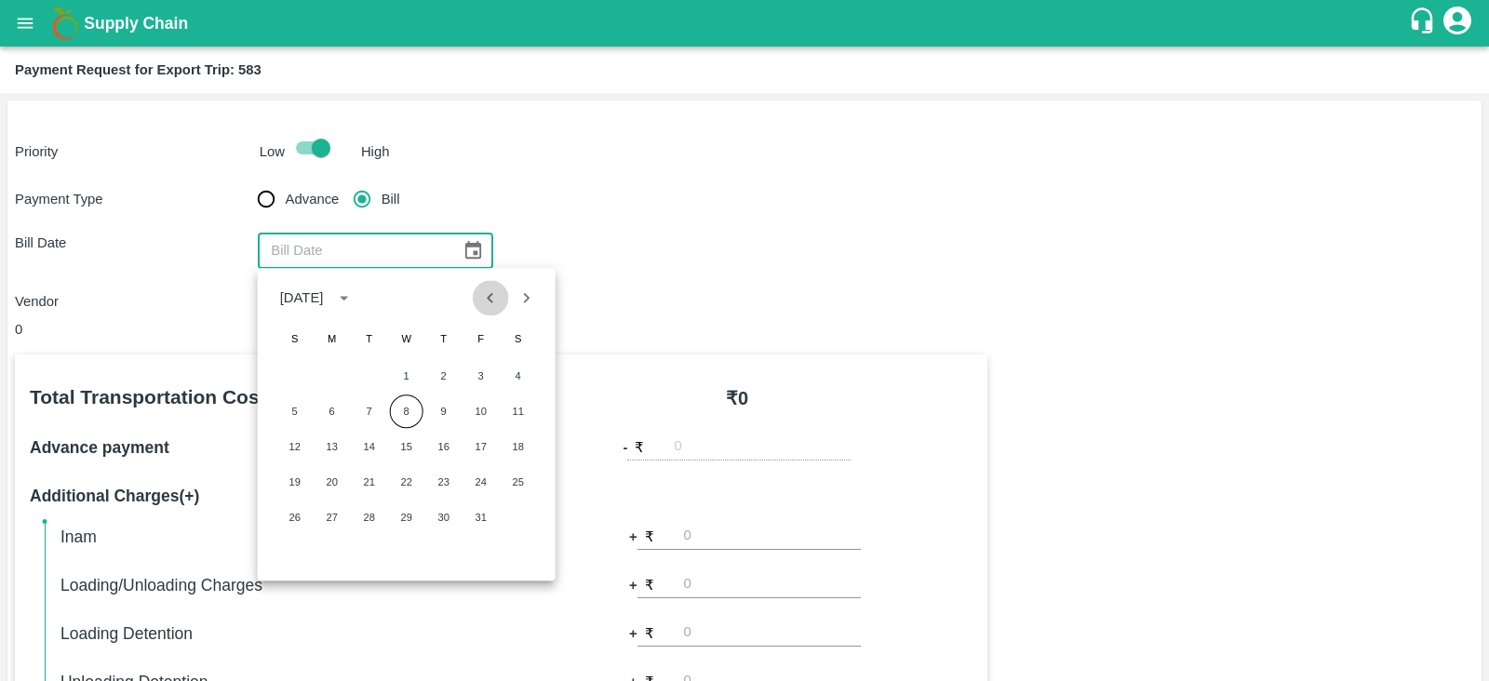
click at [493, 295] on icon "Previous month" at bounding box center [490, 298] width 20 height 20
click at [514, 444] on button "20" at bounding box center [519, 447] width 34 height 34
type input "20/09/2025"
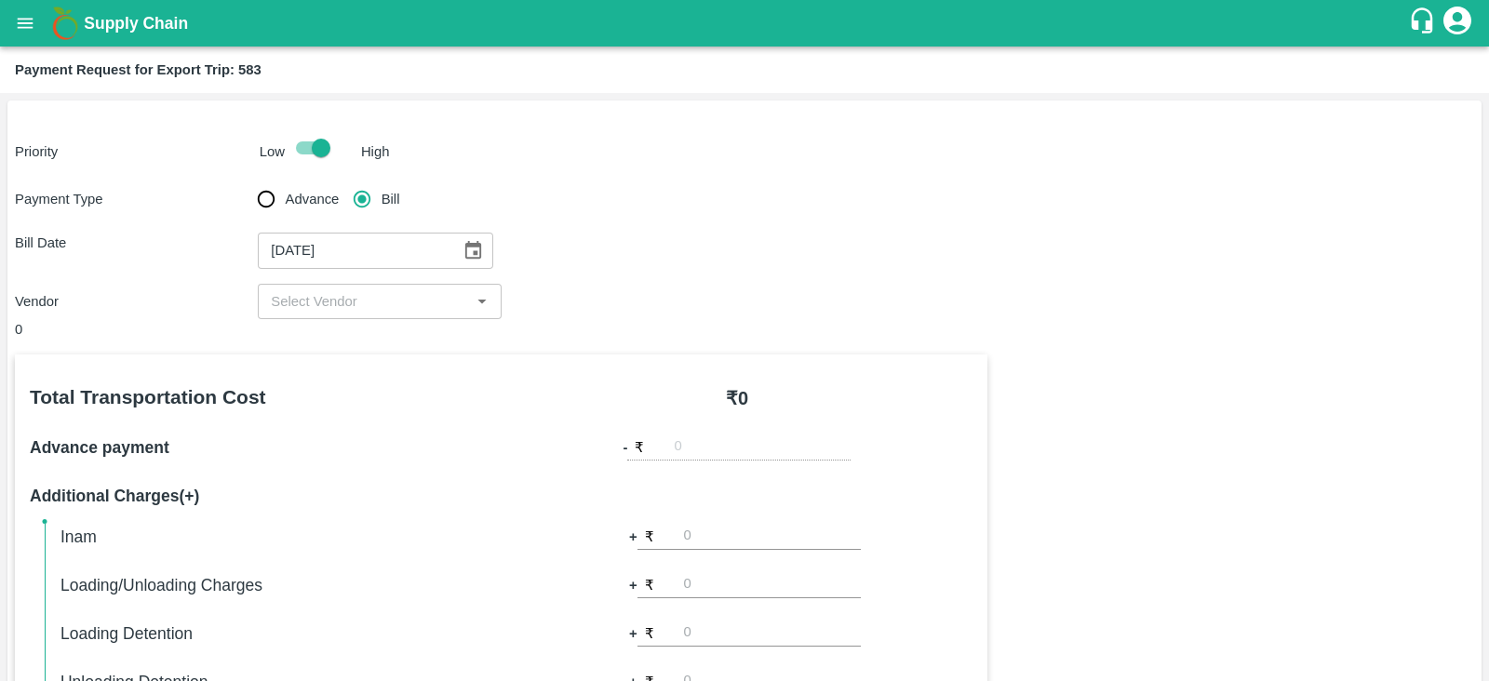
click at [369, 303] on input "input" at bounding box center [363, 301] width 201 height 24
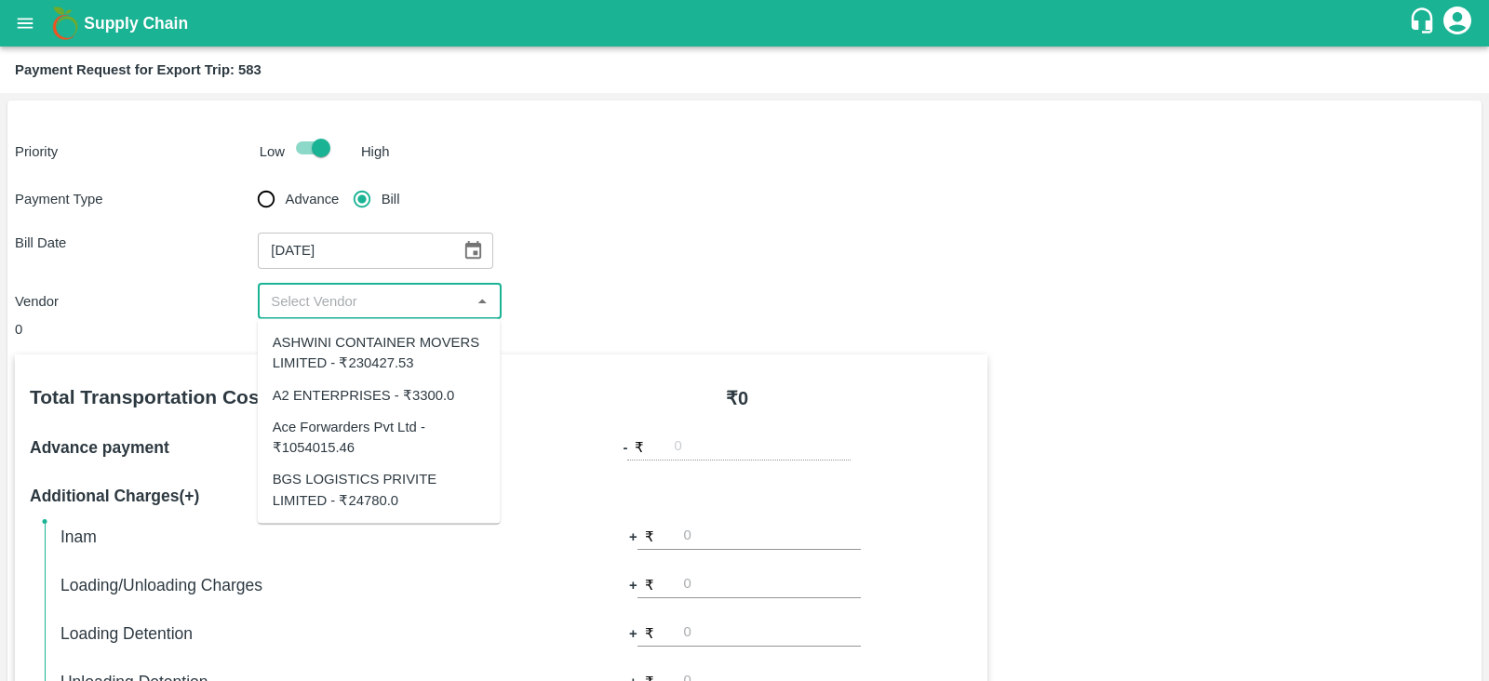
click at [387, 355] on div "ASHWINI CONTAINER MOVERS LIMITED - ₹230427.53" at bounding box center [379, 353] width 213 height 42
type input "ASHWINI CONTAINER MOVERS LIMITED - ₹230427.53"
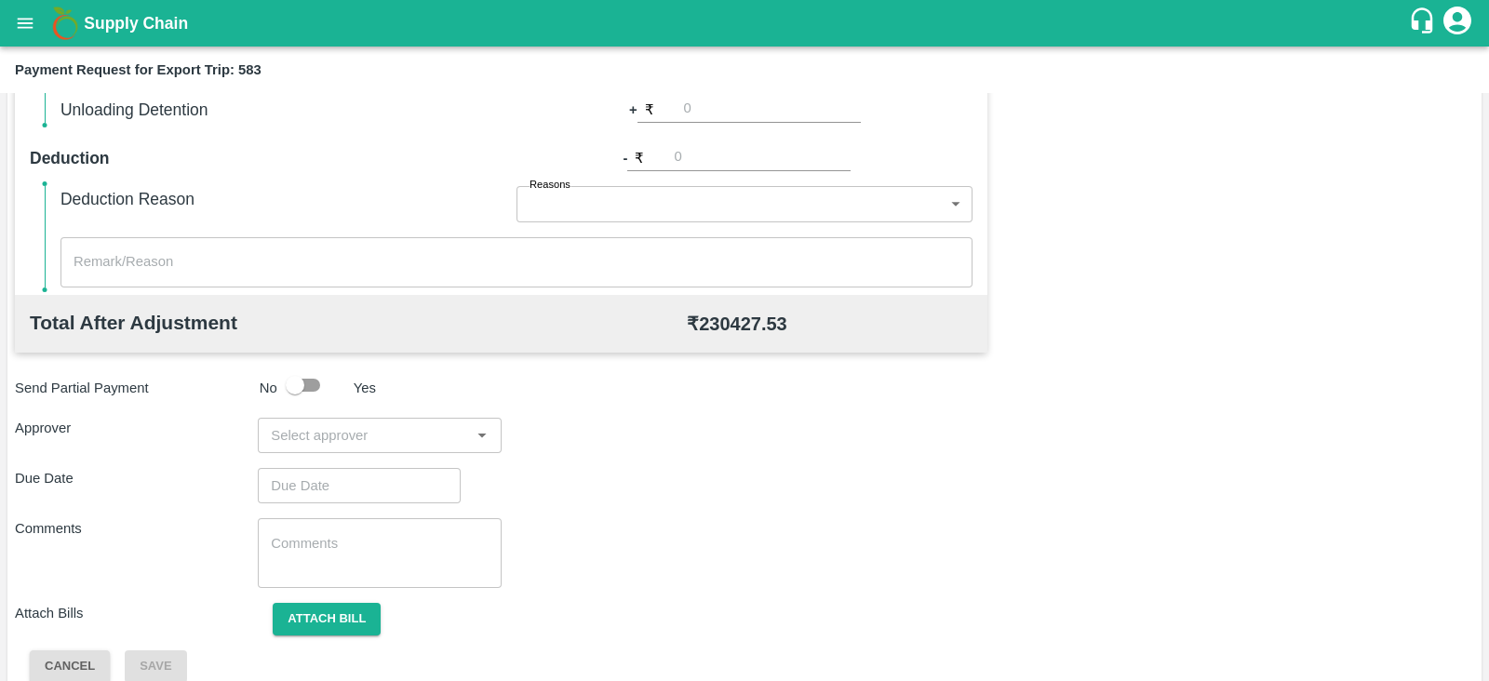
scroll to position [596, 0]
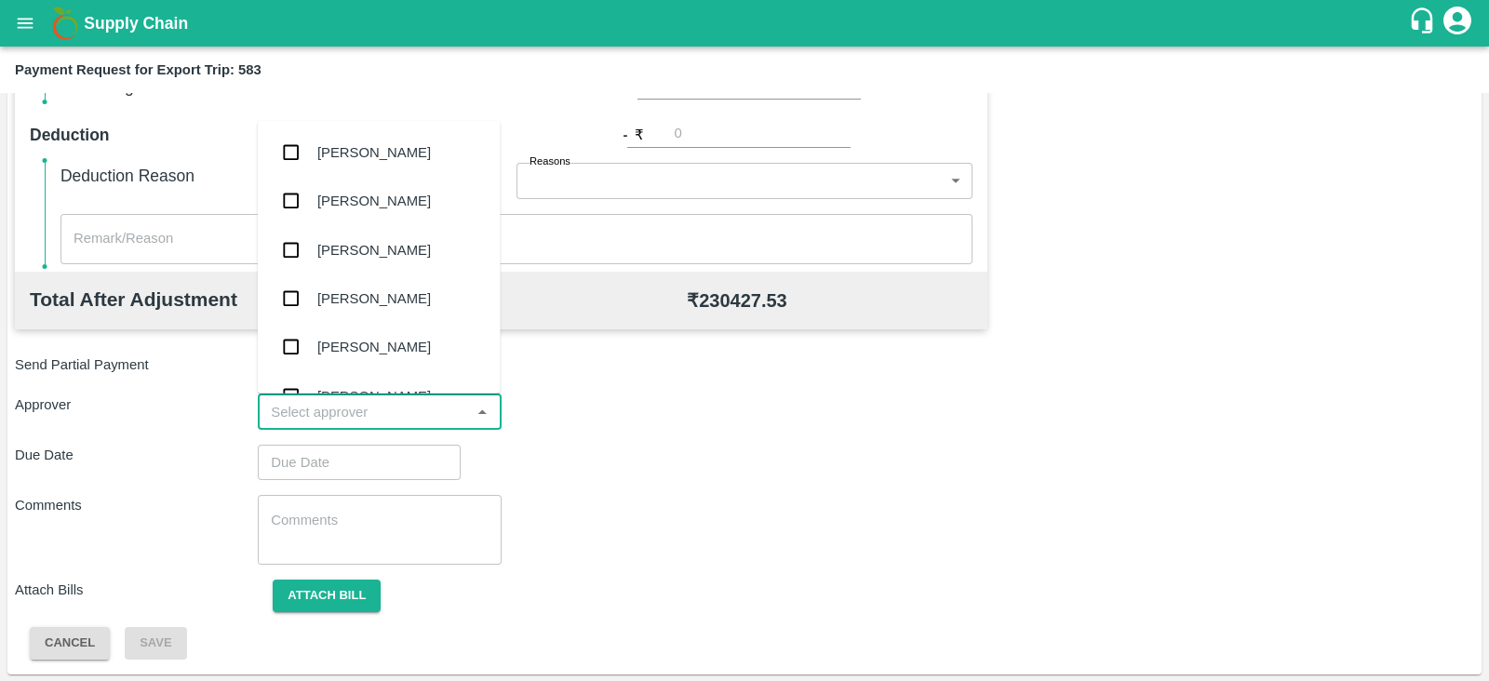
click at [320, 418] on input "input" at bounding box center [363, 412] width 201 height 24
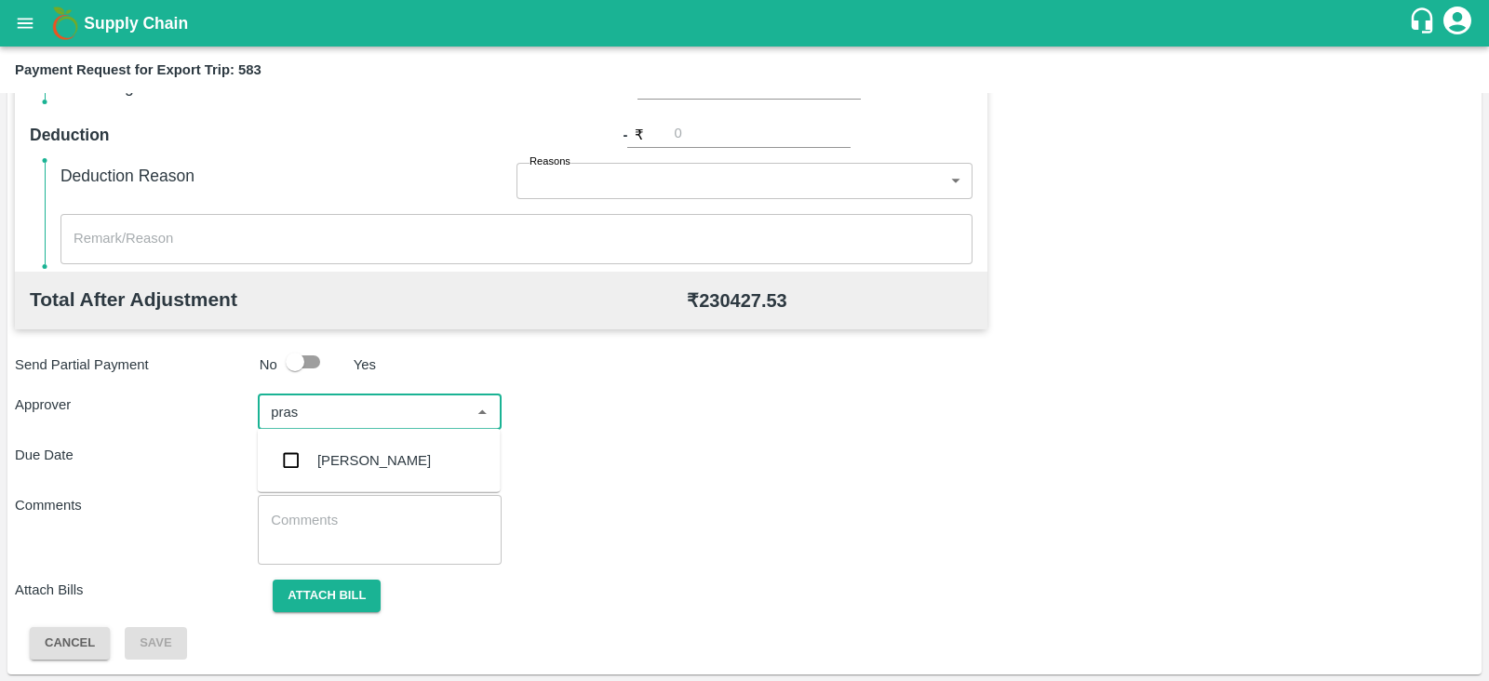
type input "prasa"
click at [347, 461] on div "Prasad Waghade" at bounding box center [374, 460] width 114 height 20
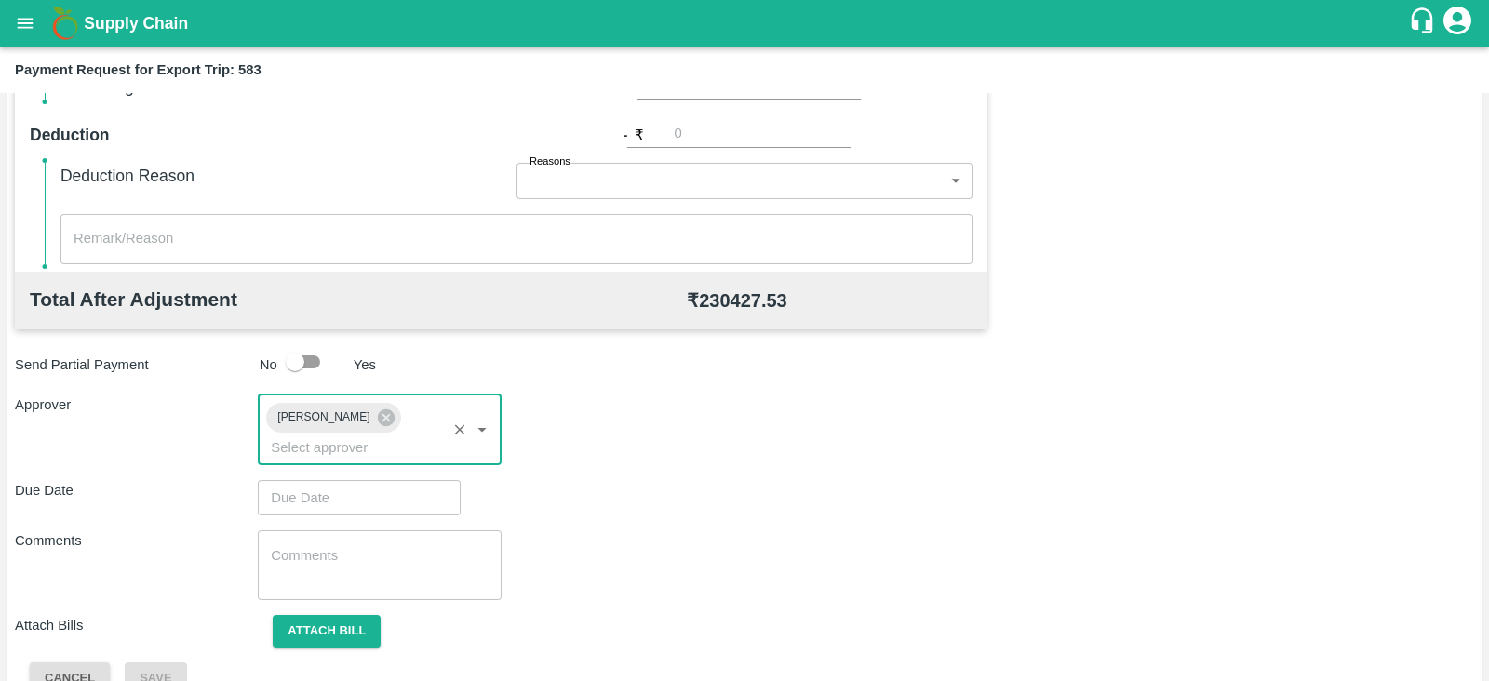
type input "DD/MM/YYYY hh:mm aa"
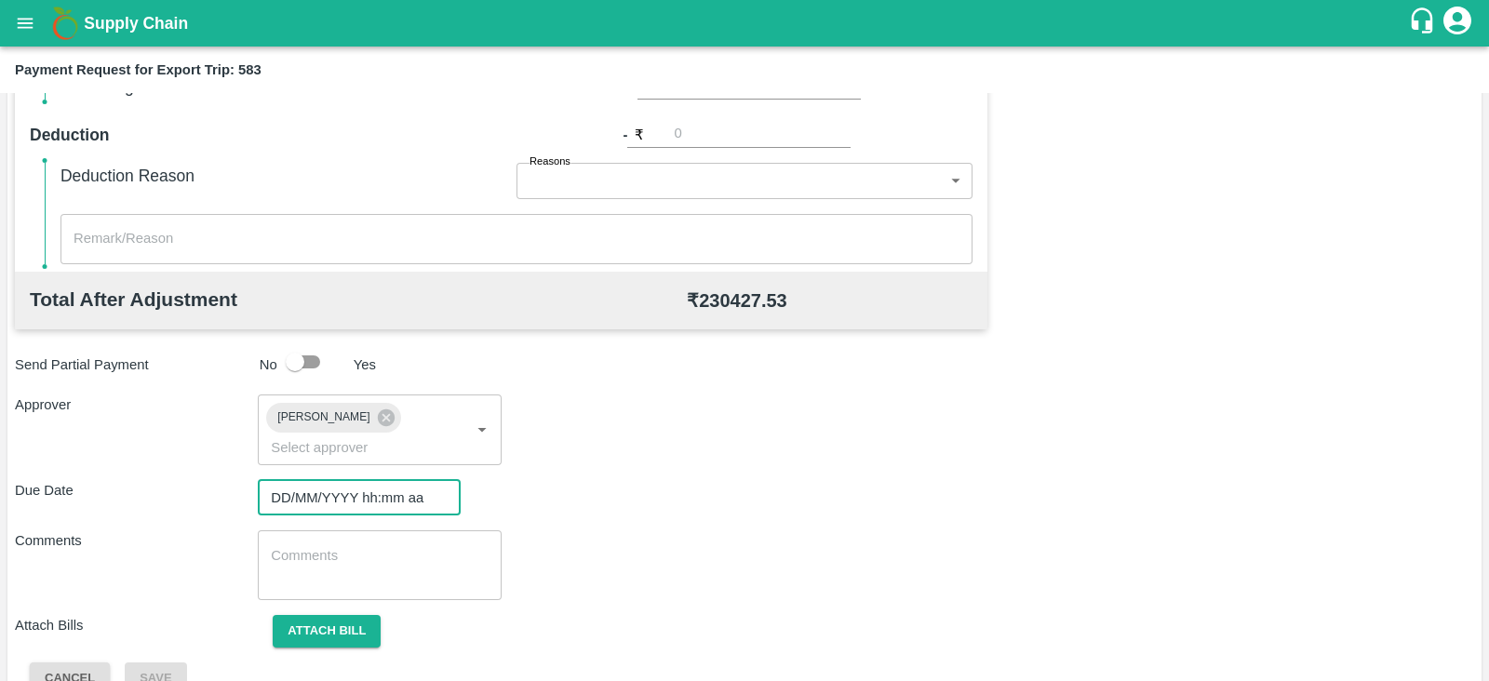
click at [285, 480] on input "DD/MM/YYYY hh:mm aa" at bounding box center [353, 497] width 190 height 35
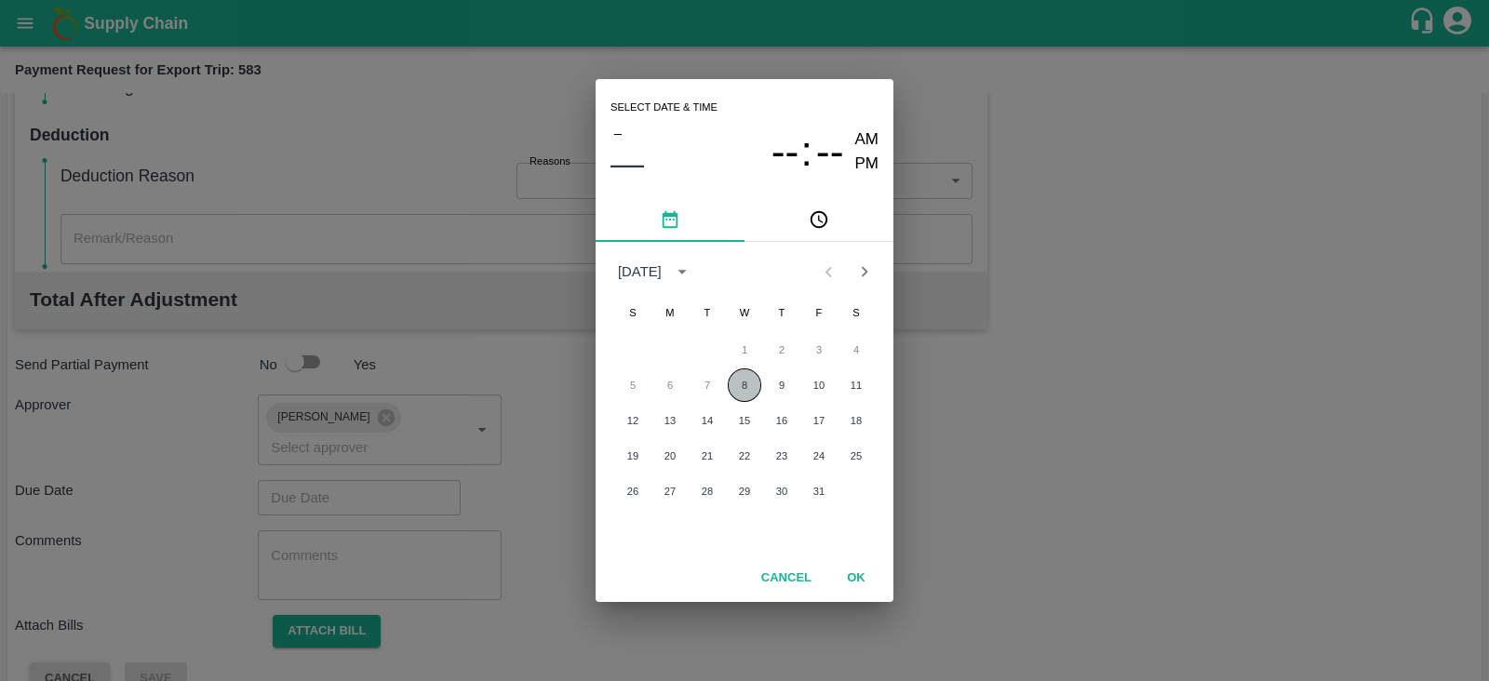
click at [745, 377] on button "8" at bounding box center [745, 386] width 34 height 34
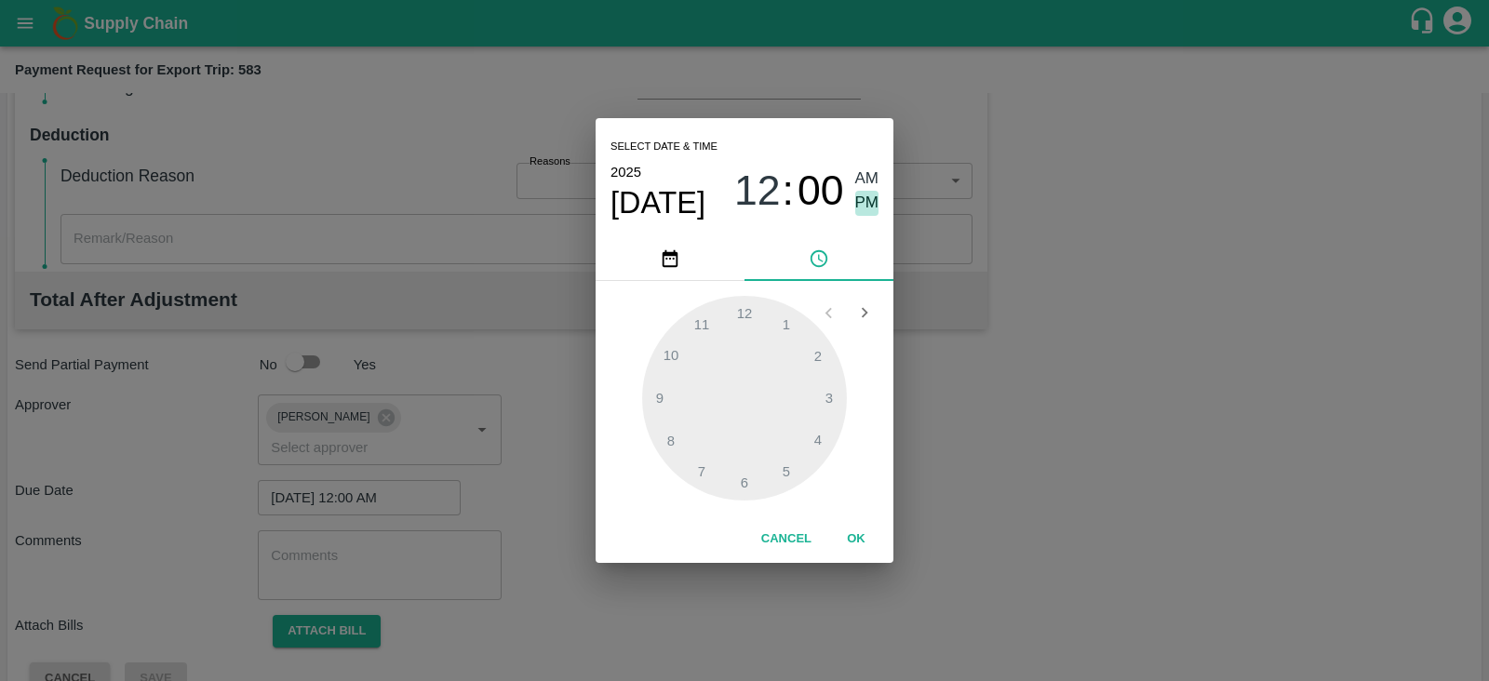
click at [870, 205] on span "PM" at bounding box center [867, 203] width 24 height 25
click at [831, 388] on div at bounding box center [744, 398] width 205 height 205
type input "08/10/2025 03:00 PM"
click at [865, 534] on button "OK" at bounding box center [856, 539] width 60 height 33
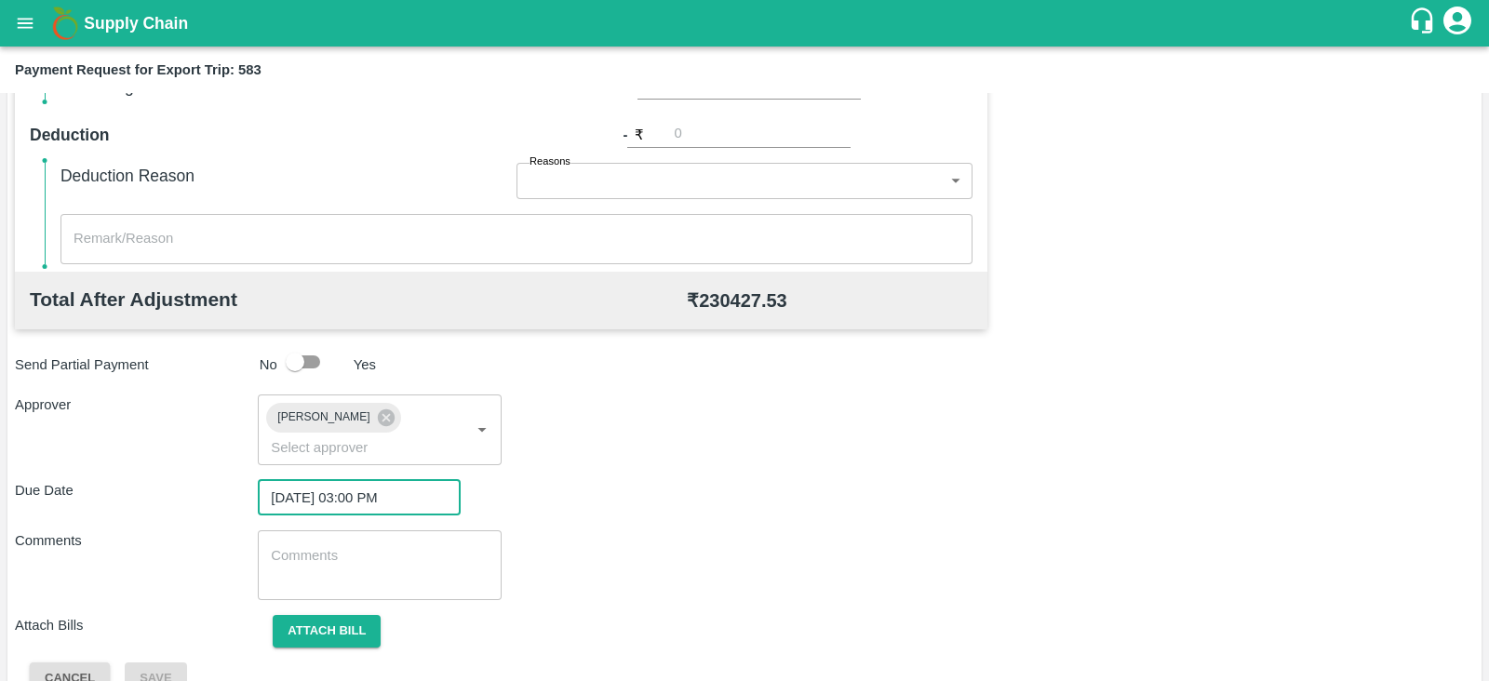
scroll to position [607, 0]
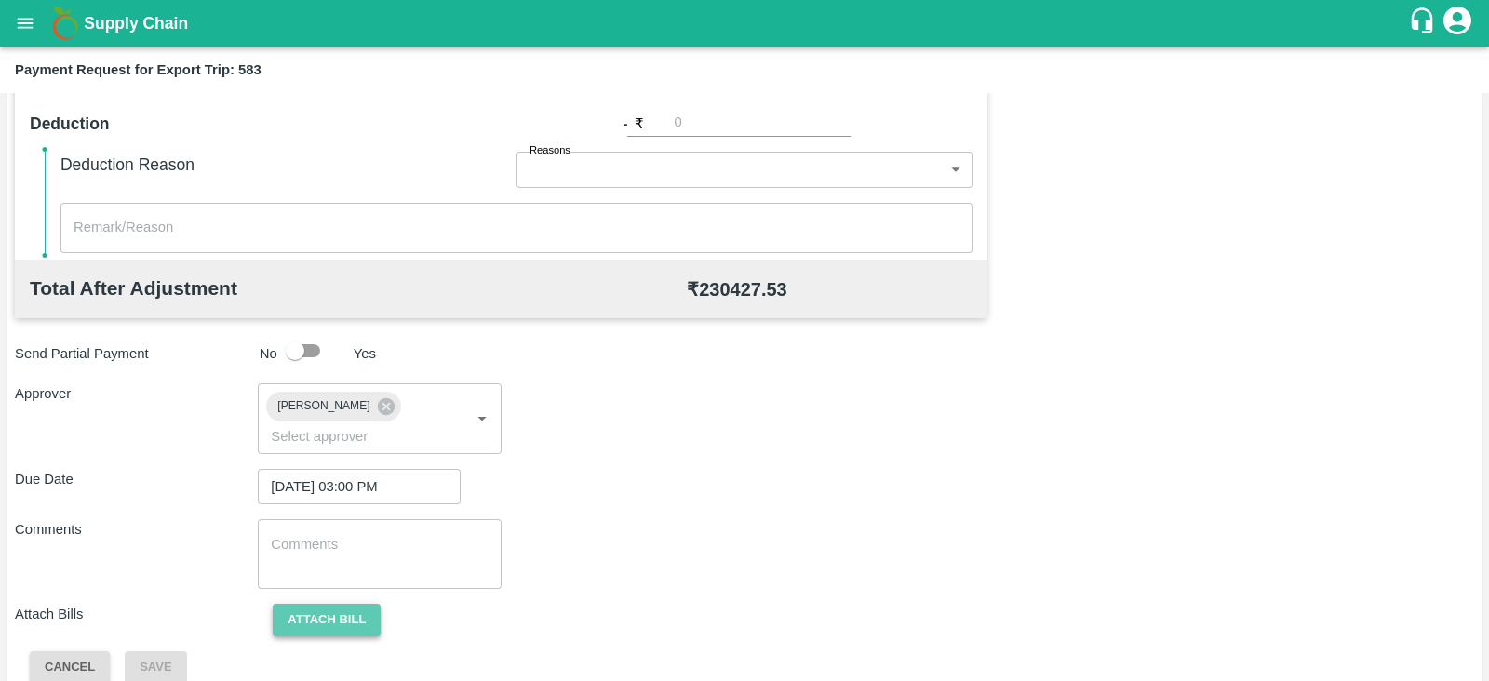
click at [351, 604] on button "Attach bill" at bounding box center [327, 620] width 108 height 33
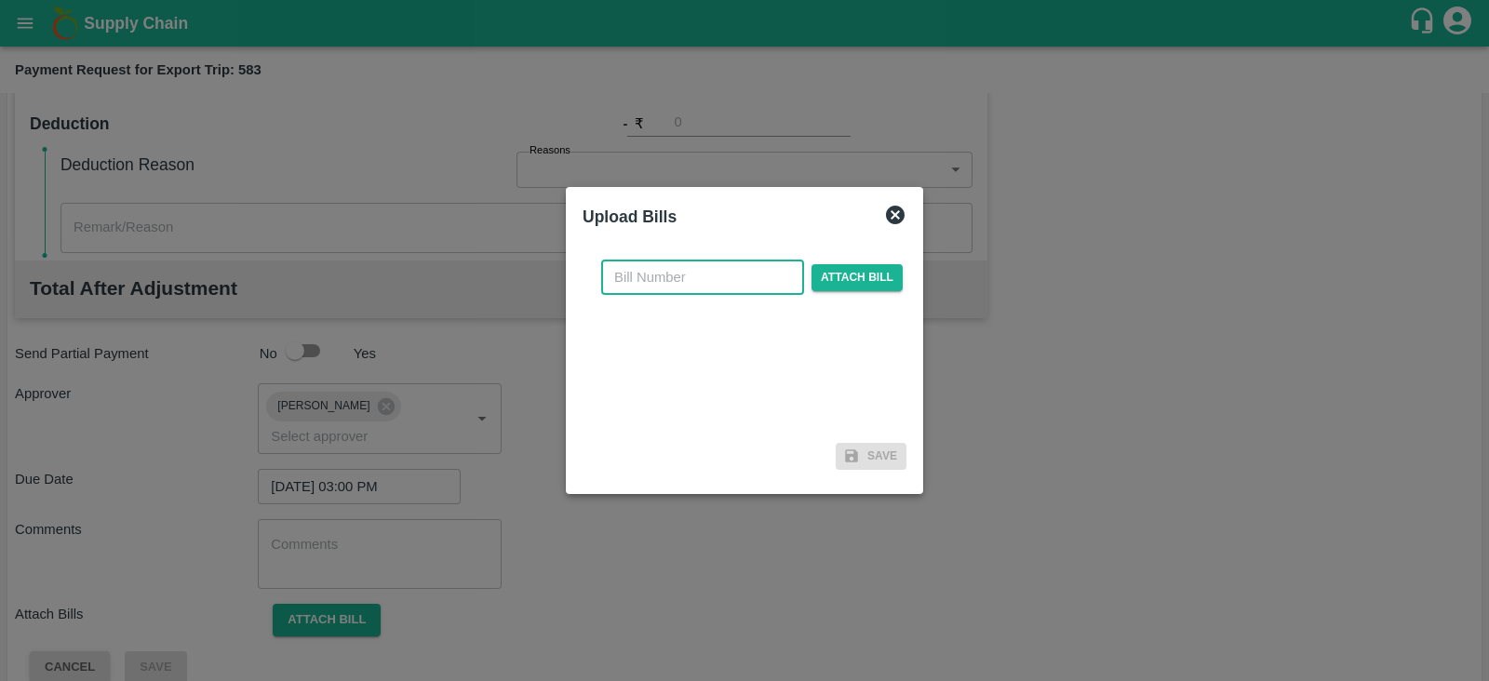
click at [716, 280] on input "text" at bounding box center [702, 277] width 203 height 35
paste input "ACML25-26/05361"
type input "ACML25-26/05361"
click at [859, 266] on span "Attach bill" at bounding box center [857, 277] width 91 height 27
click at [0, 0] on input "Attach bill" at bounding box center [0, 0] width 0 height 0
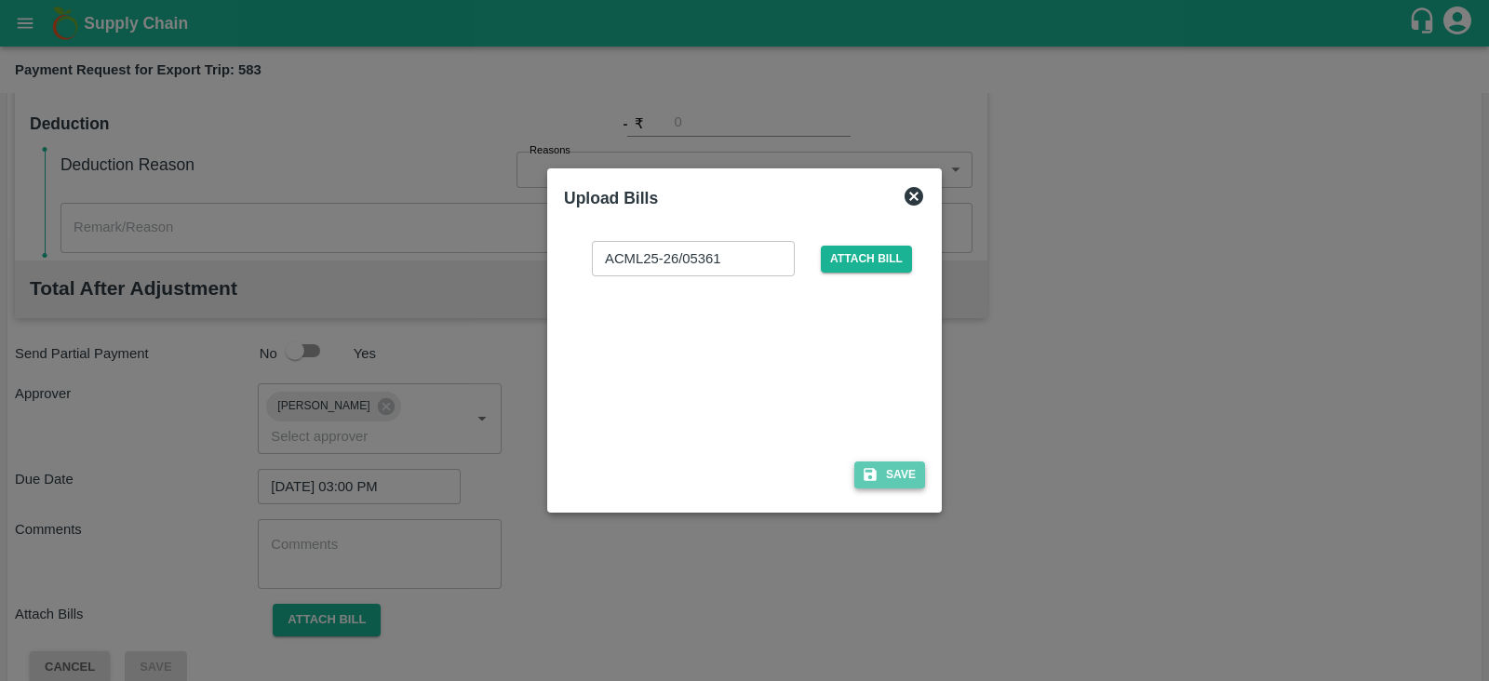
click at [918, 477] on button "Save" at bounding box center [889, 475] width 71 height 27
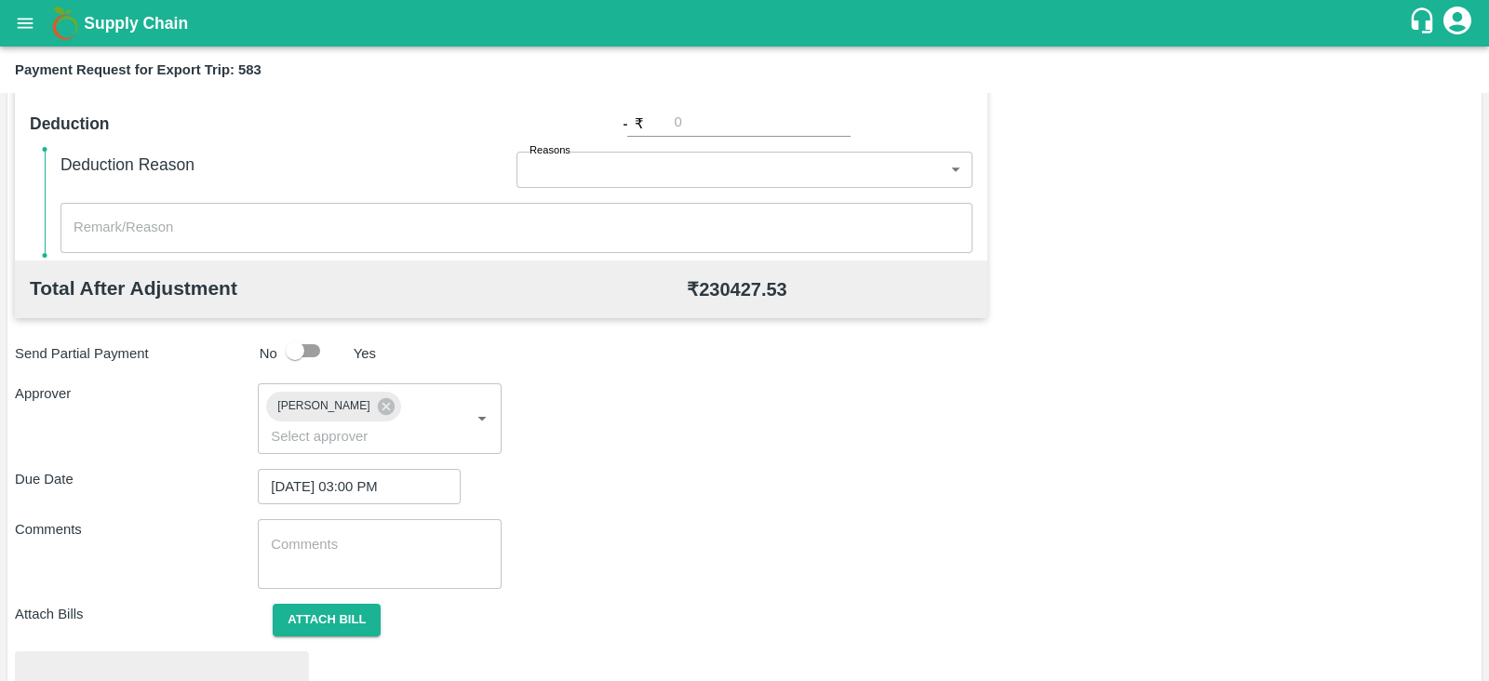
scroll to position [705, 0]
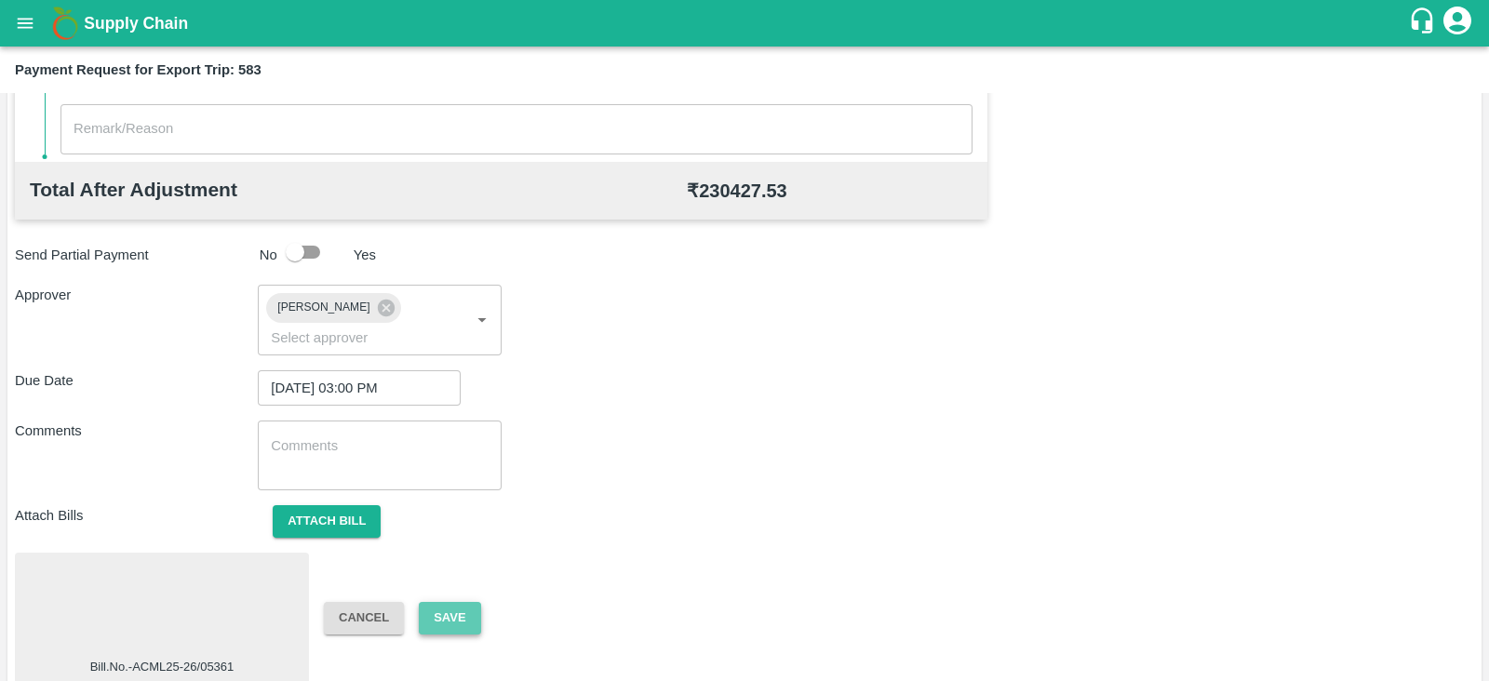
click at [461, 602] on button "Save" at bounding box center [449, 618] width 61 height 33
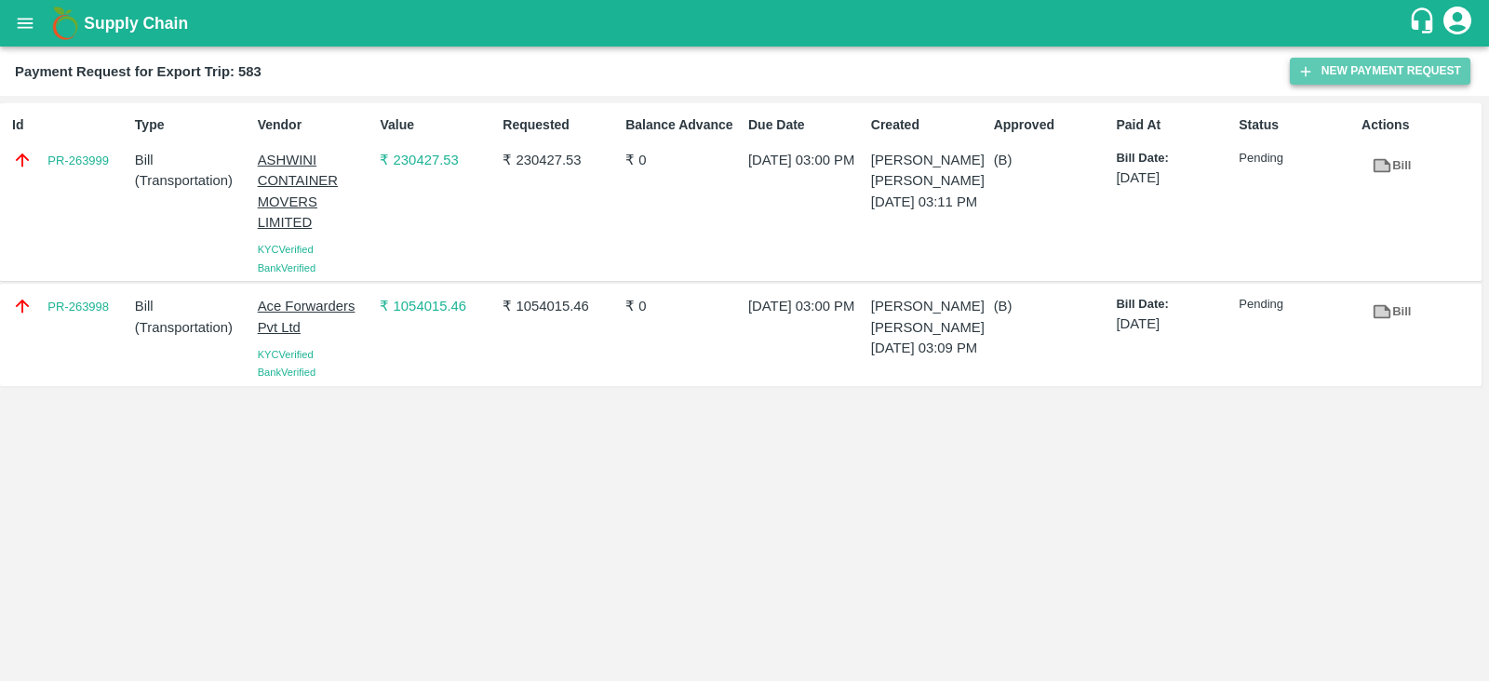
click at [1322, 68] on button "New Payment Request" at bounding box center [1380, 71] width 181 height 27
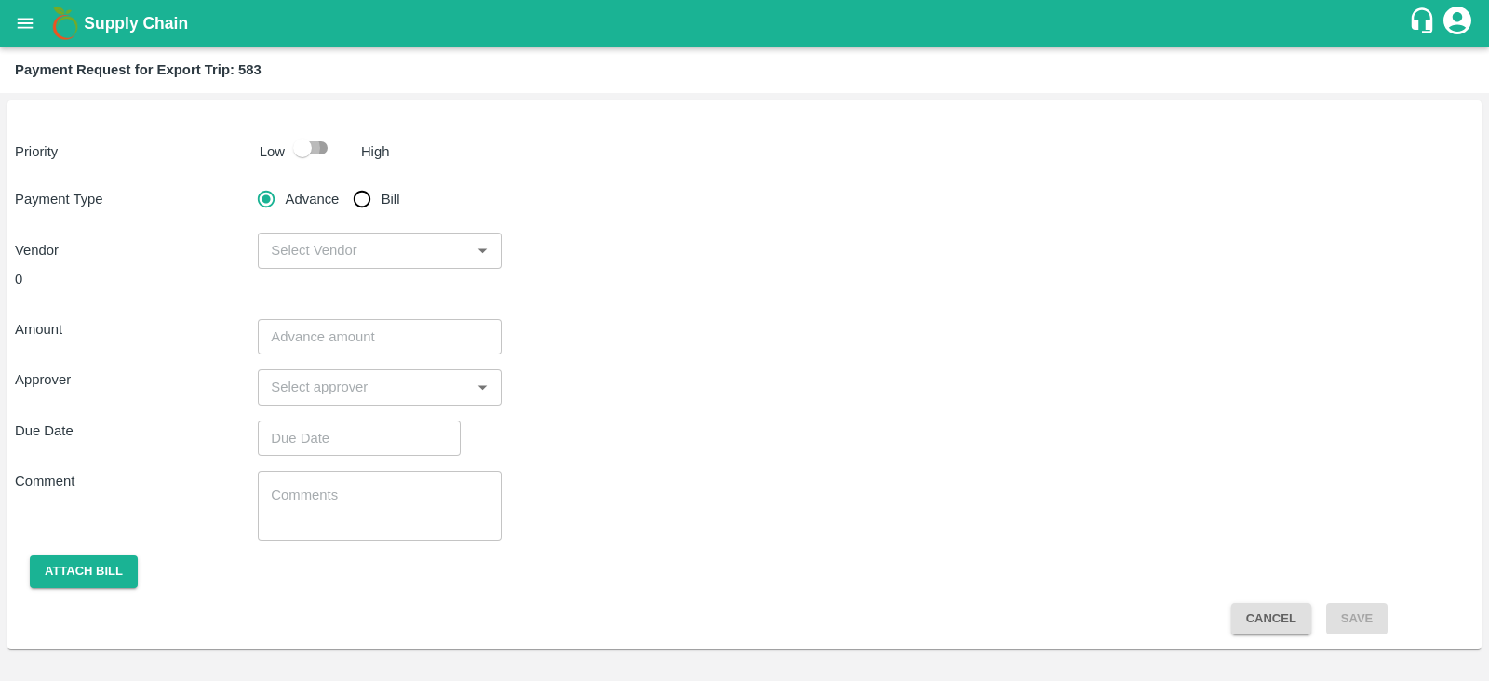
click at [327, 148] on input "checkbox" at bounding box center [302, 147] width 106 height 35
checkbox input "true"
click at [368, 201] on input "Bill" at bounding box center [361, 199] width 37 height 37
radio input "true"
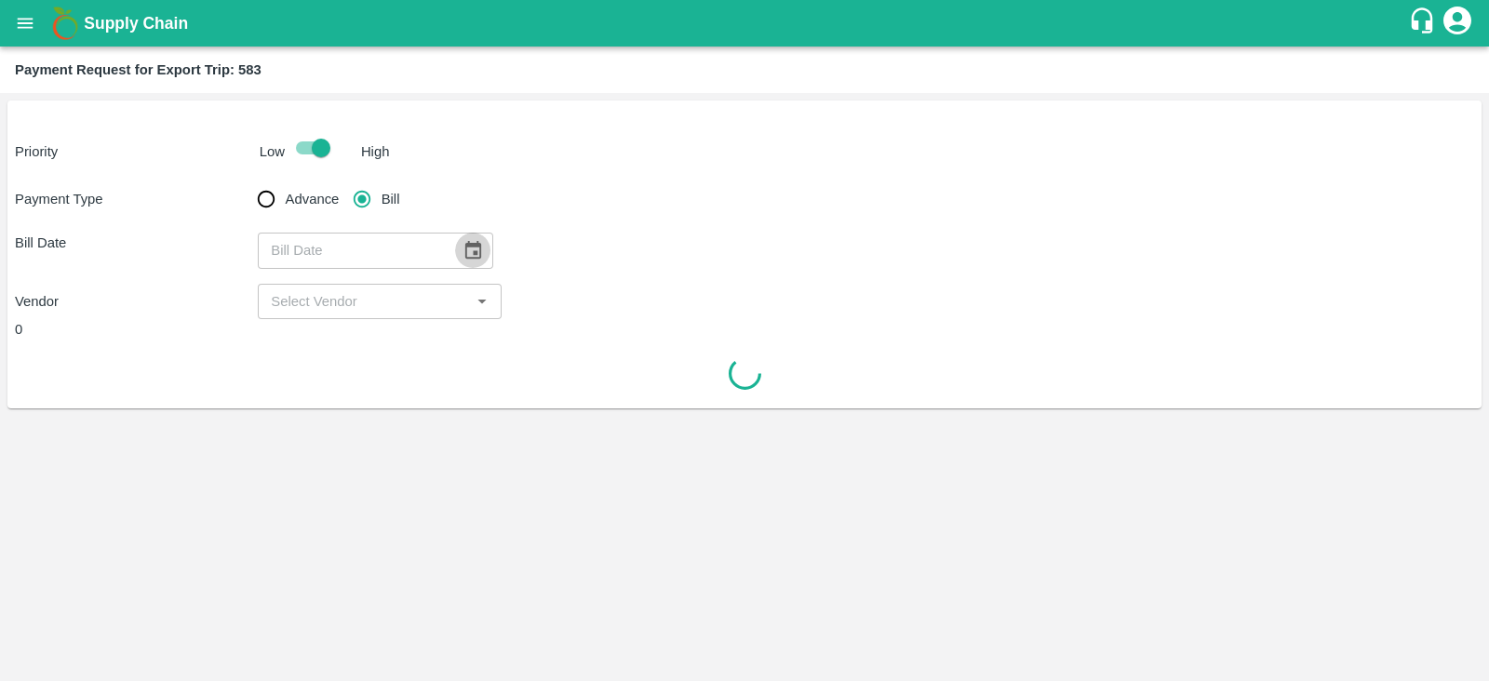
click at [468, 249] on icon "Choose date" at bounding box center [473, 250] width 20 height 20
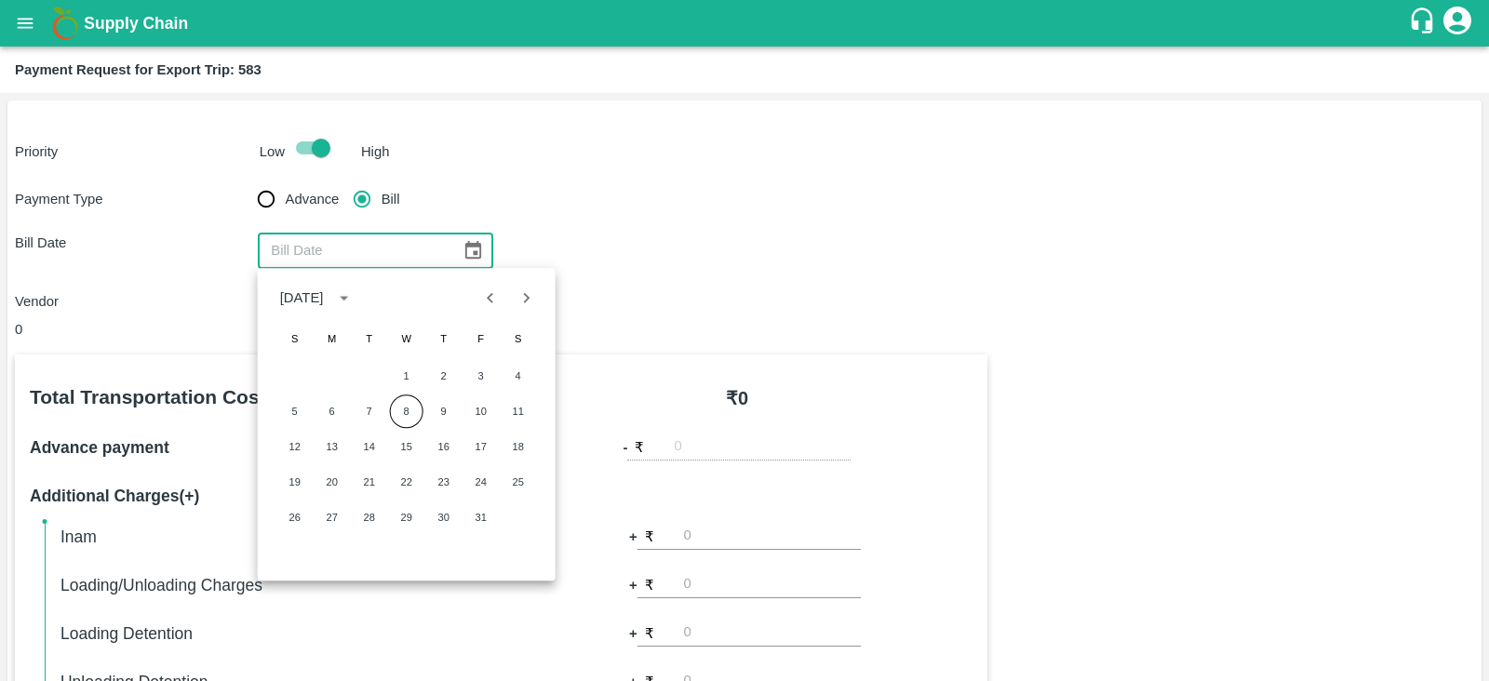
click at [489, 306] on icon "Previous month" at bounding box center [490, 298] width 20 height 20
click at [405, 484] on button "24" at bounding box center [407, 482] width 34 height 34
type input "24/09/2025"
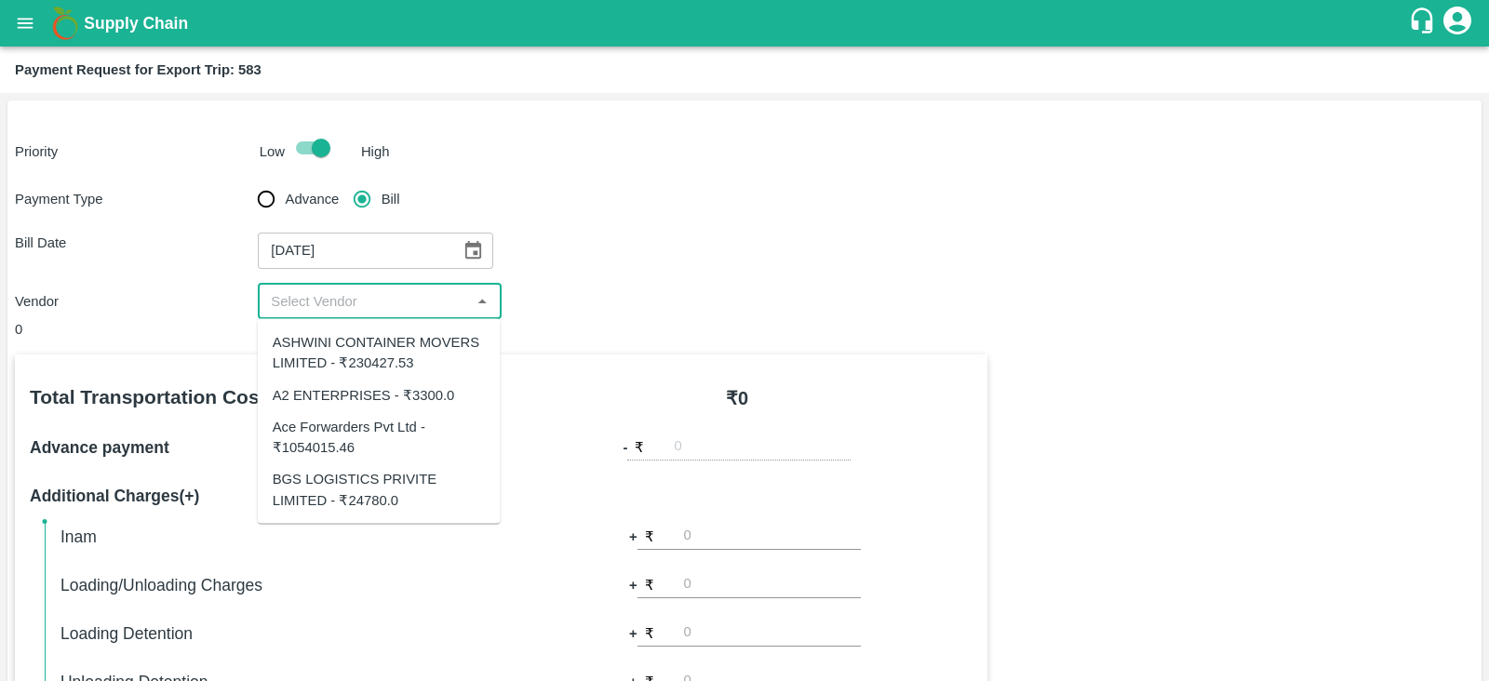
click at [359, 309] on input "input" at bounding box center [363, 301] width 201 height 24
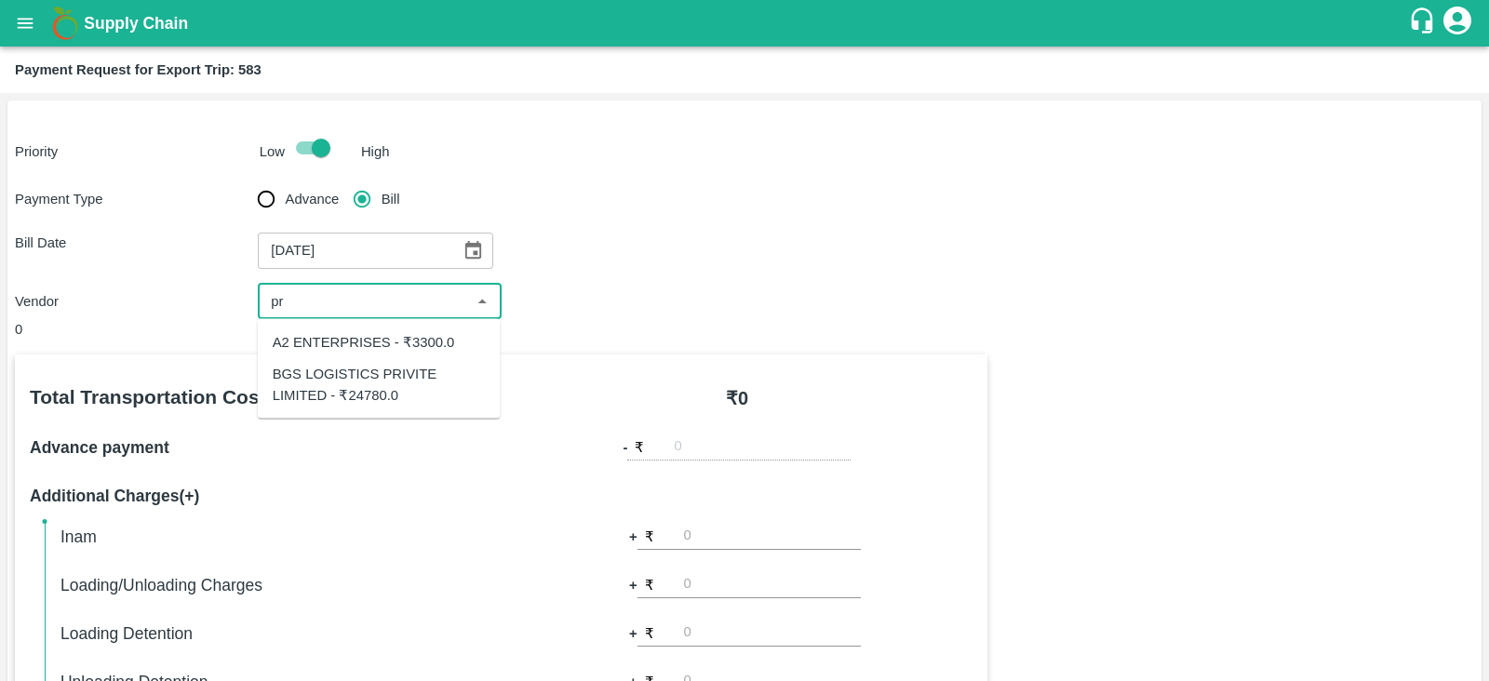
click at [359, 373] on div "BGS LOGISTICS PRIVITE LIMITED - ₹24780.0" at bounding box center [379, 385] width 213 height 42
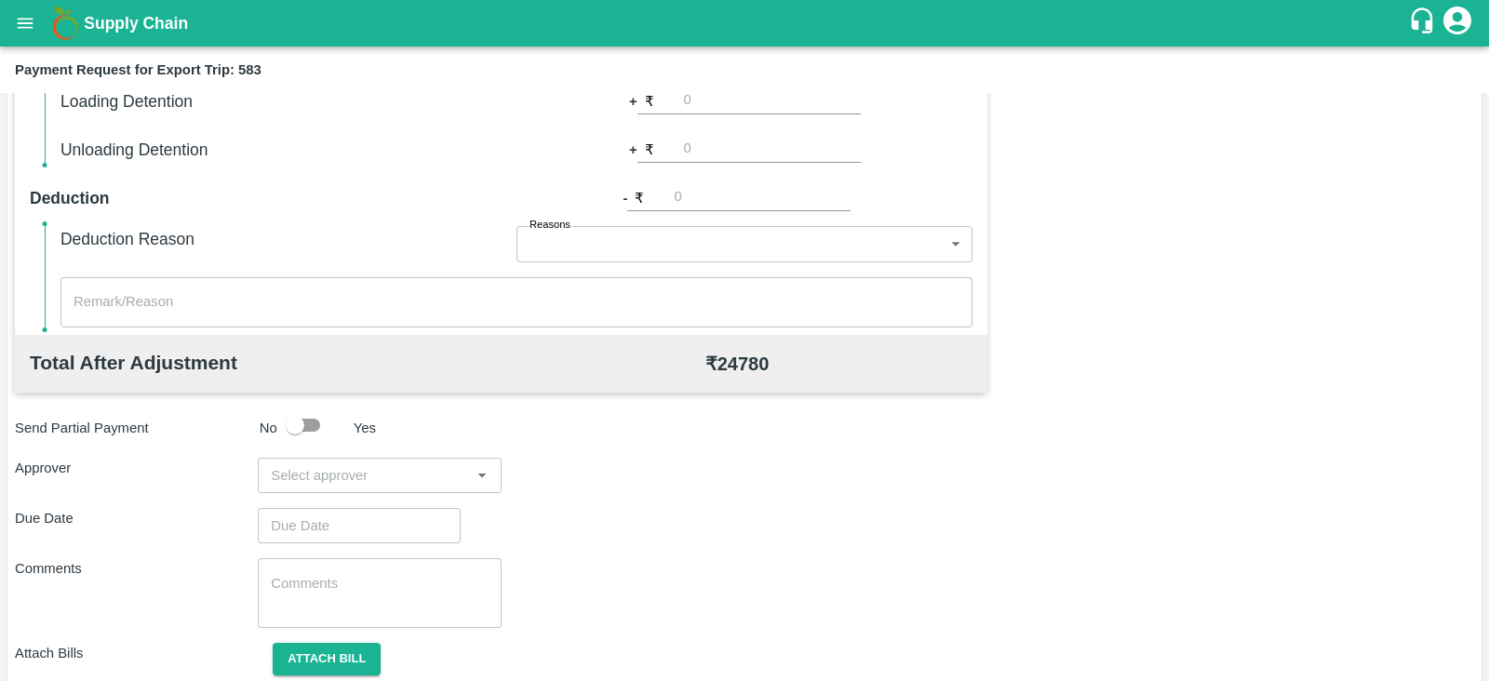
scroll to position [596, 0]
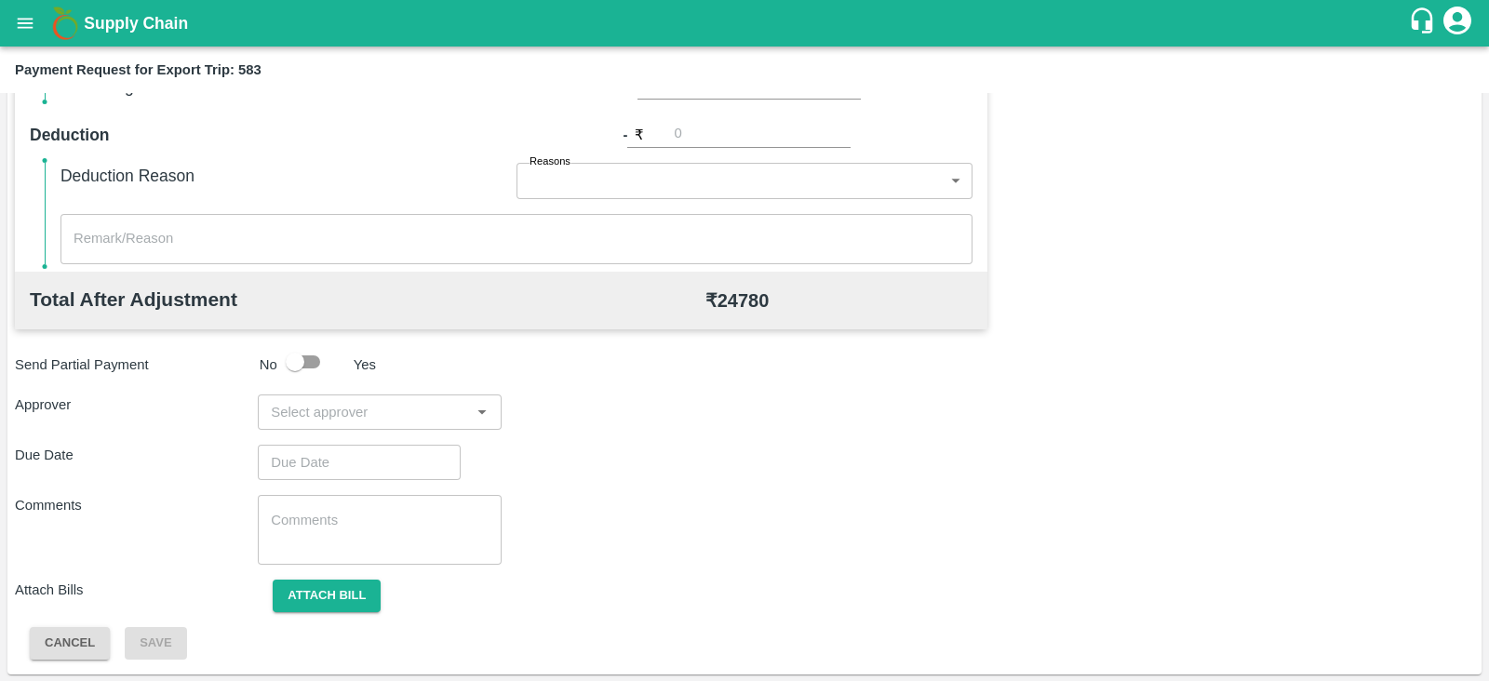
type input "BGS LOGISTICS PRIVITE LIMITED - ₹24780.0"
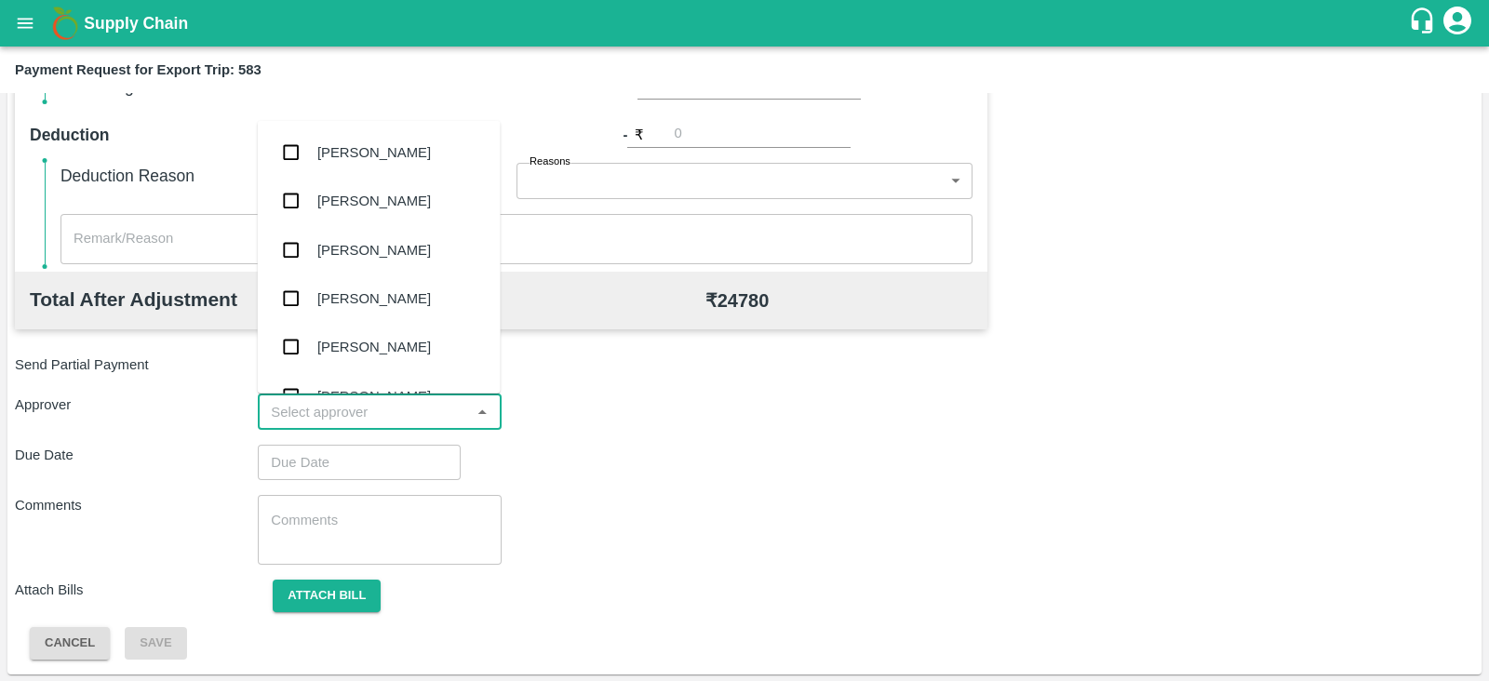
click at [335, 406] on input "input" at bounding box center [363, 412] width 201 height 24
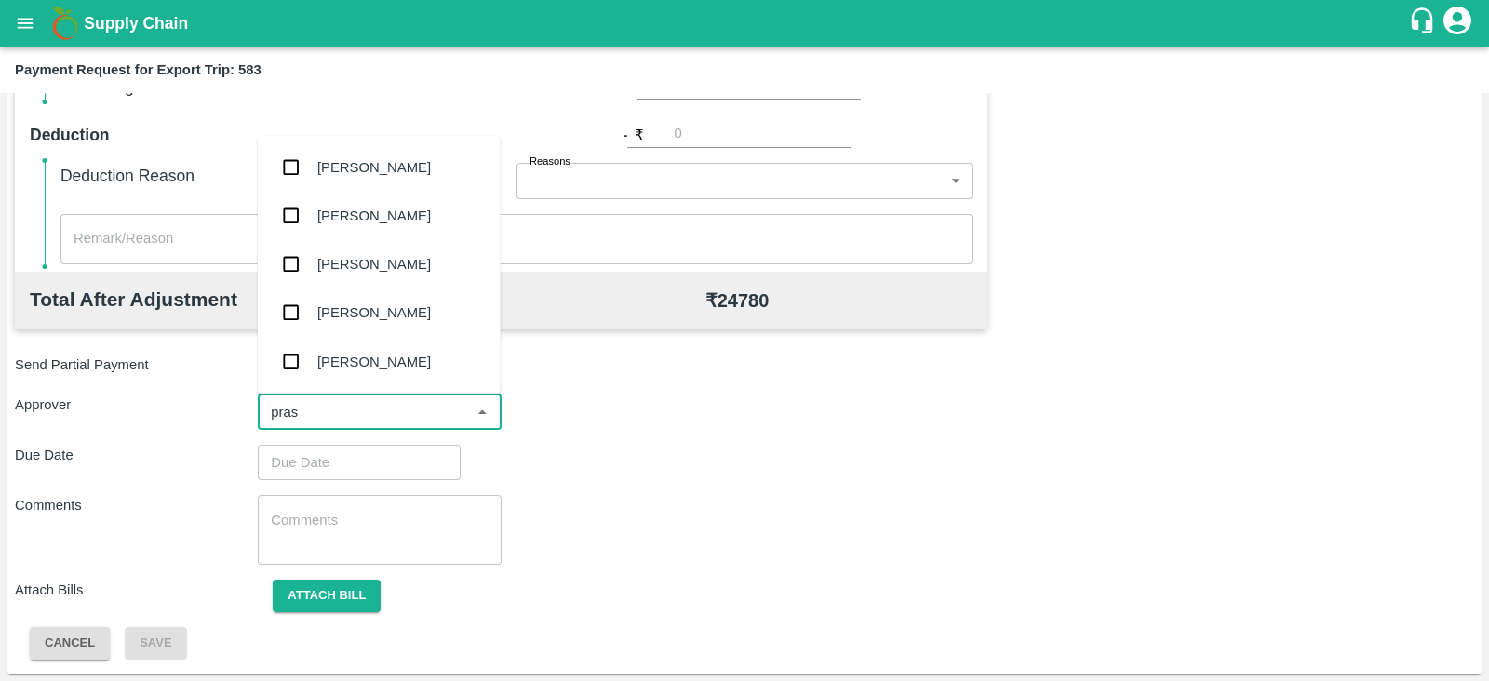
type input "prasa"
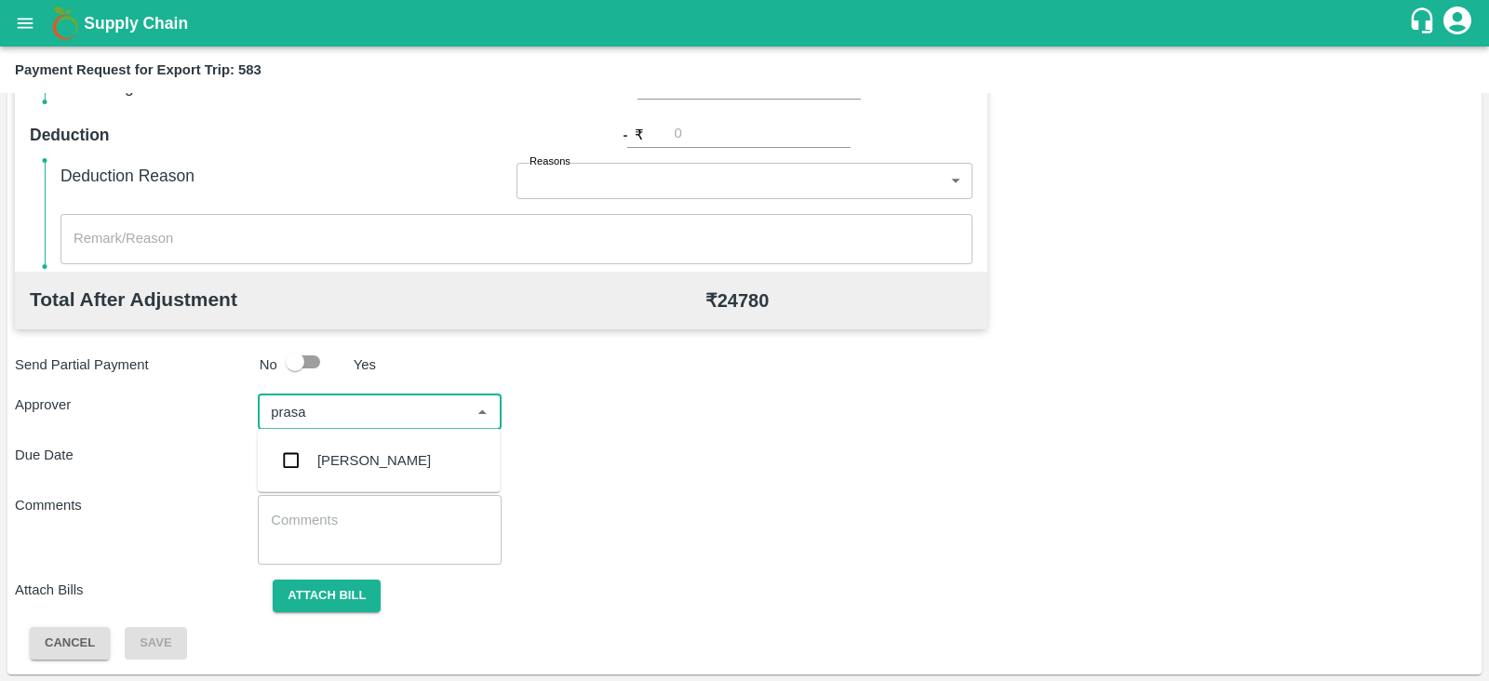
click at [344, 453] on div "Prasad Waghade" at bounding box center [374, 460] width 114 height 20
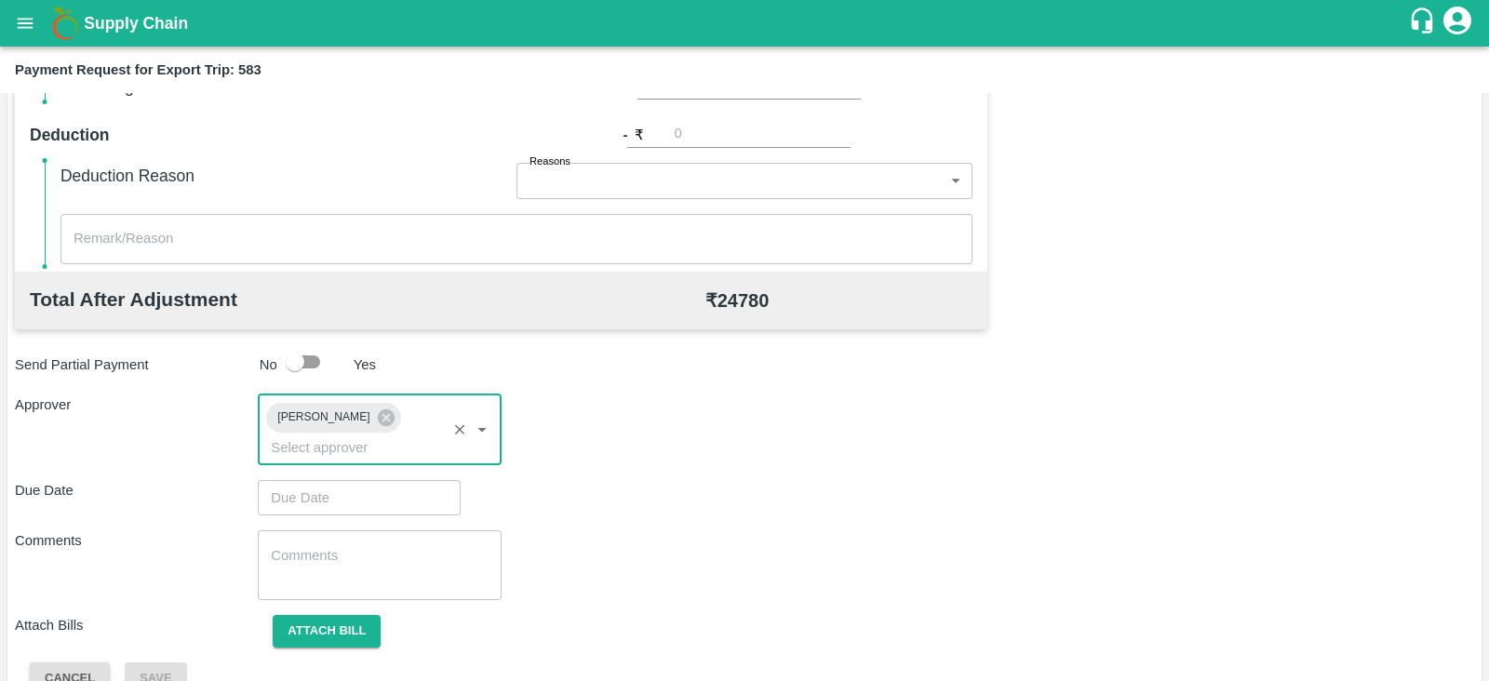
type input "DD/MM/YYYY hh:mm aa"
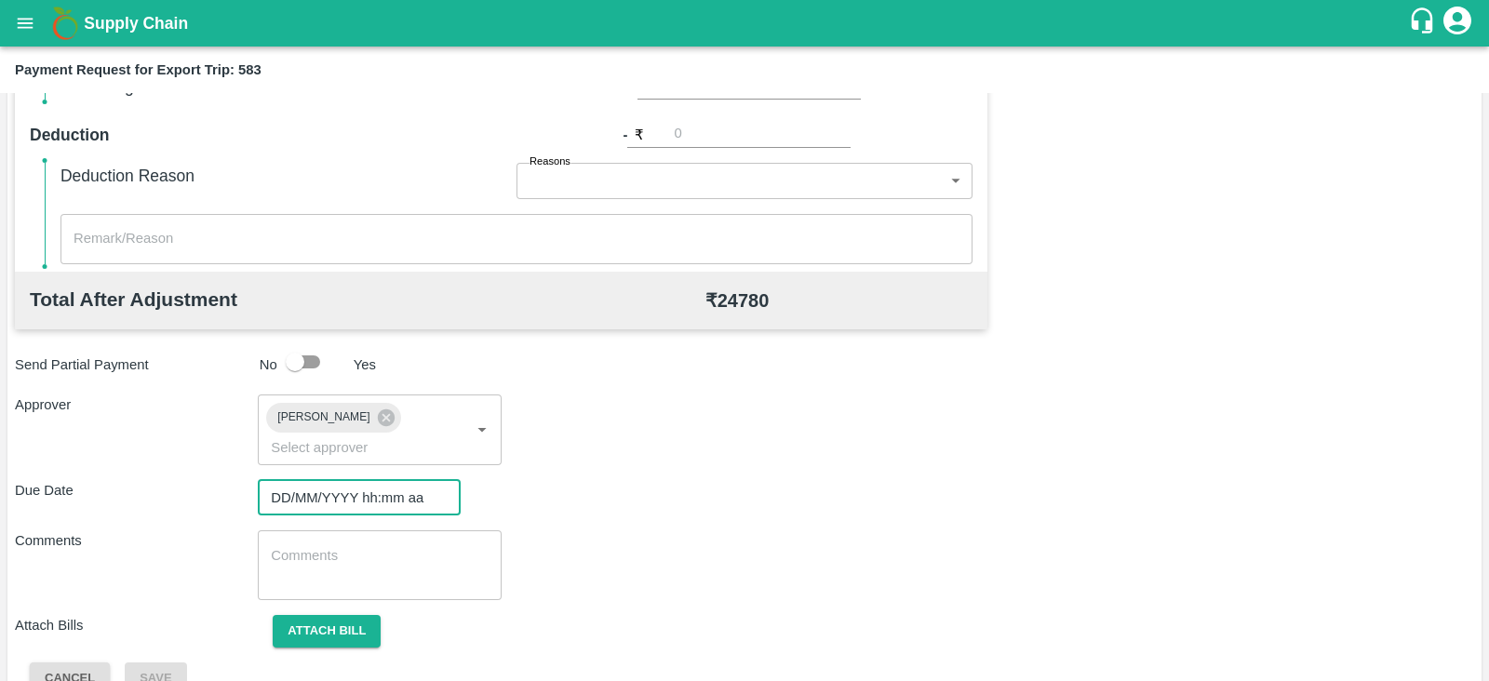
click at [385, 480] on input "DD/MM/YYYY hh:mm aa" at bounding box center [353, 497] width 190 height 35
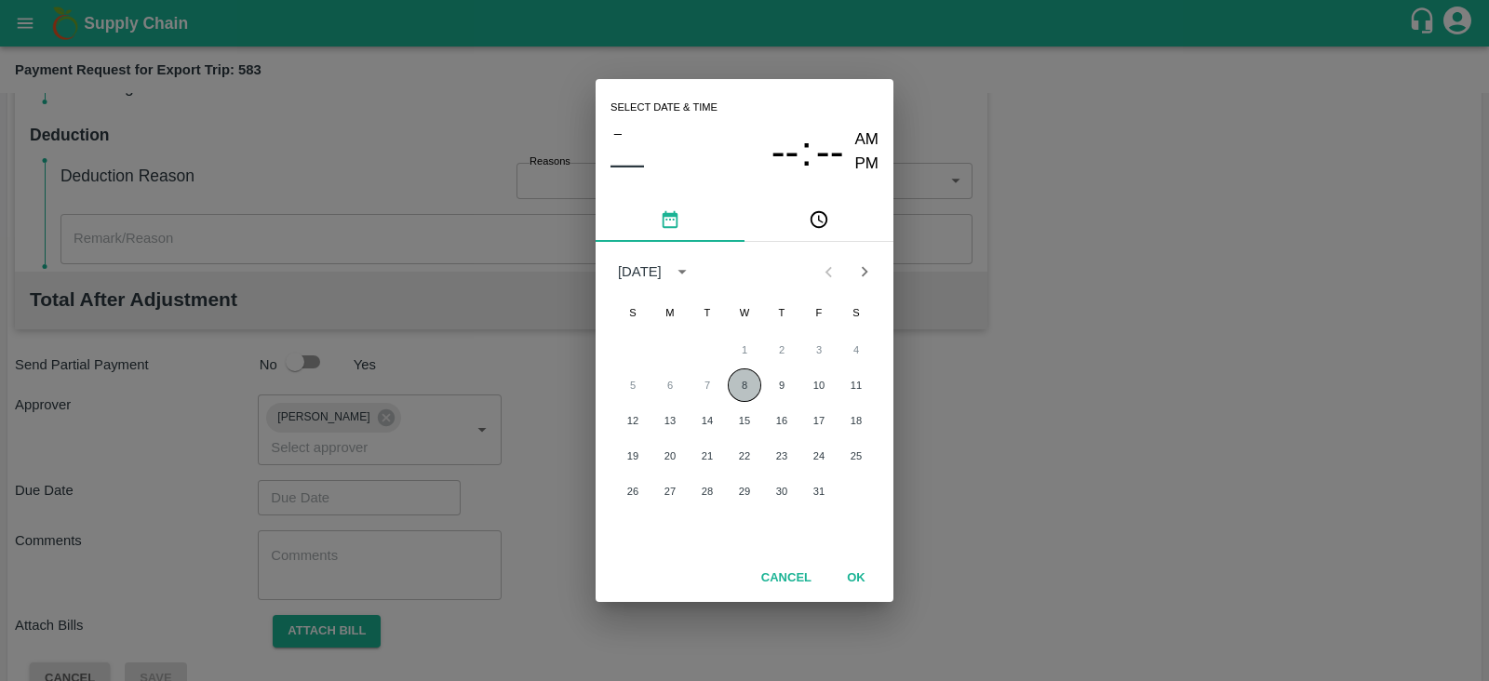
click at [738, 378] on button "8" at bounding box center [745, 386] width 34 height 34
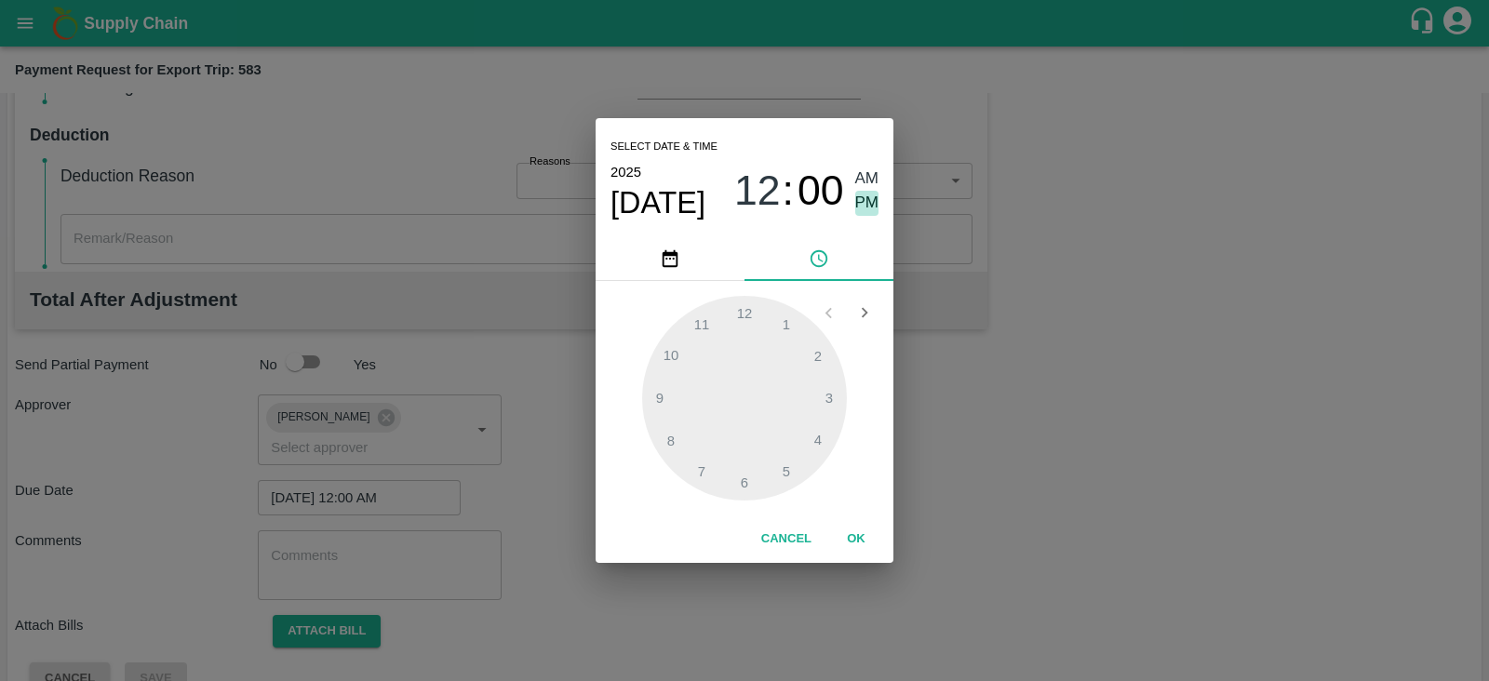
click at [865, 197] on span "PM" at bounding box center [867, 203] width 24 height 25
click at [824, 401] on div at bounding box center [744, 398] width 205 height 205
type input "08/10/2025 03:00 PM"
click at [852, 537] on button "OK" at bounding box center [856, 539] width 60 height 33
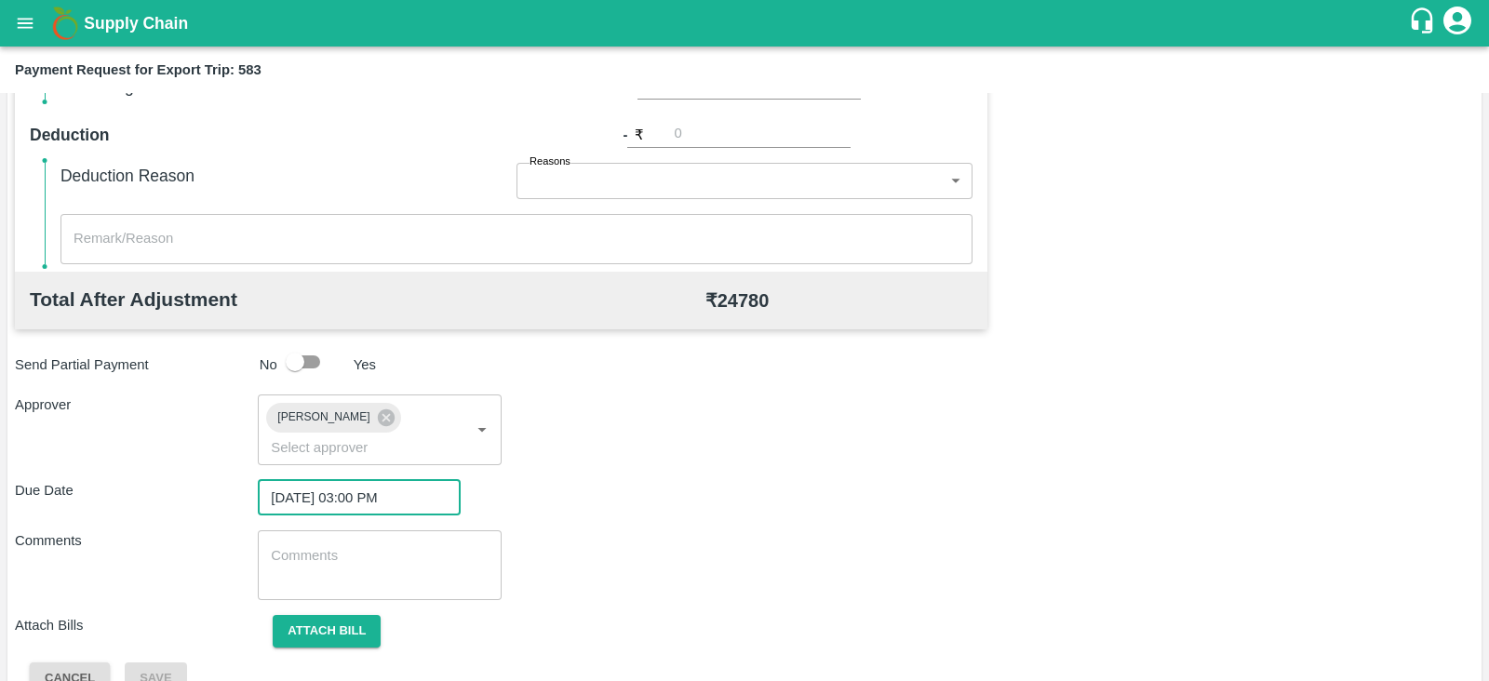
scroll to position [607, 0]
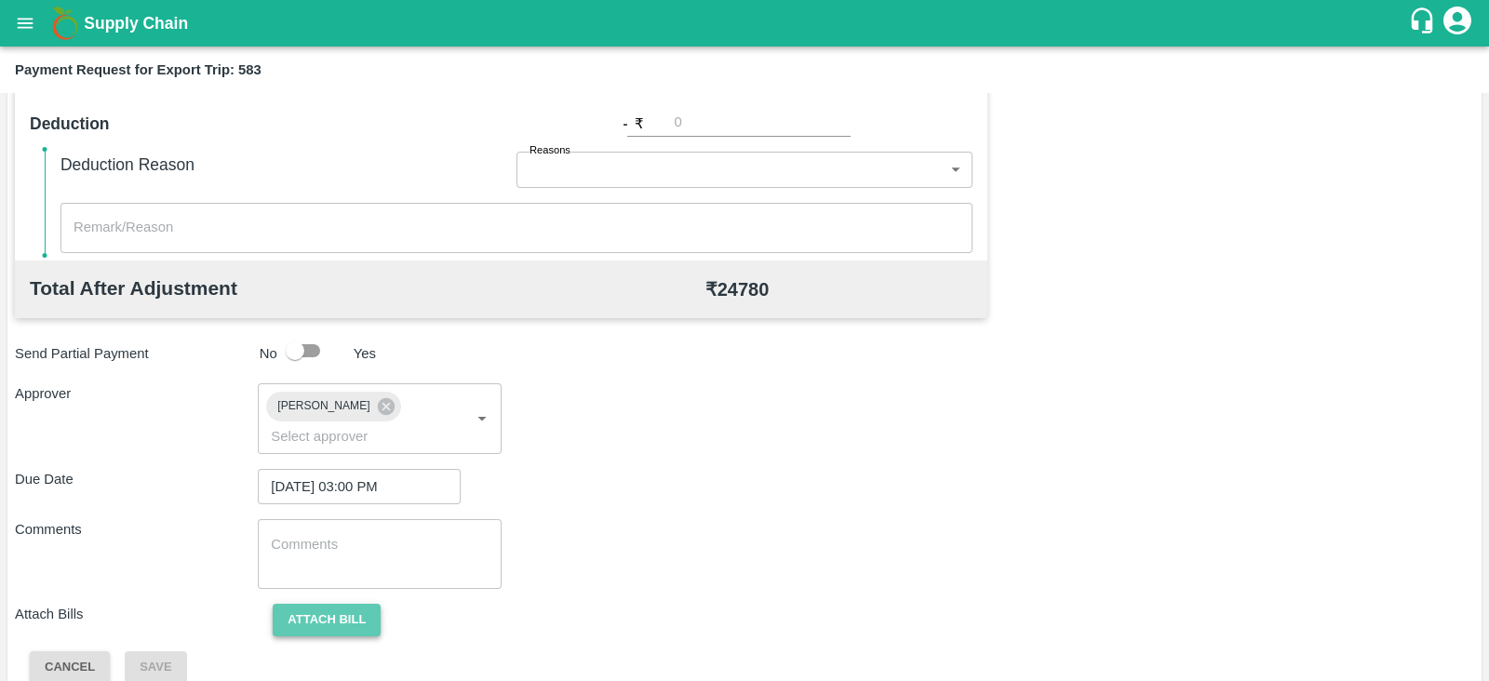
click at [342, 604] on button "Attach bill" at bounding box center [327, 620] width 108 height 33
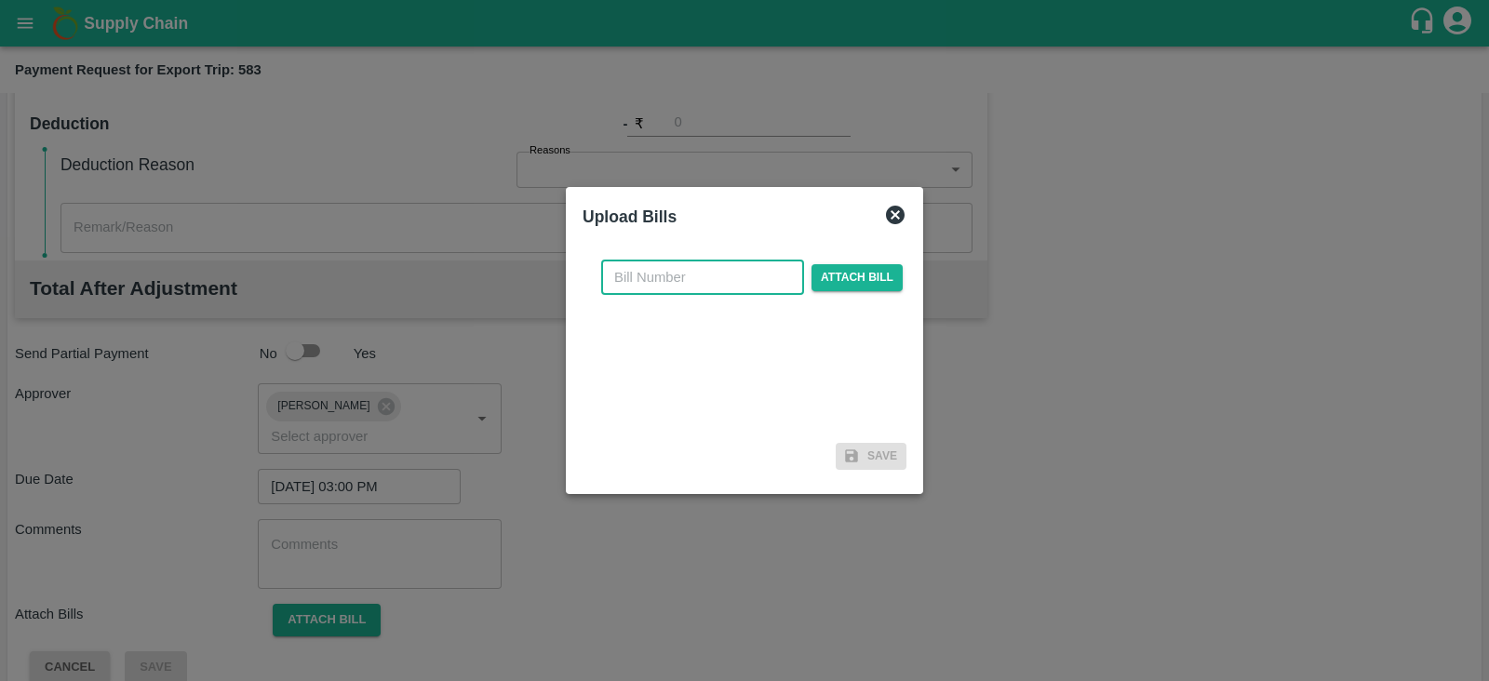
click at [707, 275] on input "text" at bounding box center [702, 277] width 203 height 35
paste input "BGS0977/25-26"
type input "BGS0977/25-26"
click at [839, 267] on span "Attach bill" at bounding box center [857, 277] width 91 height 27
click at [0, 0] on input "Attach bill" at bounding box center [0, 0] width 0 height 0
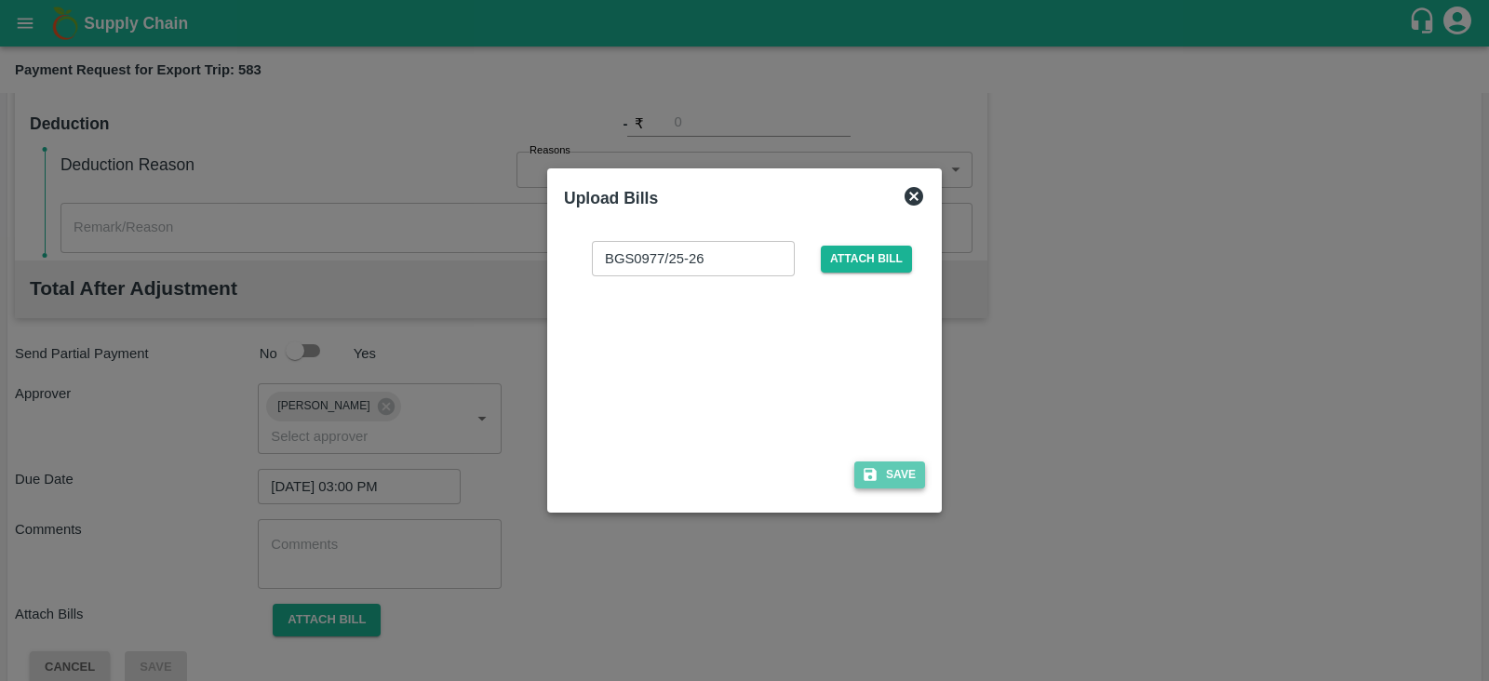
click at [904, 473] on button "Save" at bounding box center [889, 475] width 71 height 27
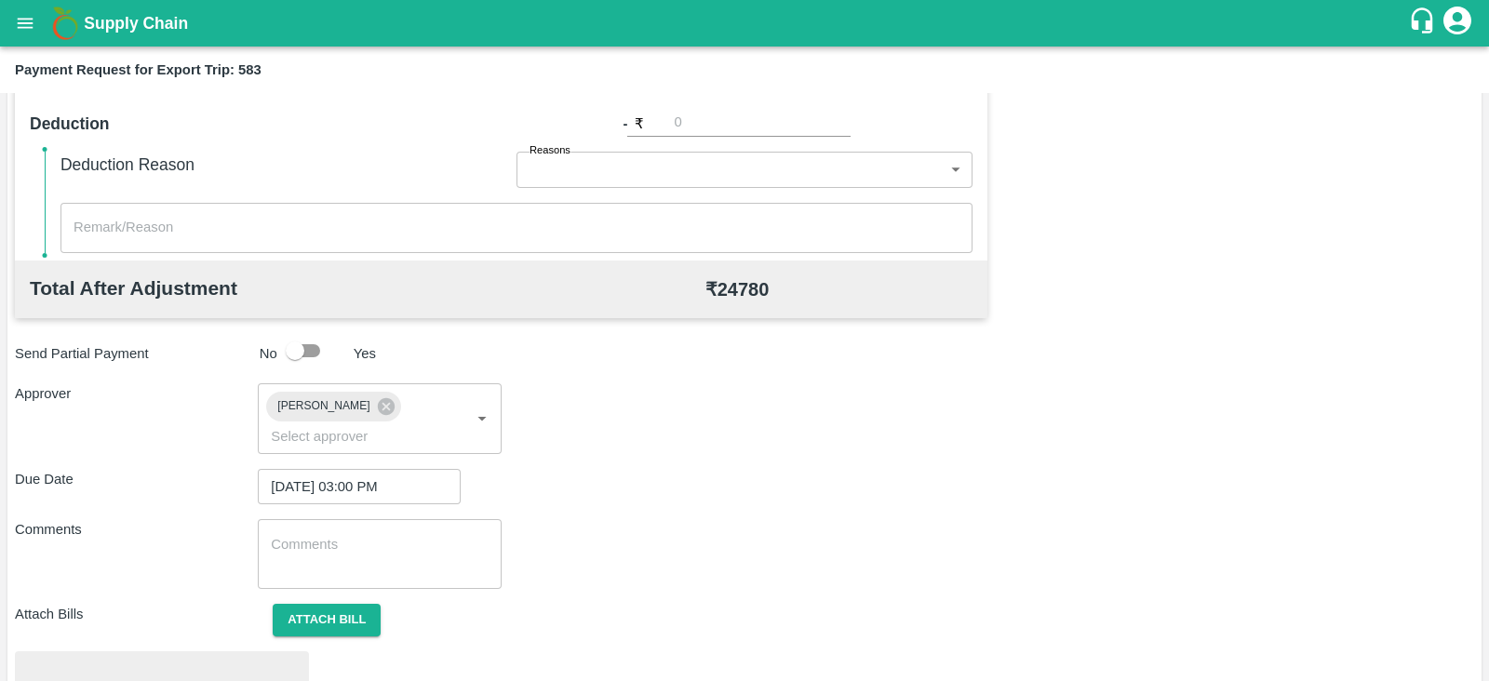
scroll to position [705, 0]
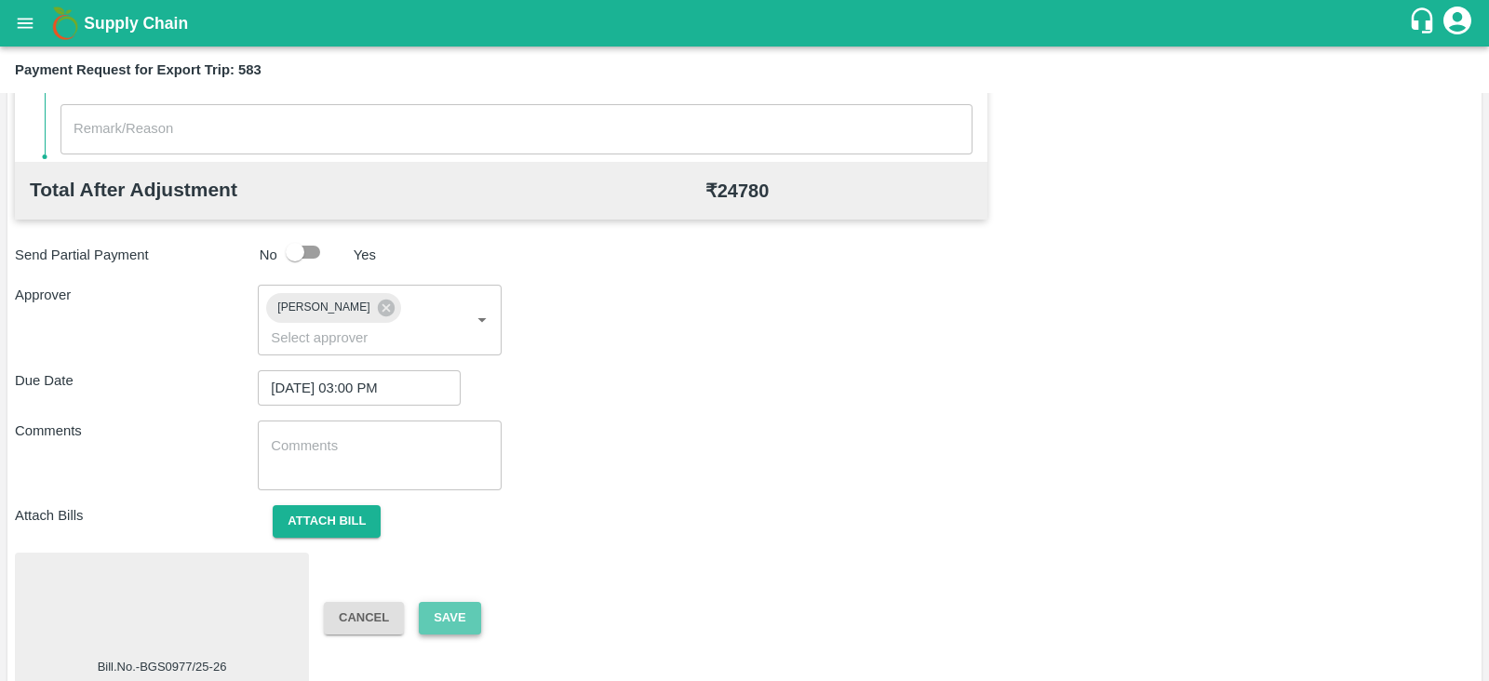
click at [454, 603] on button "Save" at bounding box center [449, 618] width 61 height 33
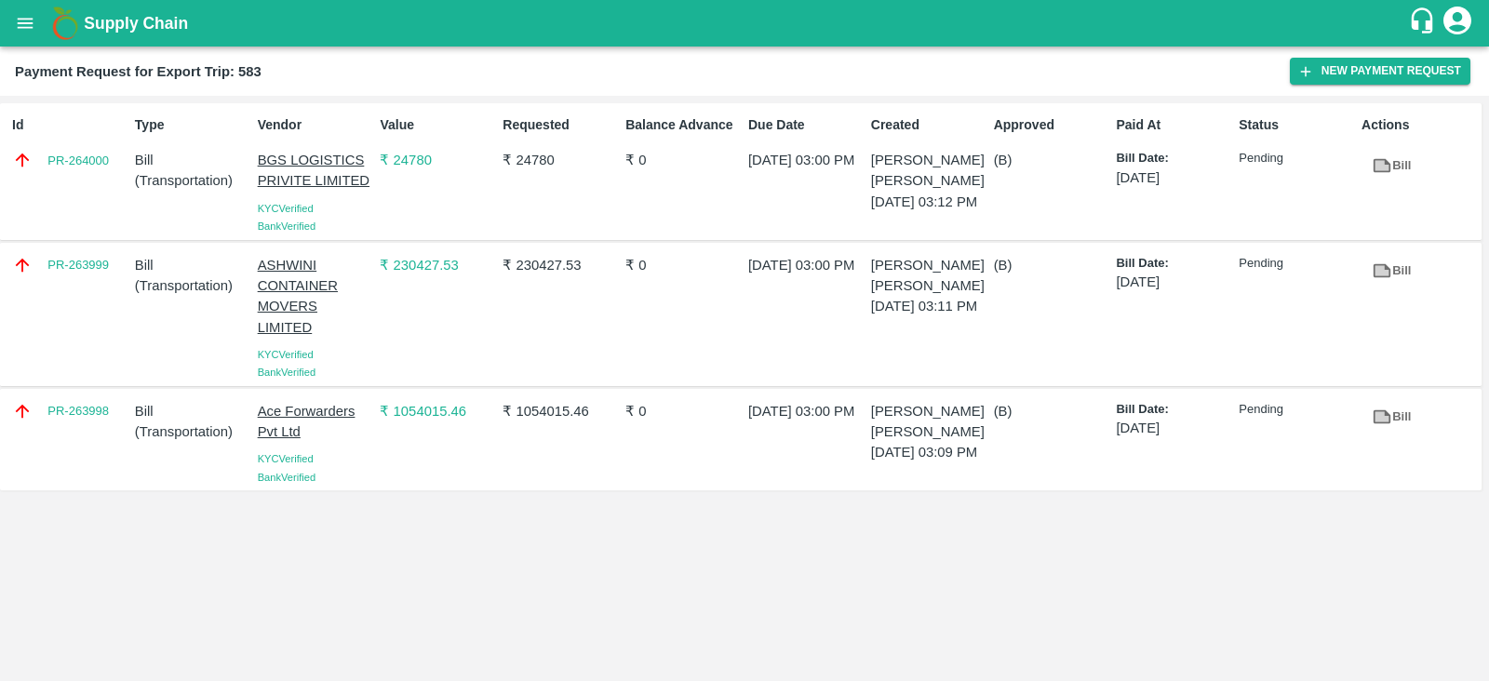
click at [95, 435] on div "PR-263998" at bounding box center [66, 440] width 123 height 93
copy link "PR-263998"
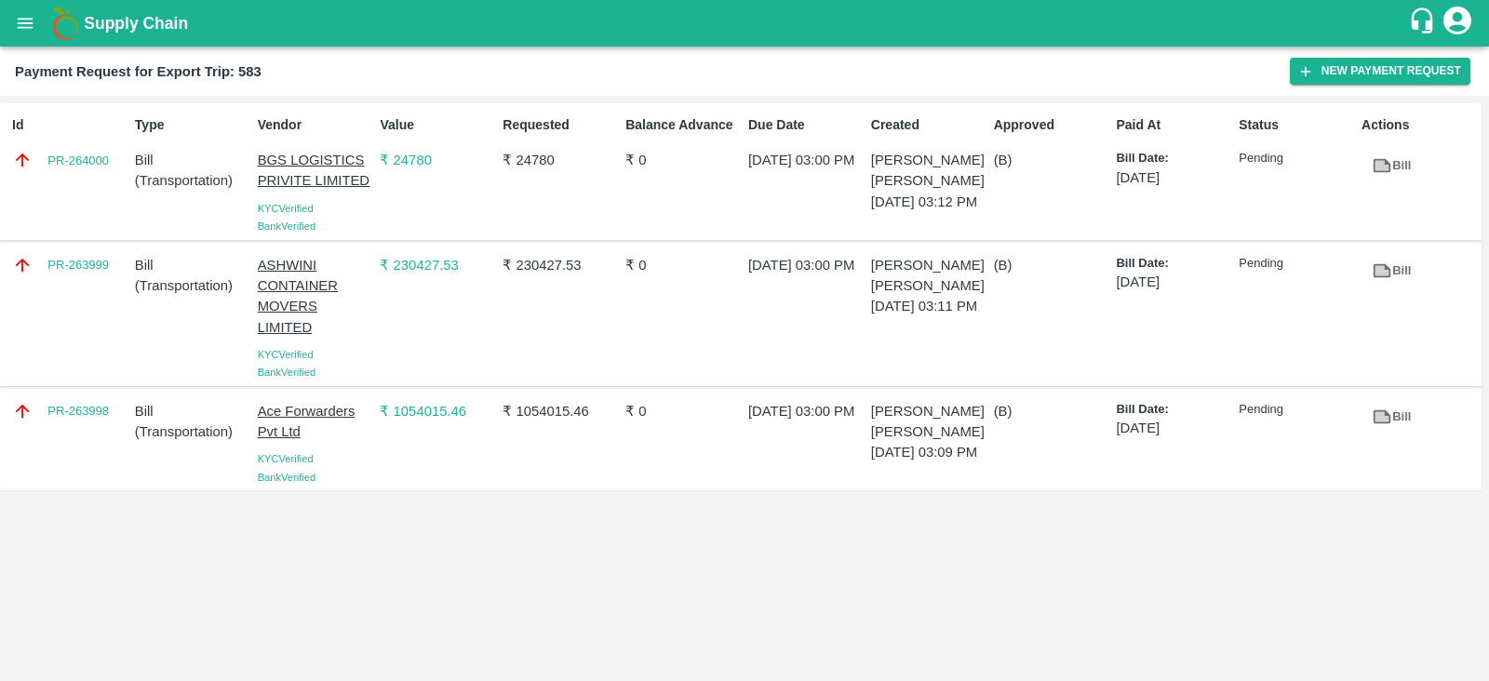
click at [82, 306] on div "PR-263999" at bounding box center [66, 315] width 123 height 134
copy link "PR-263999"
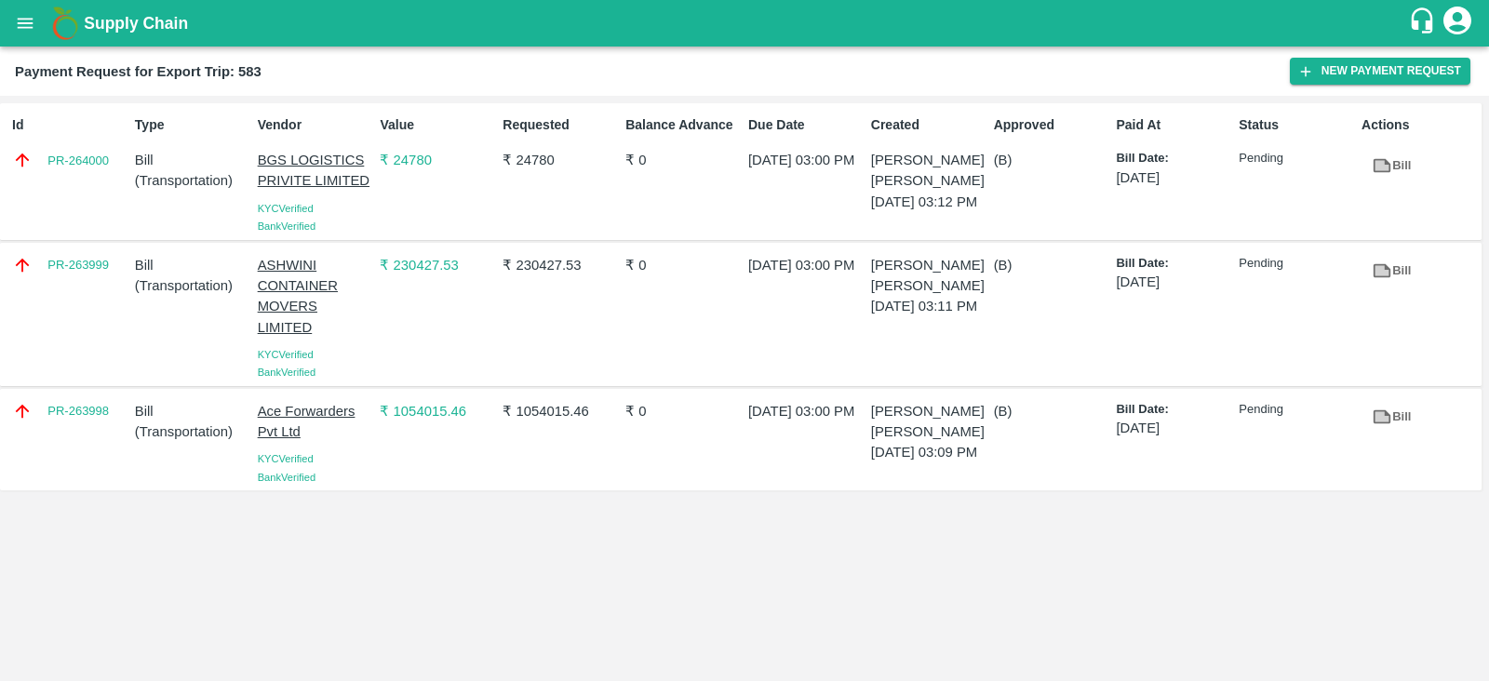
click at [87, 190] on div "Id PR-264000" at bounding box center [66, 171] width 123 height 127
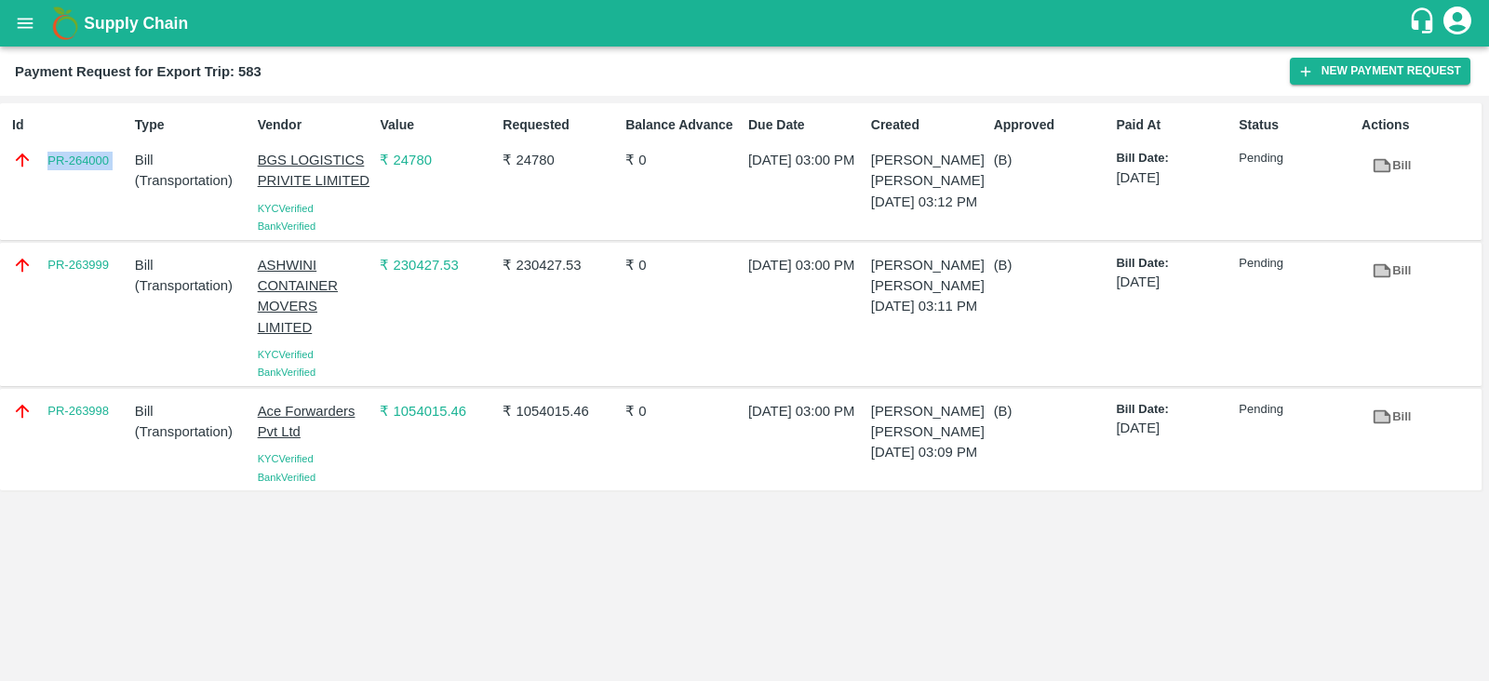
copy link "PR-264000"
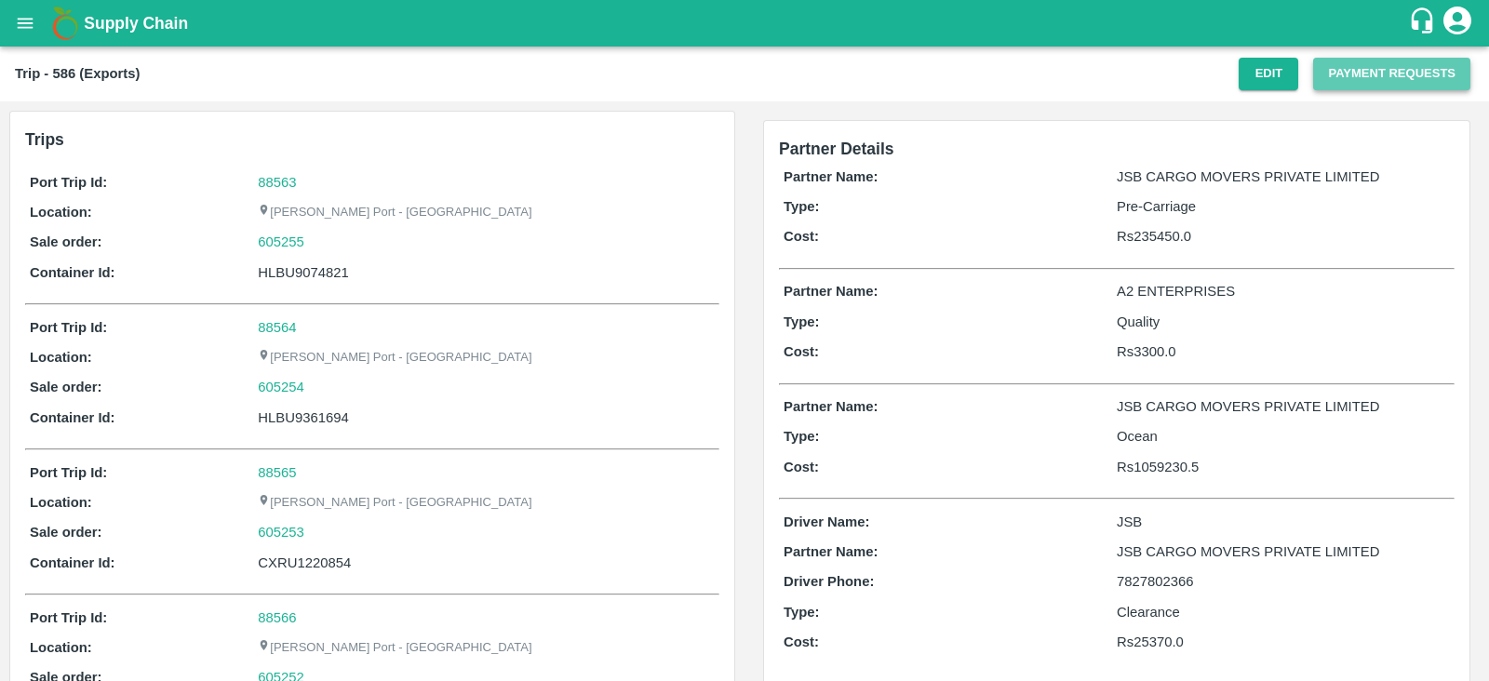
click at [1365, 81] on button "Payment Requests" at bounding box center [1391, 74] width 157 height 33
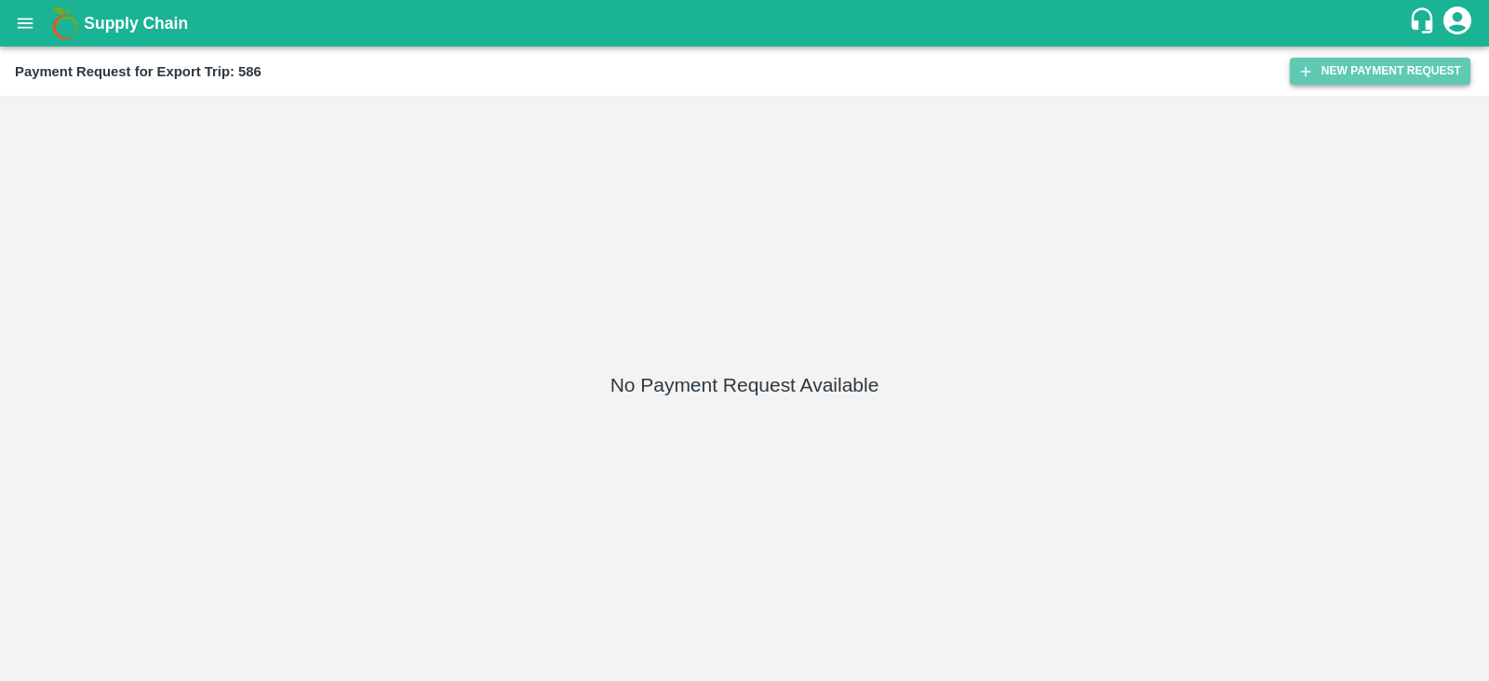
click at [1385, 67] on button "New Payment Request" at bounding box center [1380, 71] width 181 height 27
